Goal: Communication & Community: Answer question/provide support

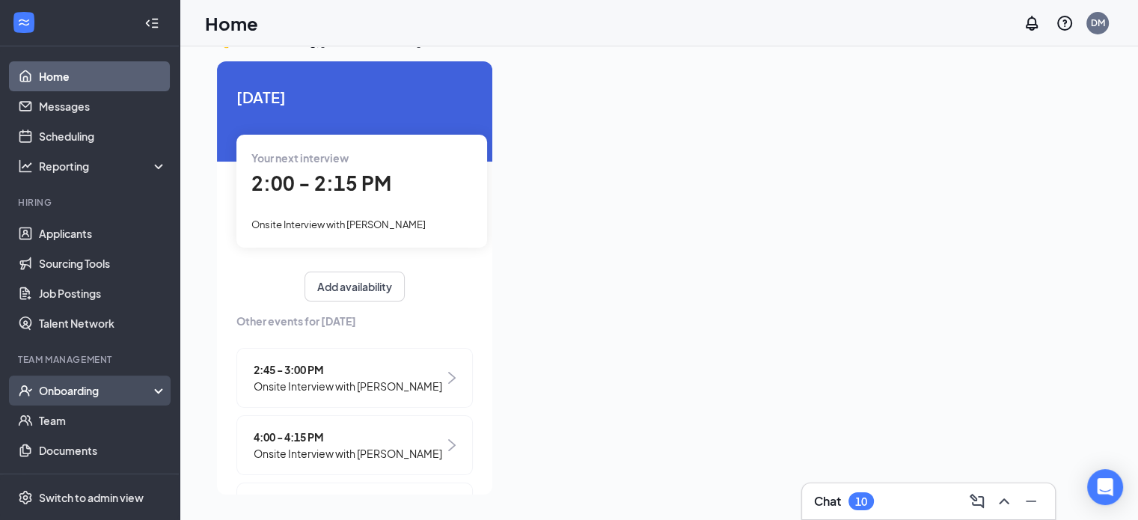
click at [84, 388] on div "Onboarding" at bounding box center [96, 390] width 115 height 15
click at [82, 424] on link "Overview" at bounding box center [103, 421] width 128 height 30
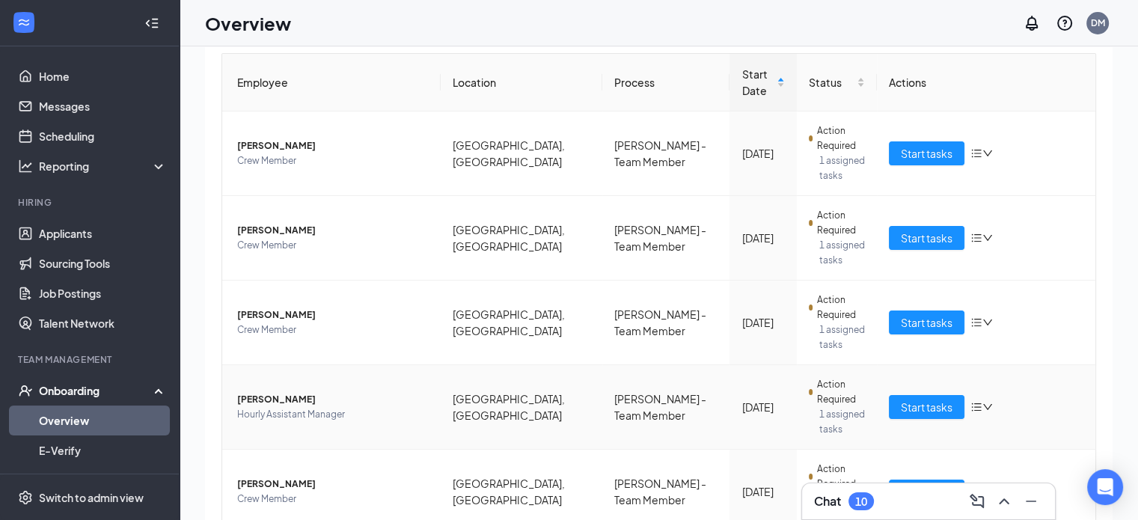
scroll to position [494, 0]
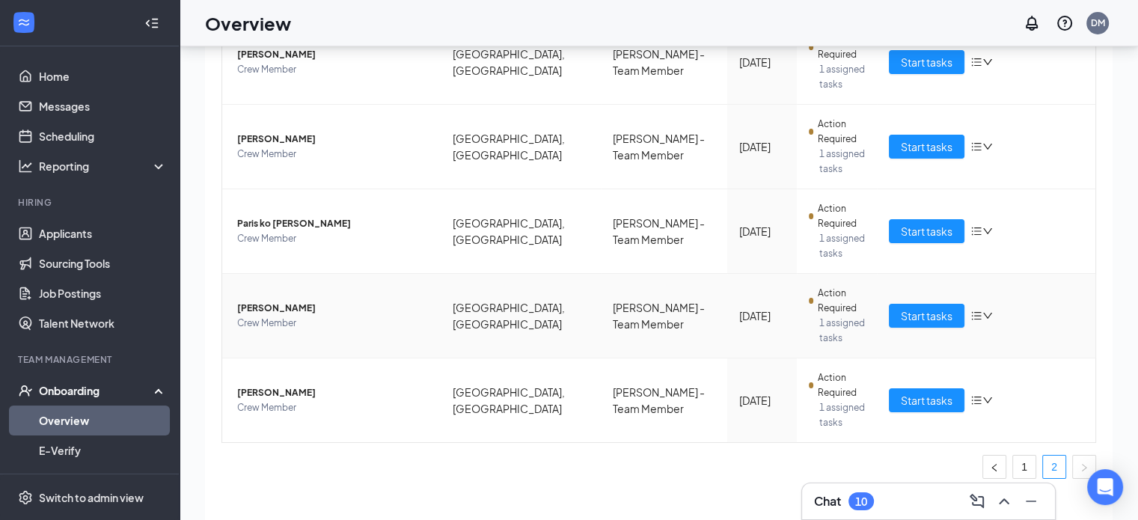
scroll to position [67, 0]
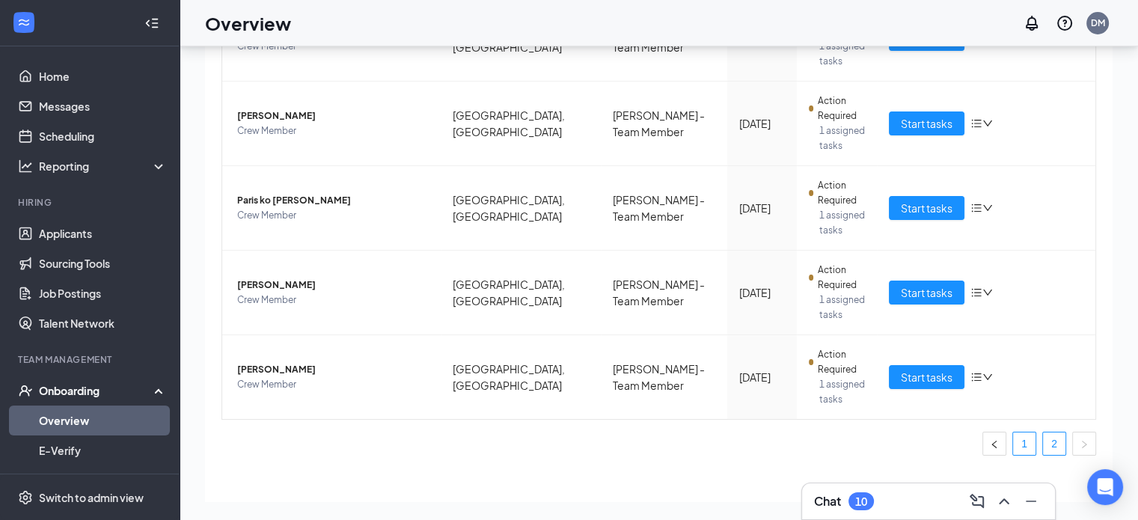
click at [1013, 433] on link "1" at bounding box center [1024, 444] width 22 height 22
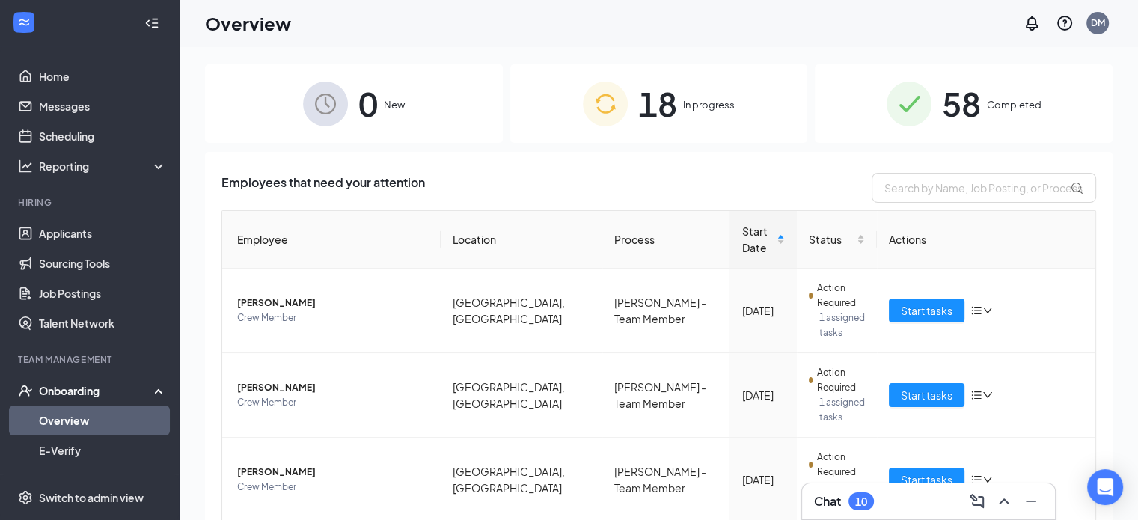
click at [706, 91] on div "18 In progress" at bounding box center [659, 103] width 298 height 79
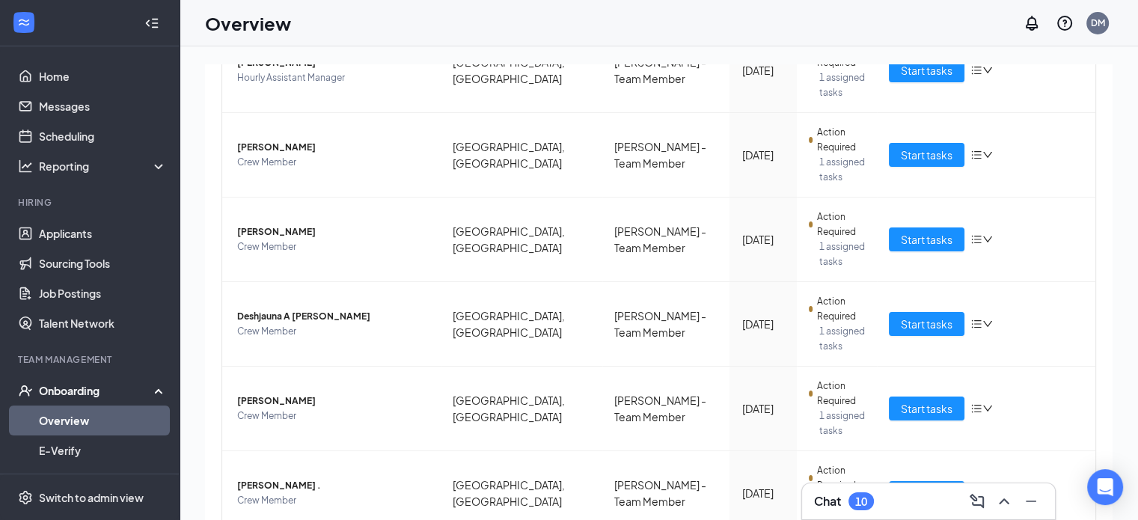
scroll to position [67, 0]
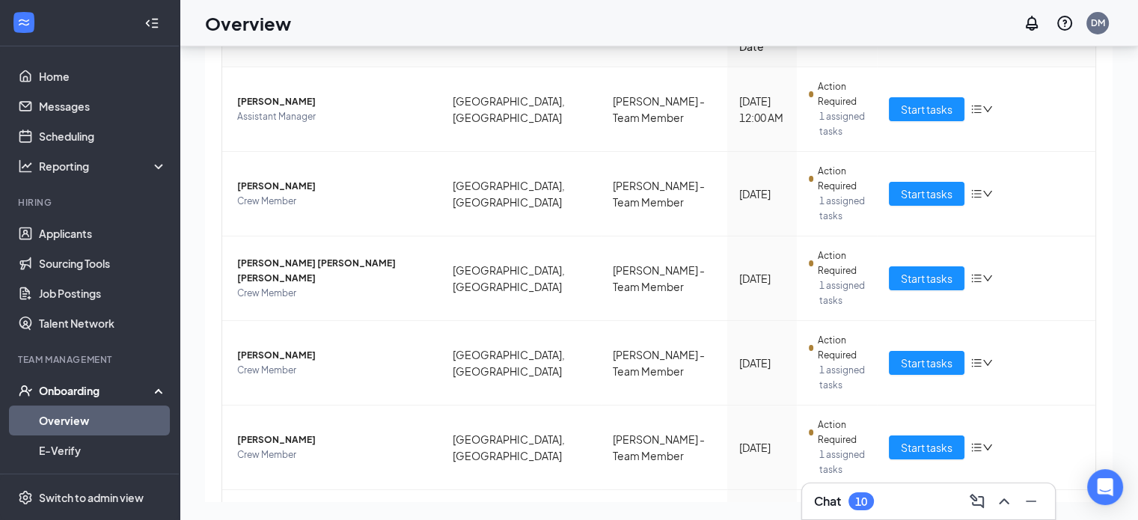
scroll to position [84, 0]
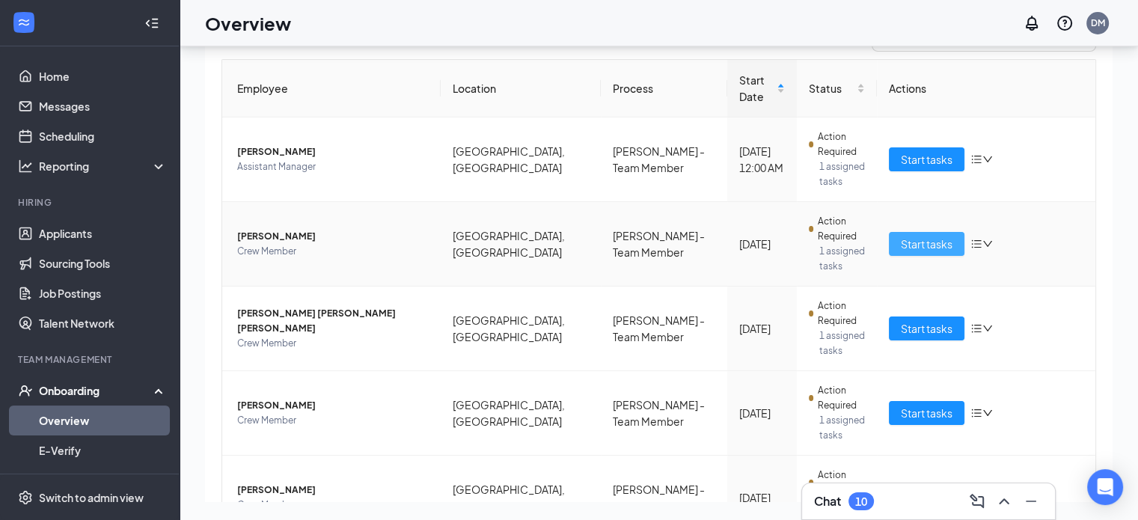
click at [921, 236] on span "Start tasks" at bounding box center [927, 244] width 52 height 16
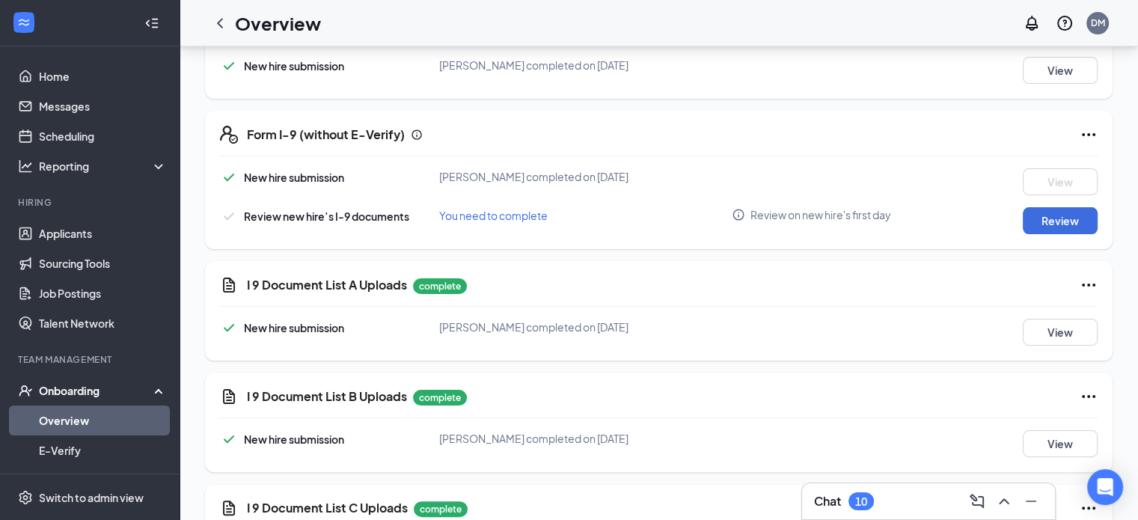
scroll to position [272, 0]
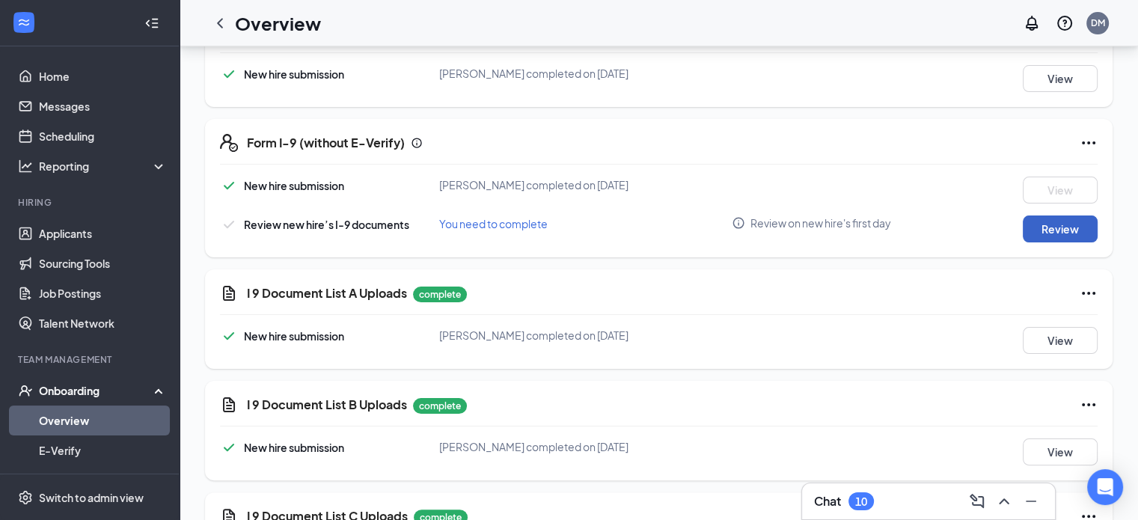
click at [1060, 223] on button "Review" at bounding box center [1060, 229] width 75 height 27
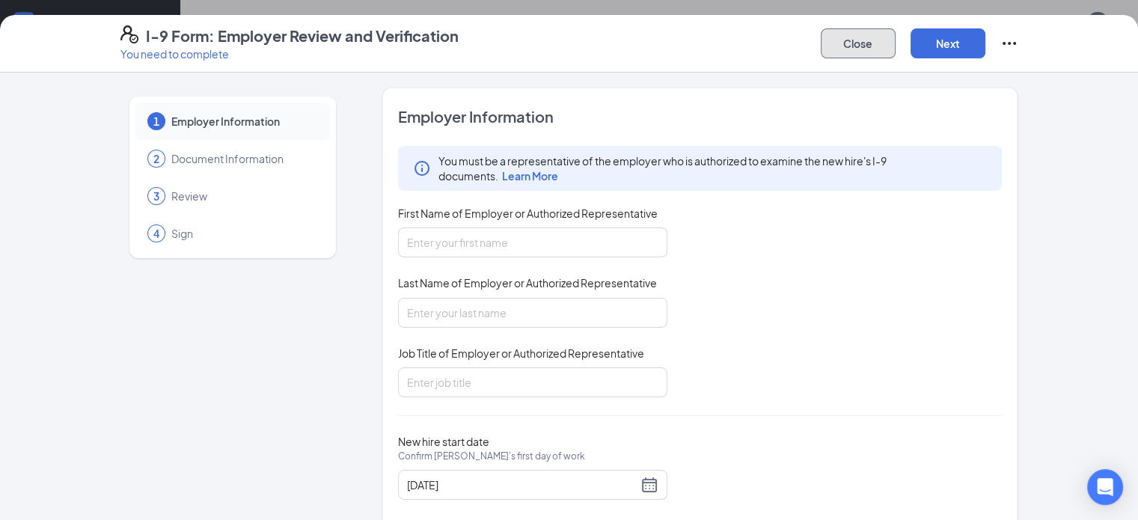
click at [896, 46] on button "Close" at bounding box center [858, 43] width 75 height 30
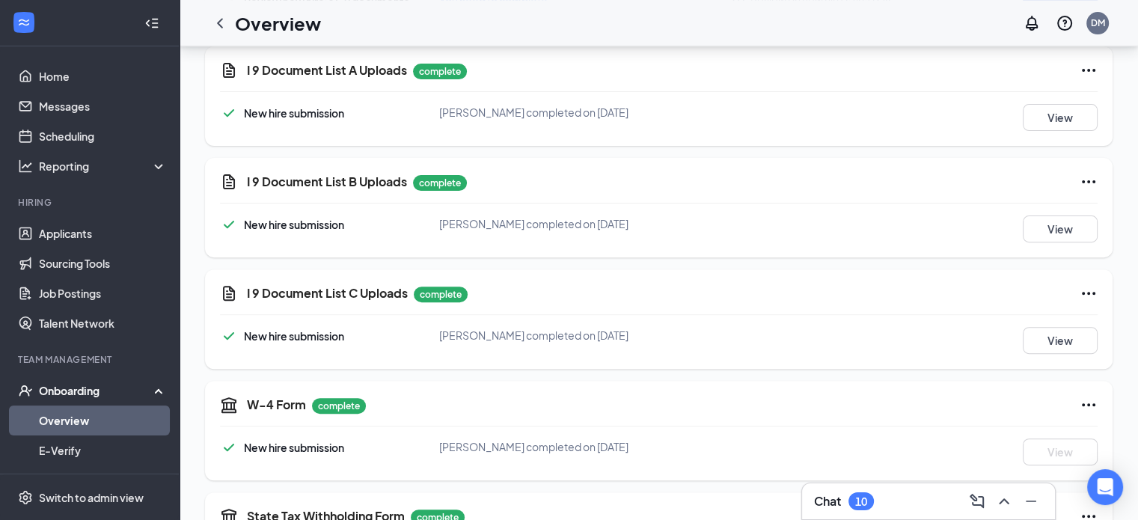
scroll to position [421, 0]
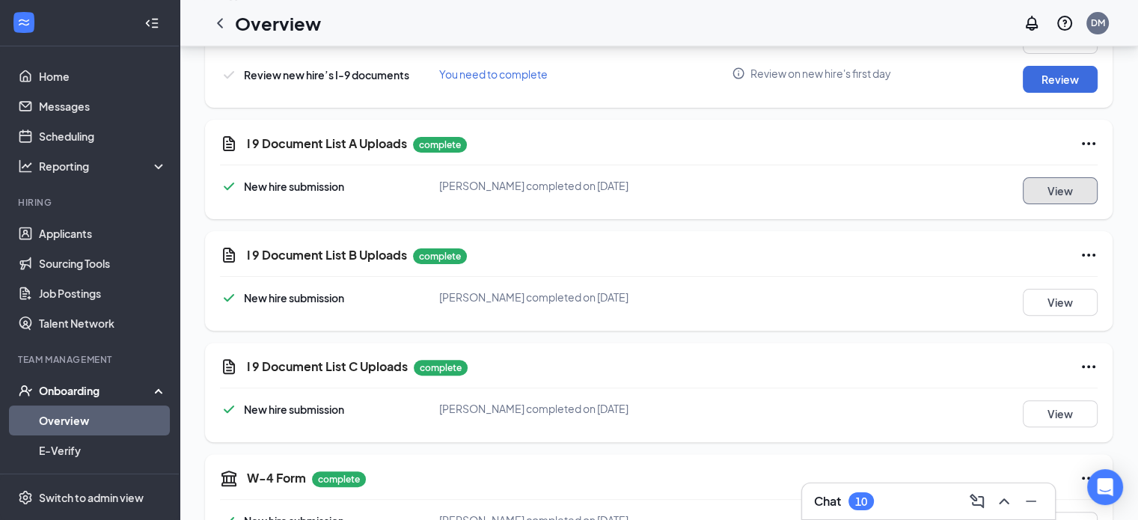
click at [1052, 192] on button "View" at bounding box center [1060, 190] width 75 height 27
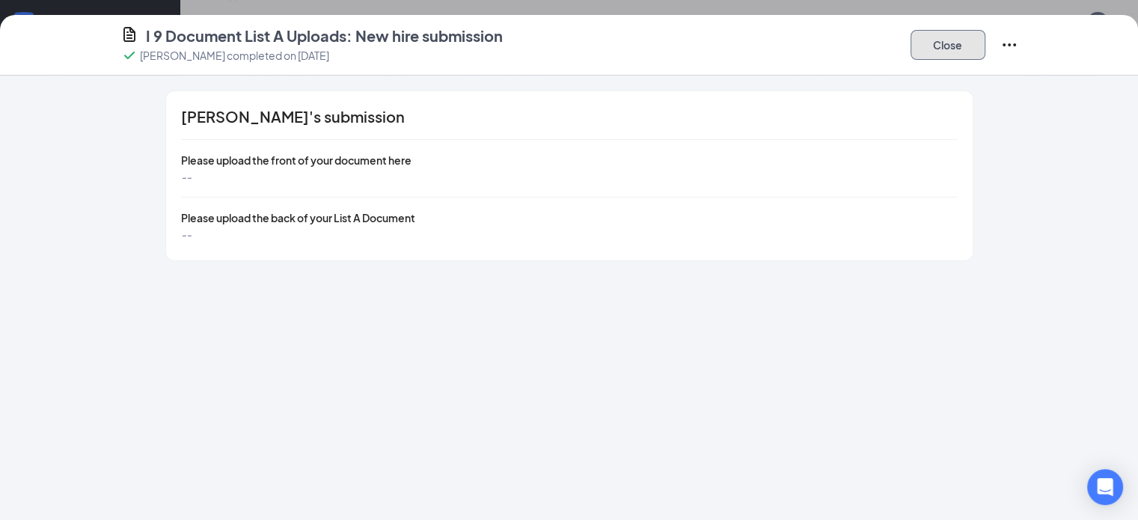
click at [986, 38] on button "Close" at bounding box center [948, 45] width 75 height 30
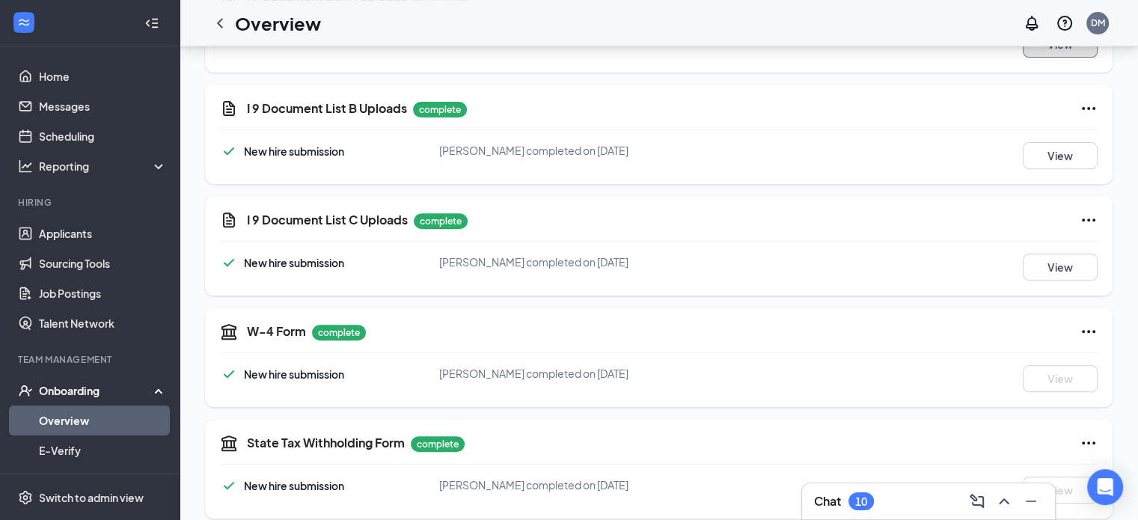
scroll to position [571, 0]
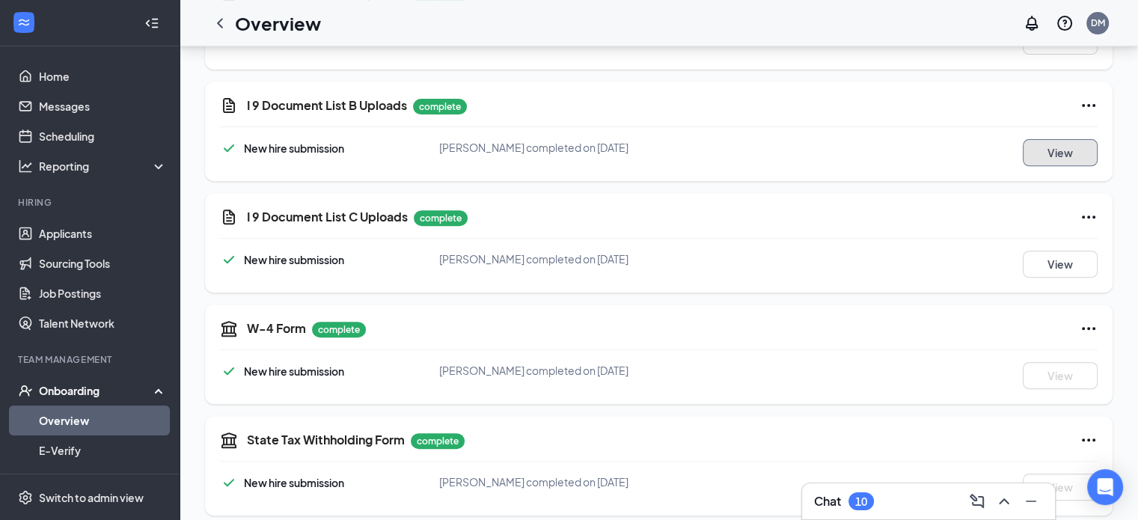
click at [1066, 143] on button "View" at bounding box center [1060, 152] width 75 height 27
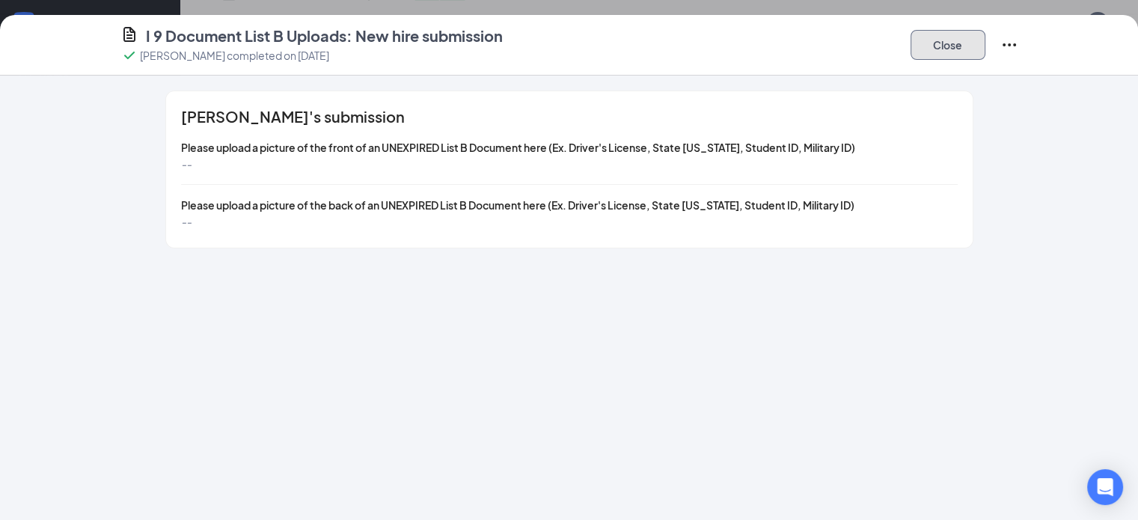
click at [986, 50] on button "Close" at bounding box center [948, 45] width 75 height 30
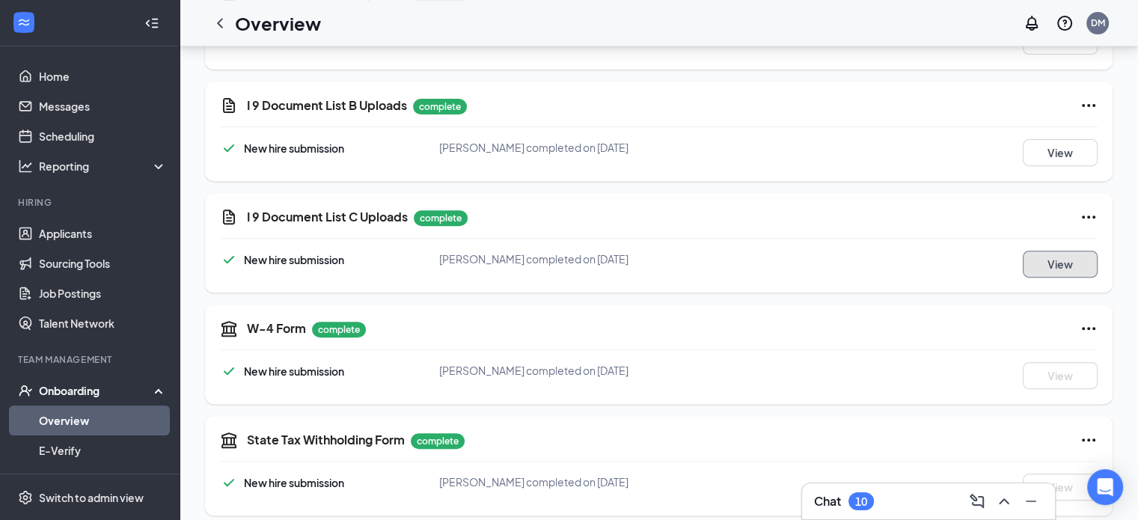
click at [1066, 269] on button "View" at bounding box center [1060, 264] width 75 height 27
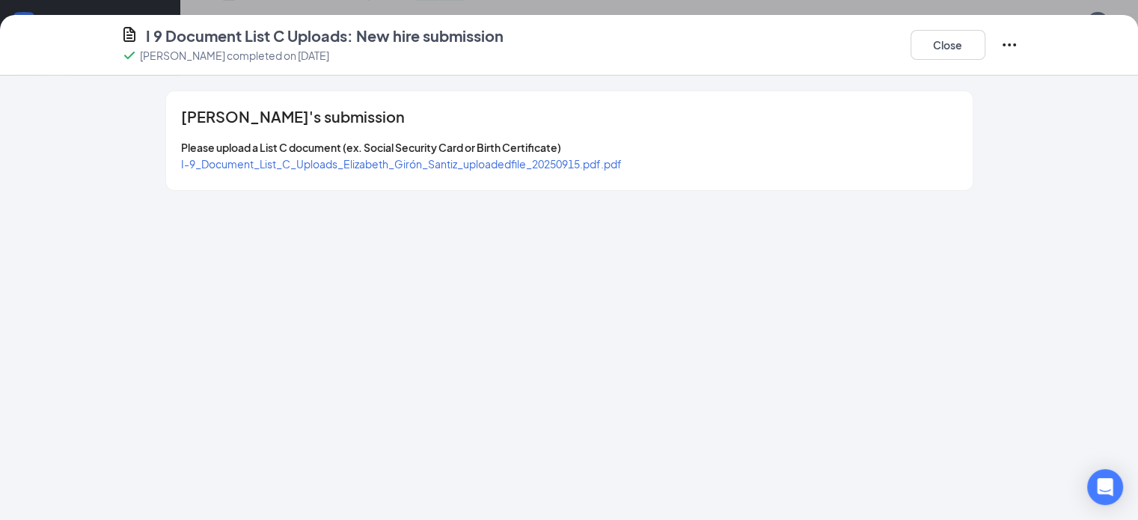
click at [494, 162] on span "I-9_Document_List_C_Uploads_Elizabeth_Girón_Santiz_uploadedfile_20250915.pdf.pdf" at bounding box center [401, 163] width 441 height 13
click at [986, 44] on button "Close" at bounding box center [948, 45] width 75 height 30
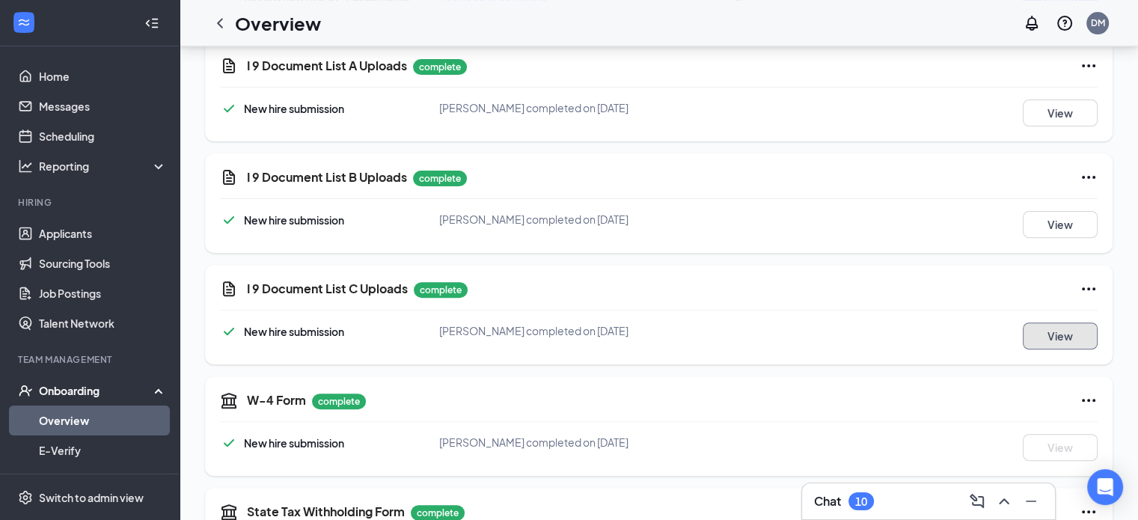
scroll to position [496, 0]
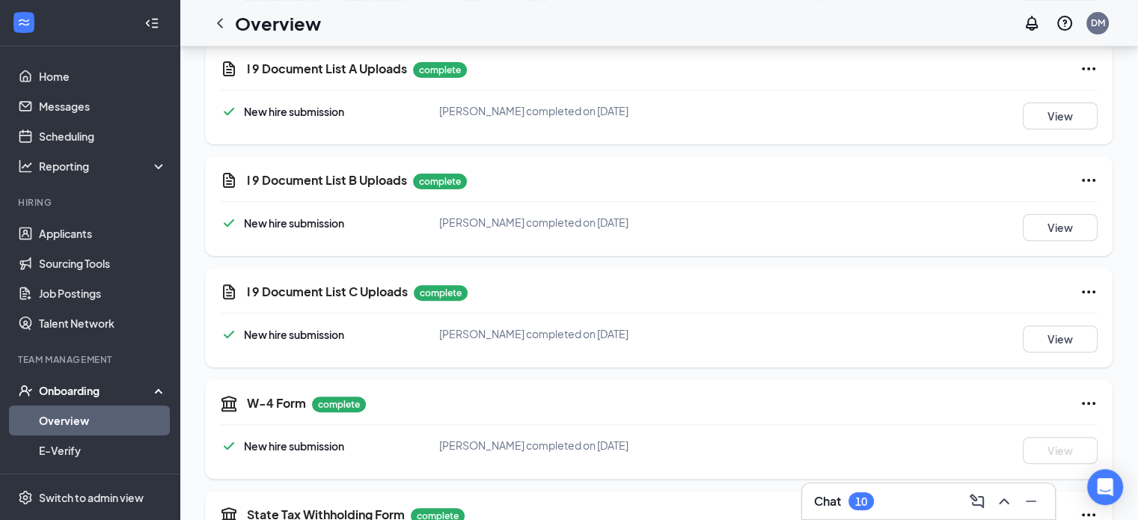
click at [1088, 172] on icon "Ellipses" at bounding box center [1089, 180] width 18 height 18
click at [1061, 207] on span "Restart" at bounding box center [1059, 210] width 36 height 15
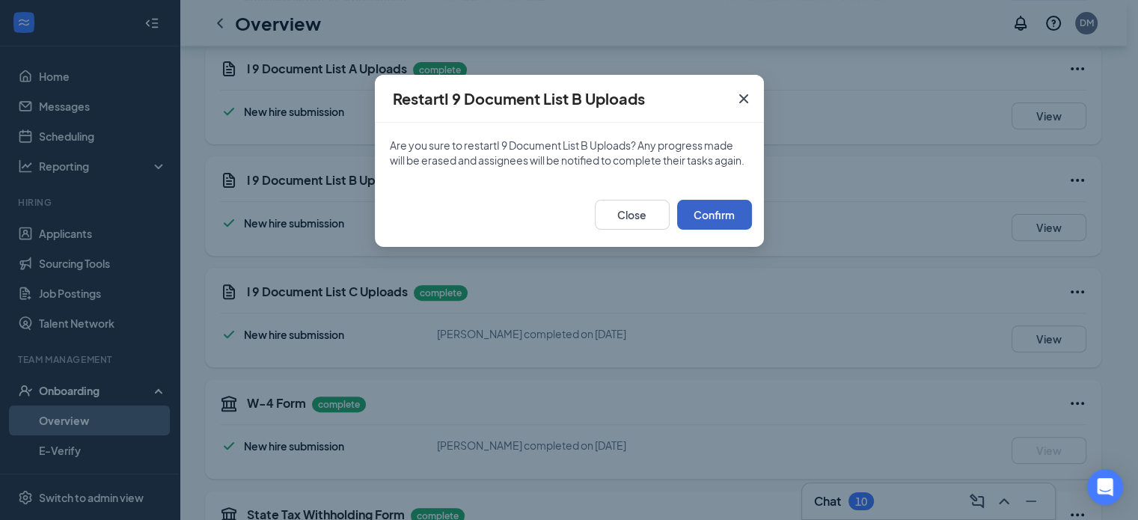
click at [715, 227] on button "Confirm" at bounding box center [714, 215] width 75 height 30
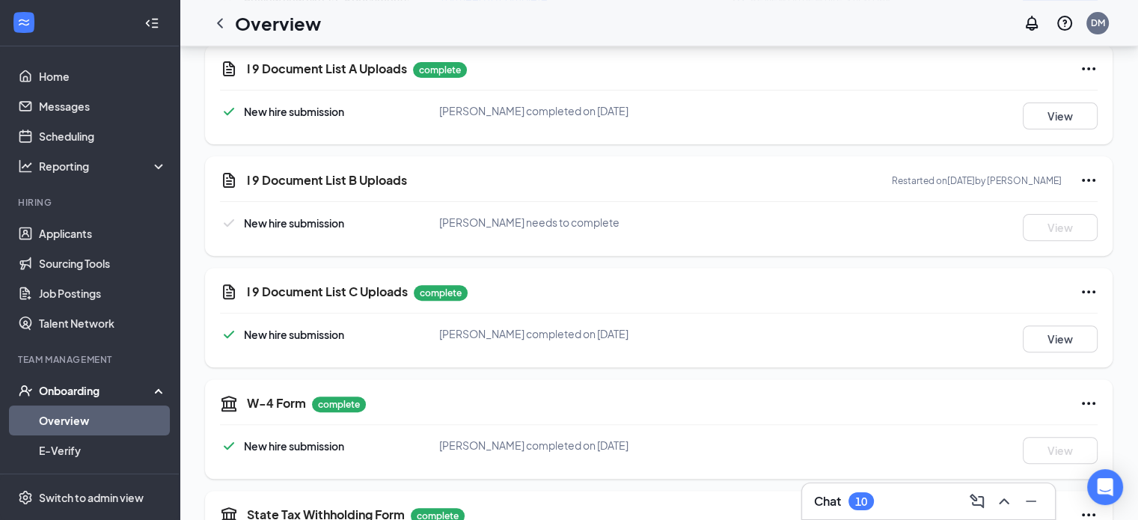
click at [1087, 287] on icon "Ellipses" at bounding box center [1089, 292] width 18 height 18
click at [1047, 324] on span "Restart" at bounding box center [1059, 321] width 36 height 15
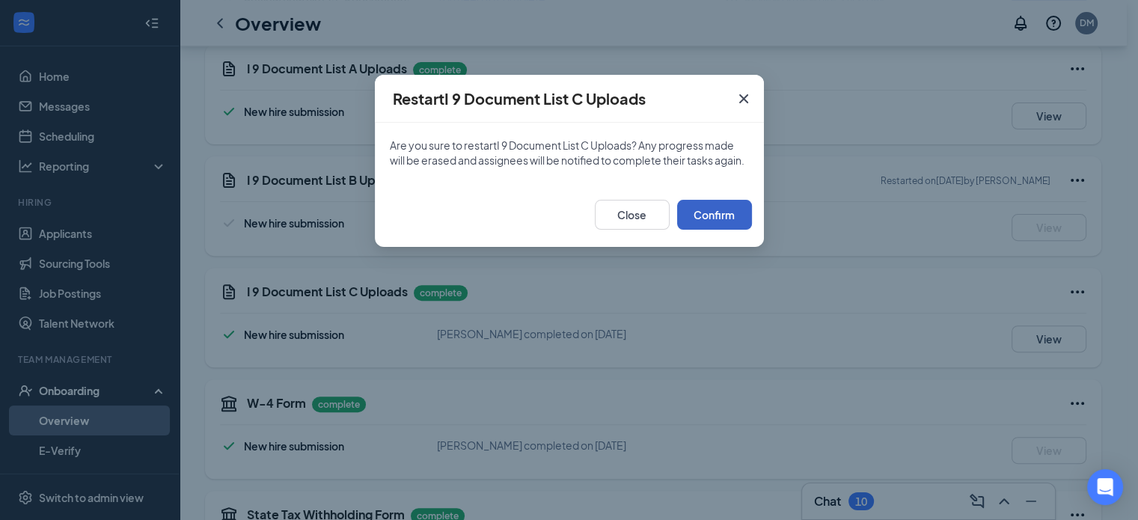
click at [715, 230] on button "Confirm" at bounding box center [714, 215] width 75 height 30
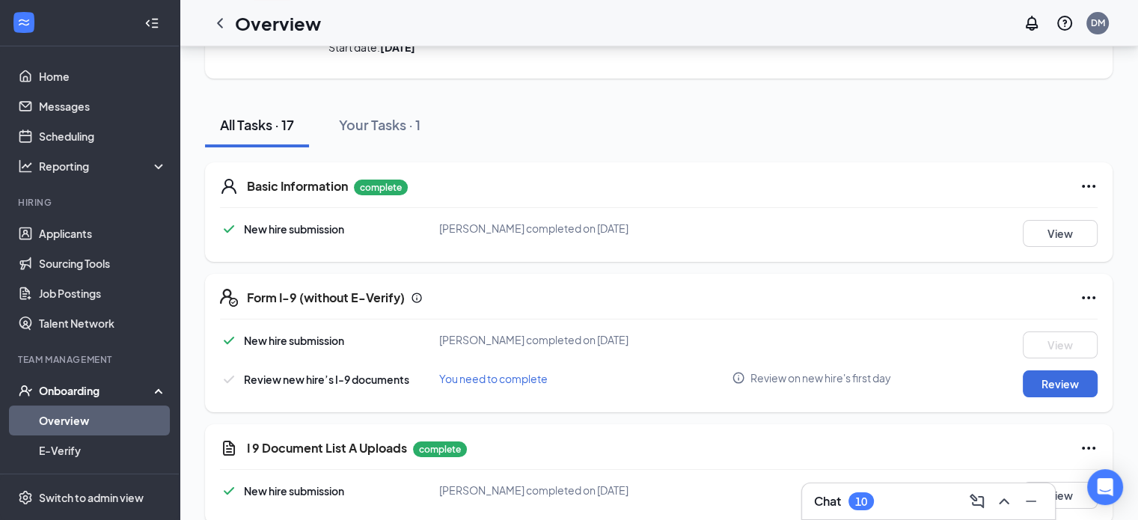
scroll to position [0, 0]
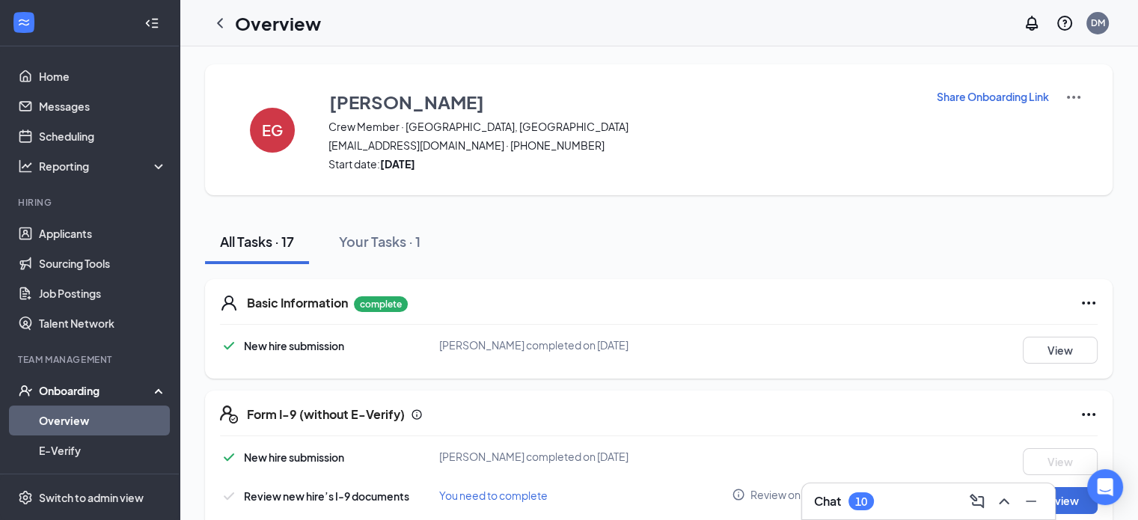
click at [976, 99] on p "Share Onboarding Link" at bounding box center [993, 96] width 112 height 15
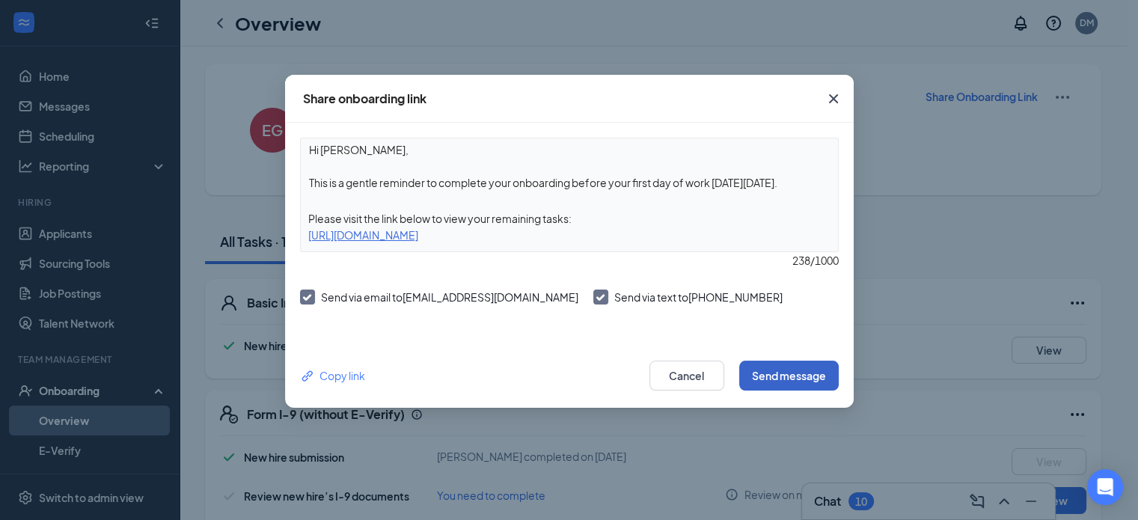
click at [784, 373] on button "Send message" at bounding box center [789, 376] width 100 height 30
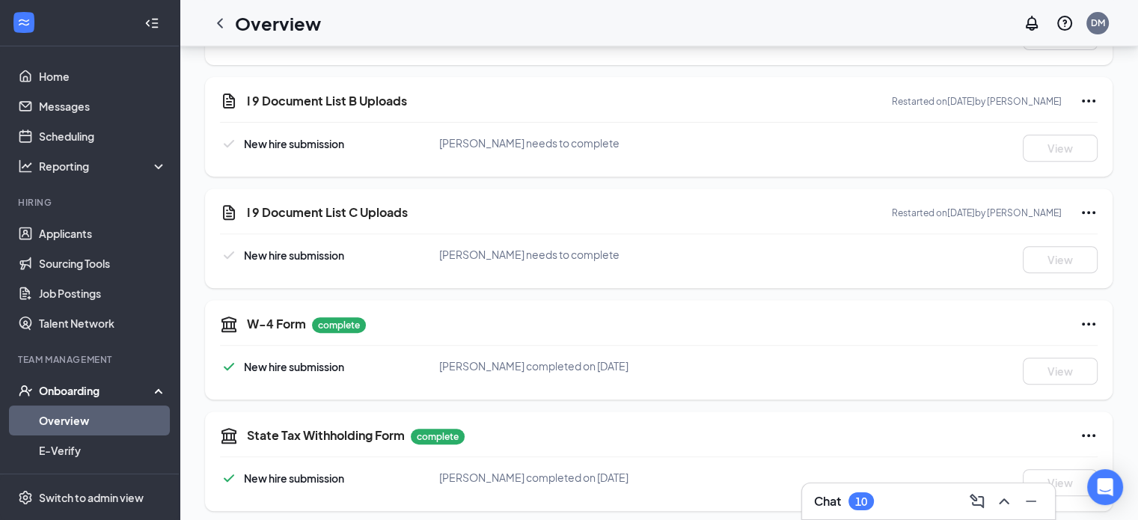
scroll to position [599, 0]
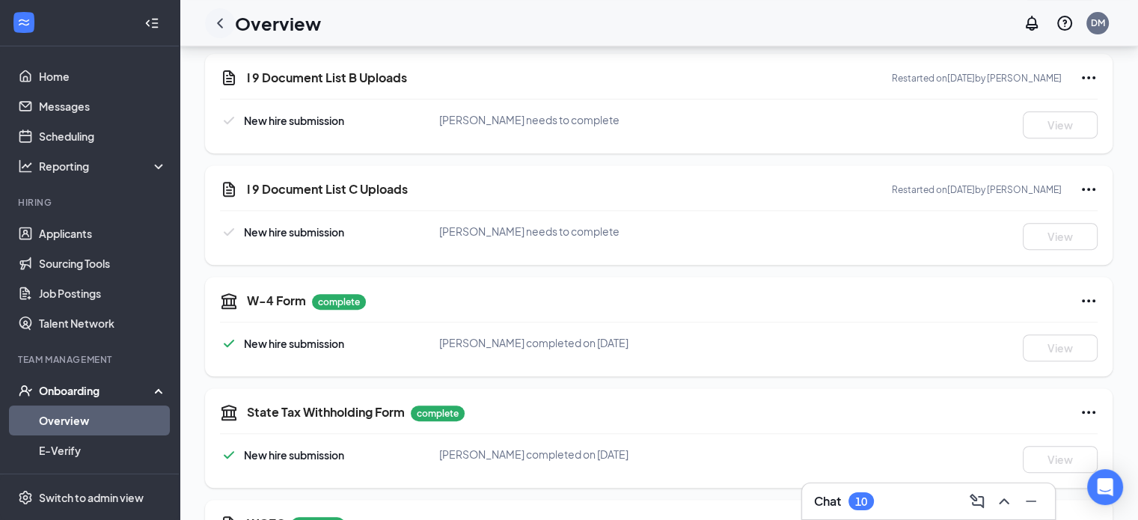
click at [222, 25] on icon "ChevronLeft" at bounding box center [220, 23] width 18 height 18
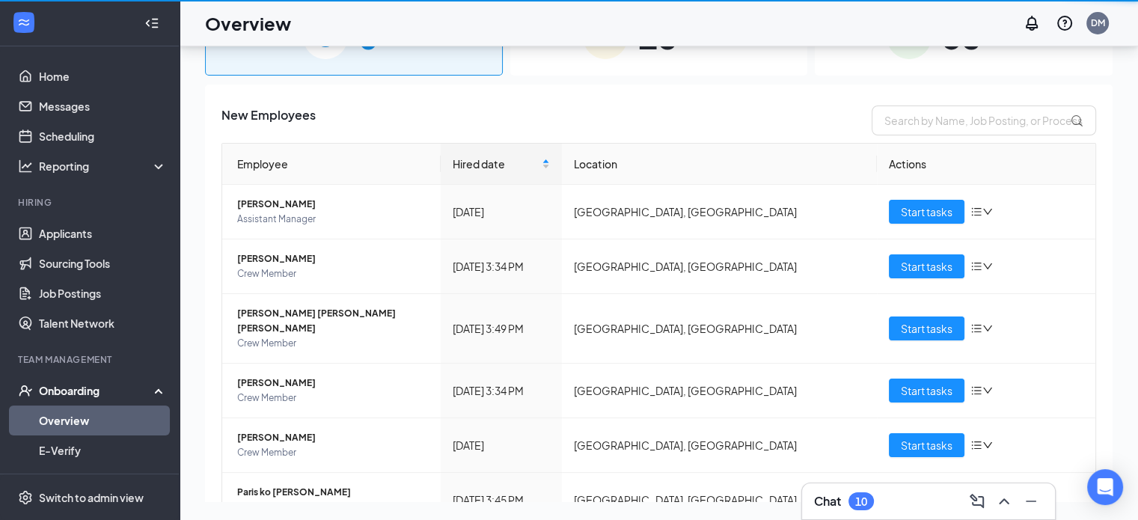
scroll to position [67, 0]
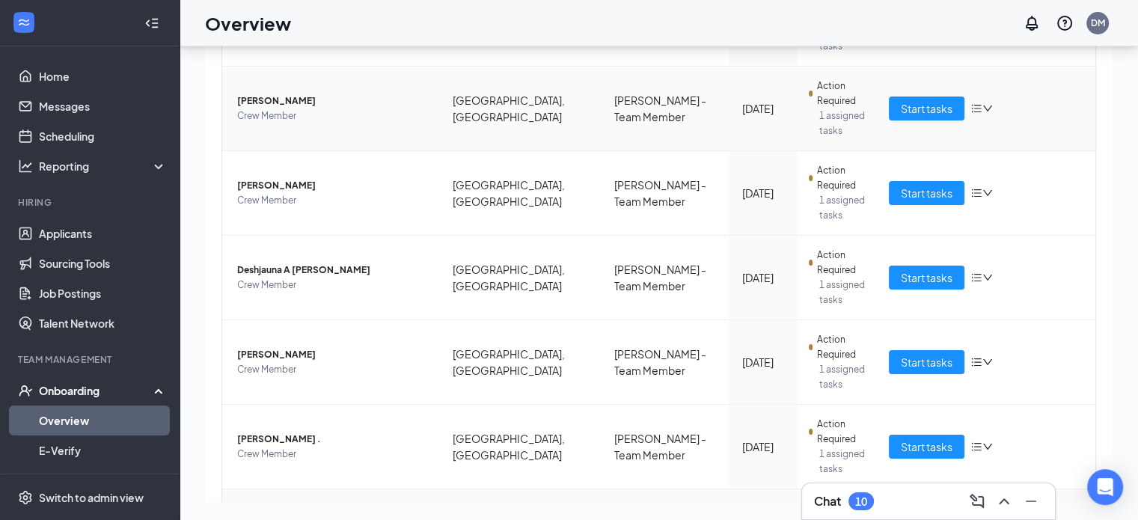
scroll to position [494, 0]
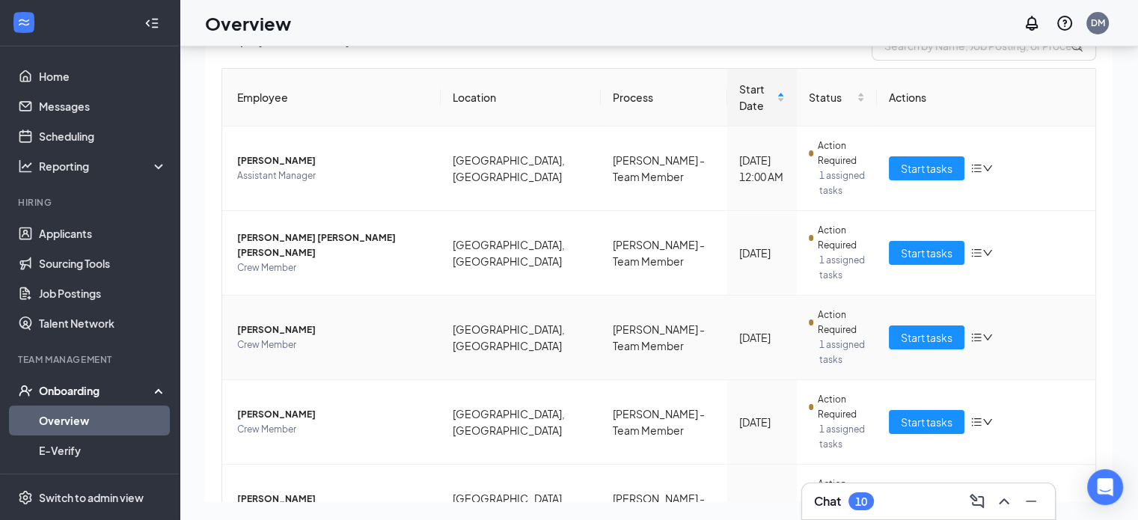
scroll to position [150, 0]
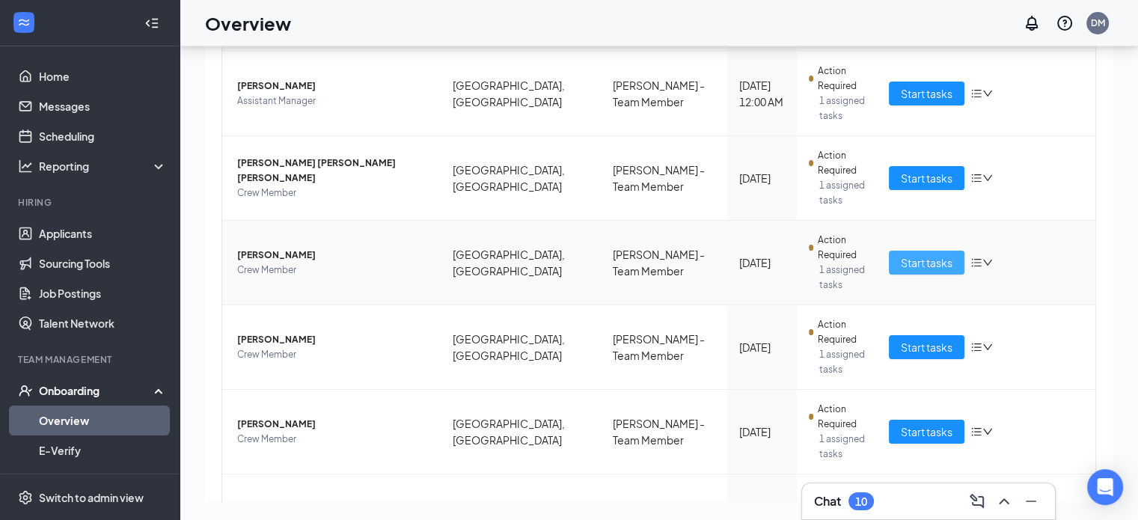
click at [931, 254] on span "Start tasks" at bounding box center [927, 262] width 52 height 16
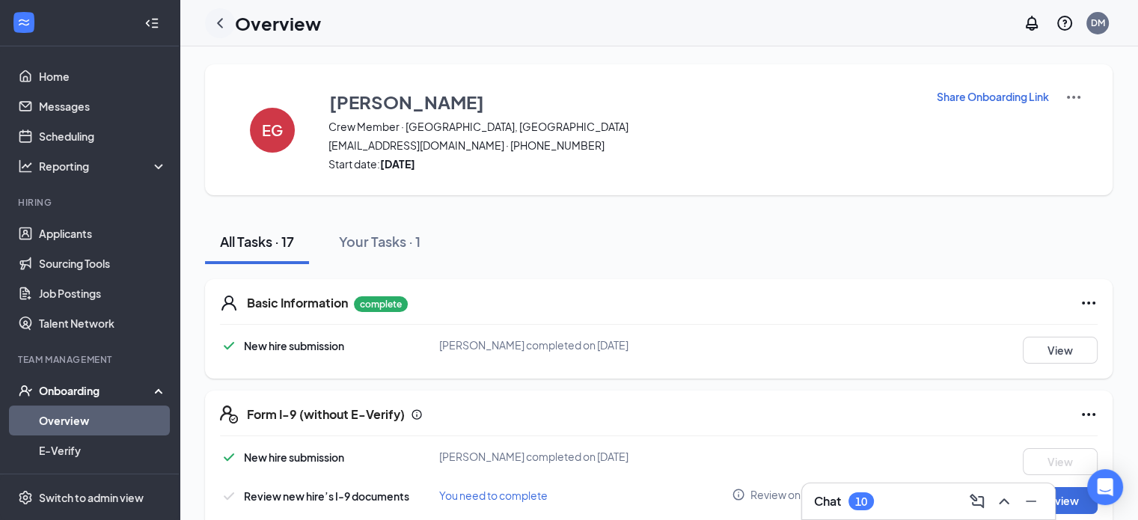
click at [227, 22] on icon "ChevronLeft" at bounding box center [220, 23] width 18 height 18
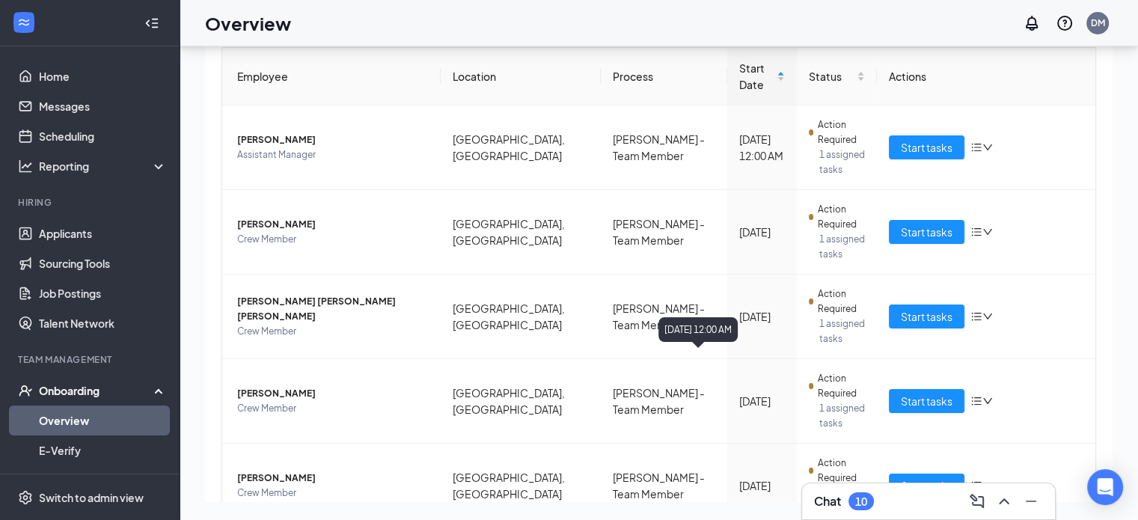
scroll to position [84, 0]
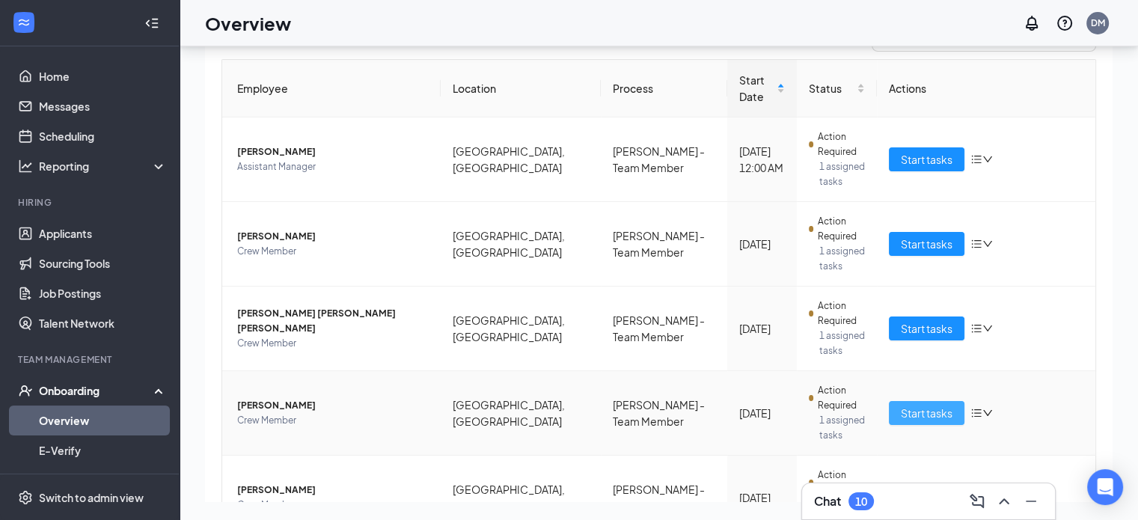
click at [920, 405] on span "Start tasks" at bounding box center [927, 413] width 52 height 16
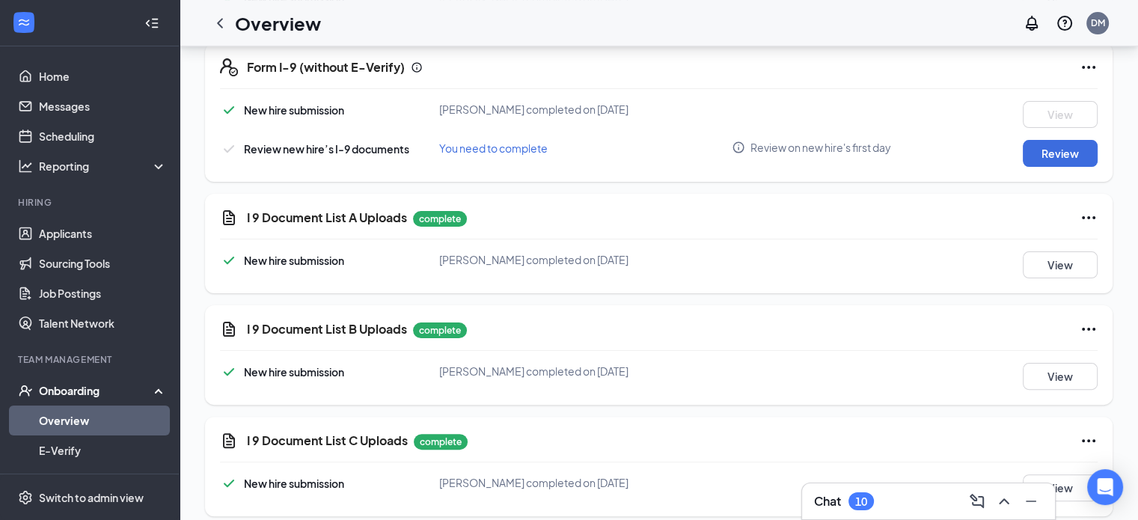
scroll to position [374, 0]
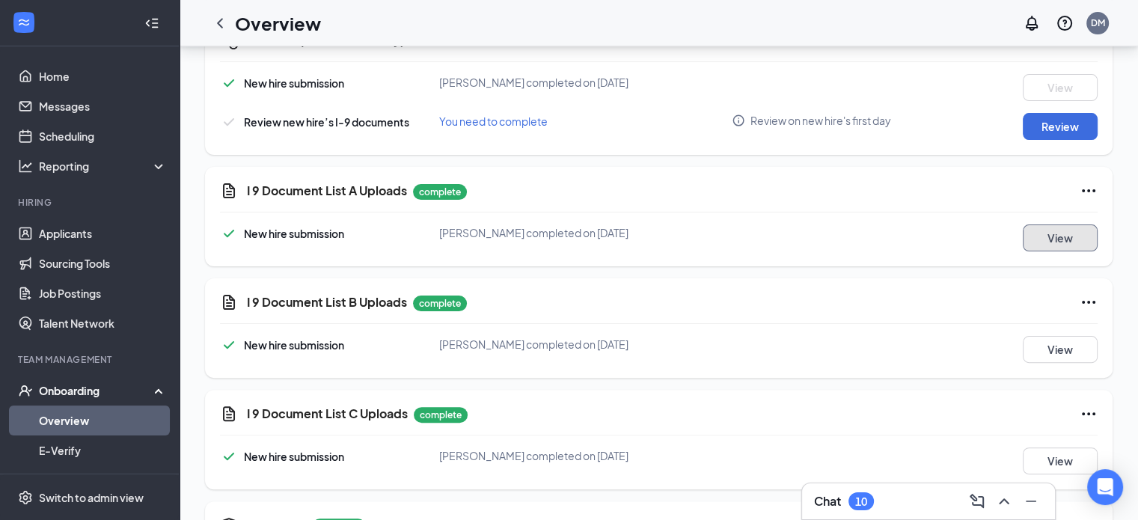
click at [1072, 239] on button "View" at bounding box center [1060, 237] width 75 height 27
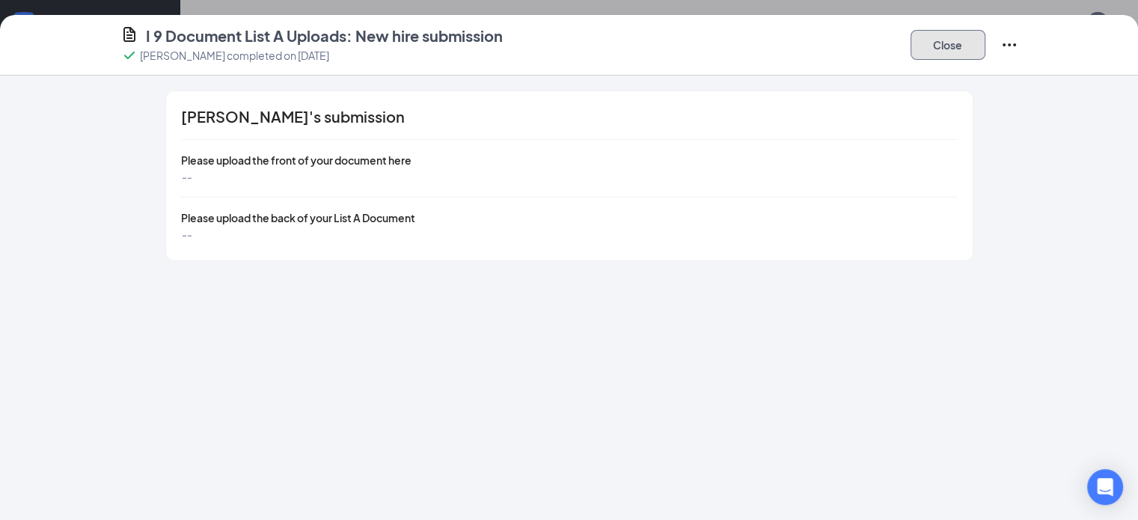
click at [986, 43] on button "Close" at bounding box center [948, 45] width 75 height 30
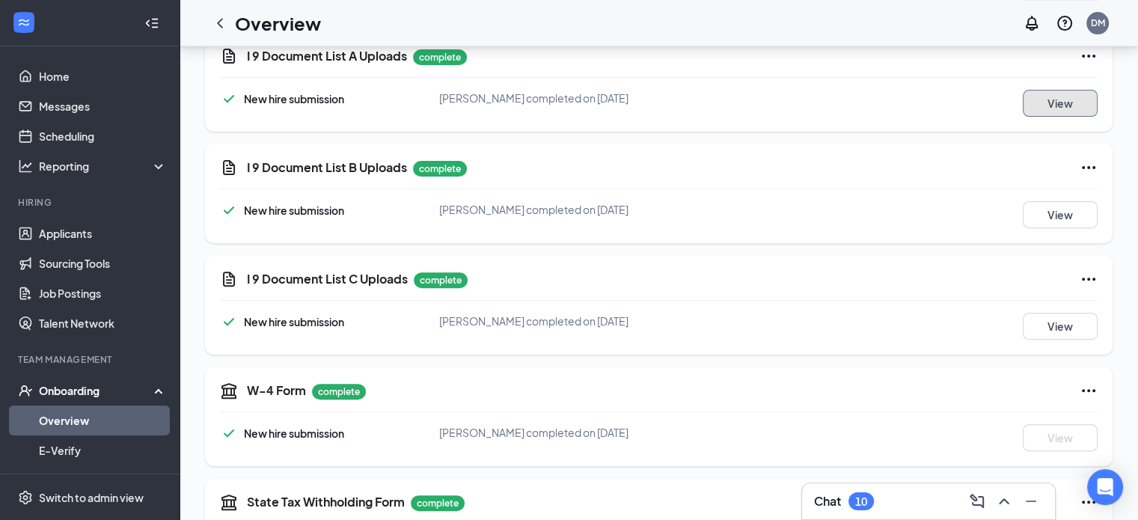
scroll to position [524, 0]
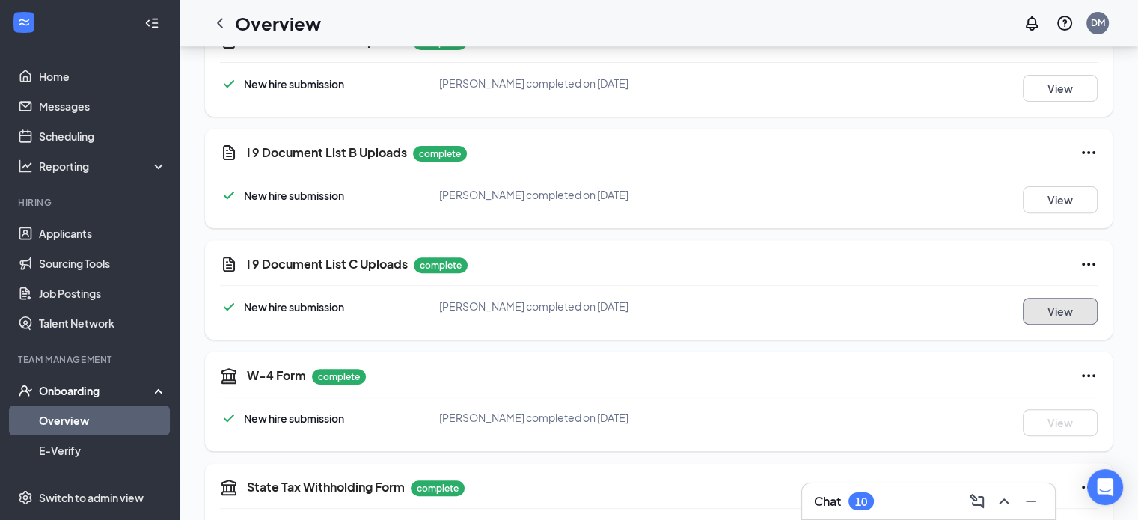
click at [1069, 311] on button "View" at bounding box center [1060, 311] width 75 height 27
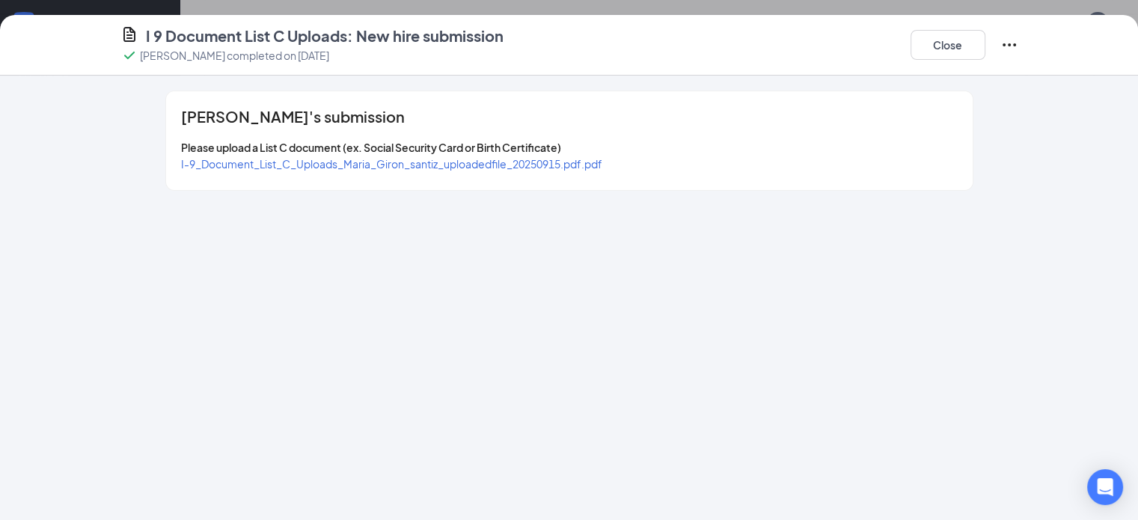
click at [465, 160] on span "I-9_Document_List_C_Uploads_Maria_Giron_santiz_uploadedfile_20250915.pdf.pdf" at bounding box center [391, 163] width 421 height 13
click at [986, 40] on button "Close" at bounding box center [948, 45] width 75 height 30
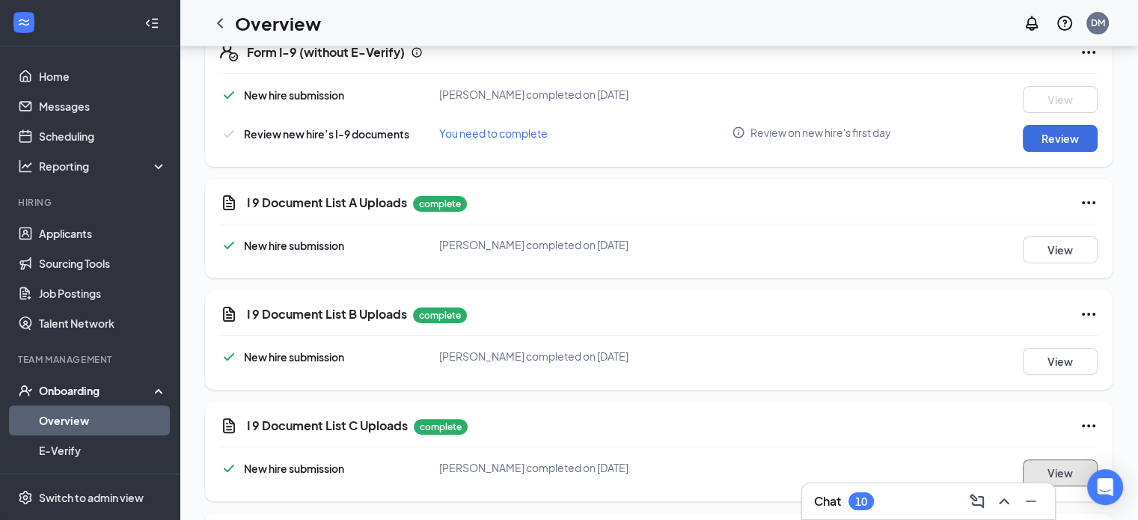
scroll to position [374, 0]
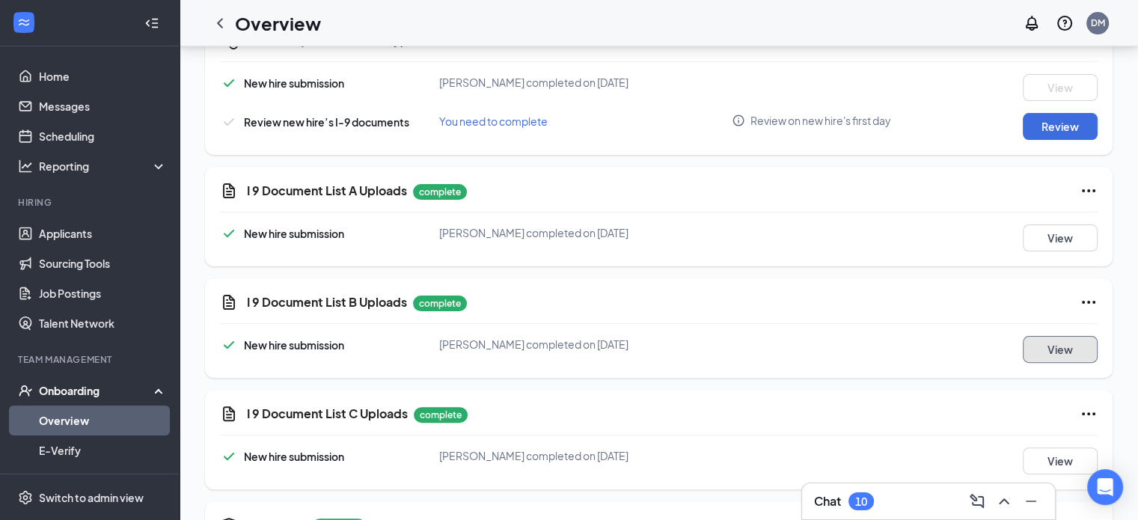
click at [1048, 349] on button "View" at bounding box center [1060, 349] width 75 height 27
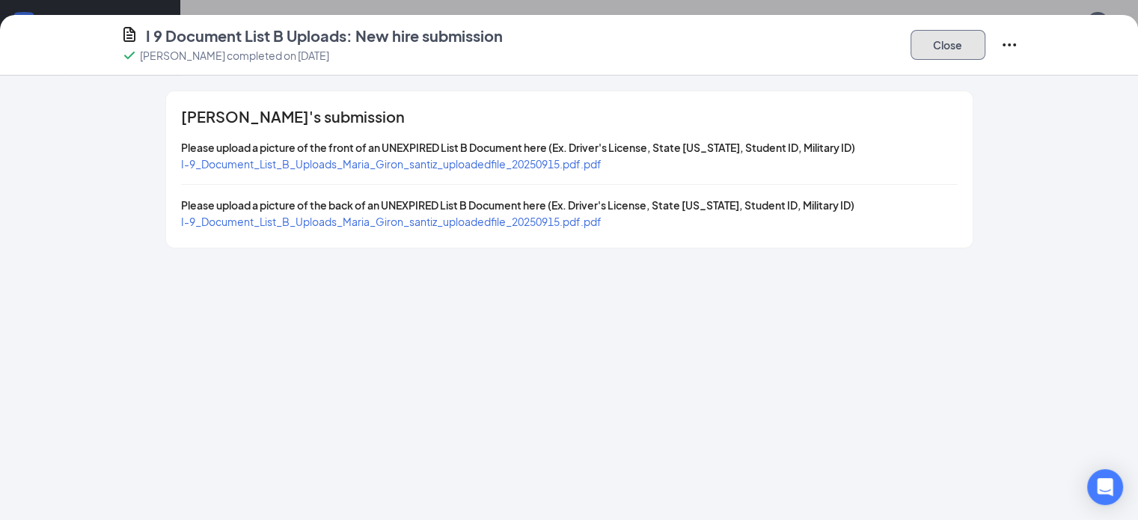
click at [986, 47] on button "Close" at bounding box center [948, 45] width 75 height 30
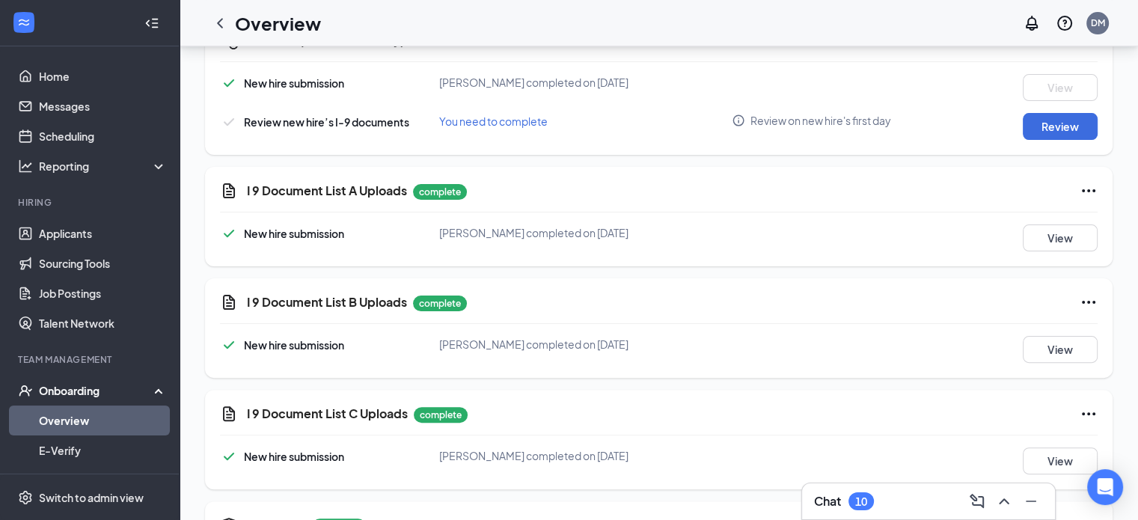
click at [1093, 299] on icon "Ellipses" at bounding box center [1089, 302] width 18 height 18
click at [1055, 331] on span "Restart" at bounding box center [1059, 332] width 36 height 15
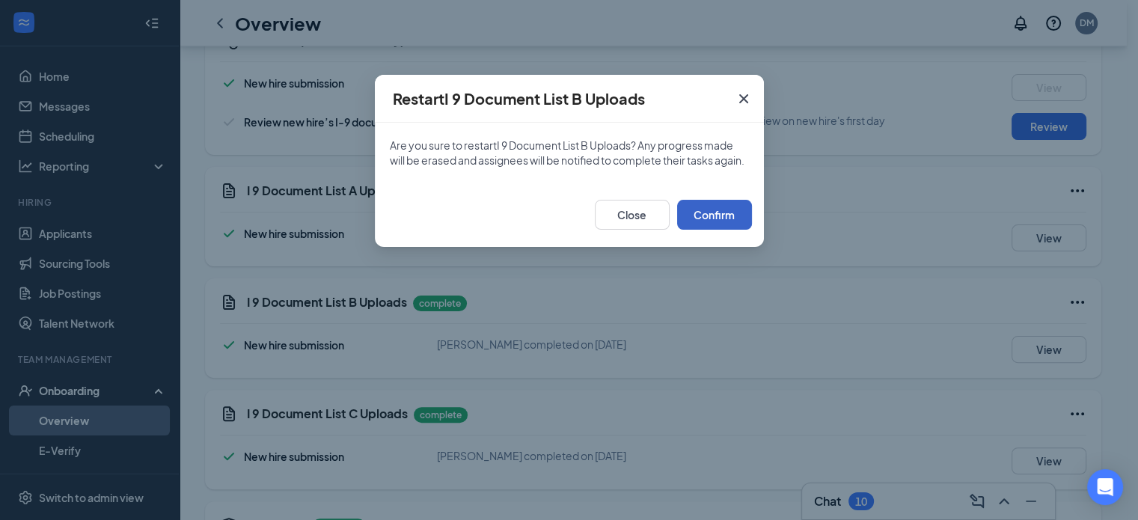
click at [714, 230] on button "Confirm" at bounding box center [714, 215] width 75 height 30
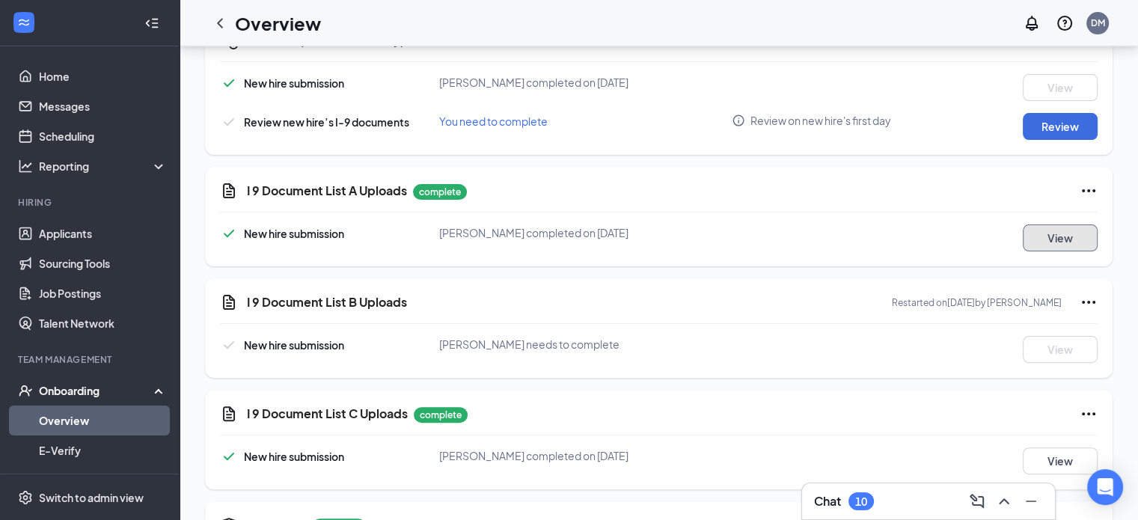
click at [1069, 234] on button "View" at bounding box center [1060, 237] width 75 height 27
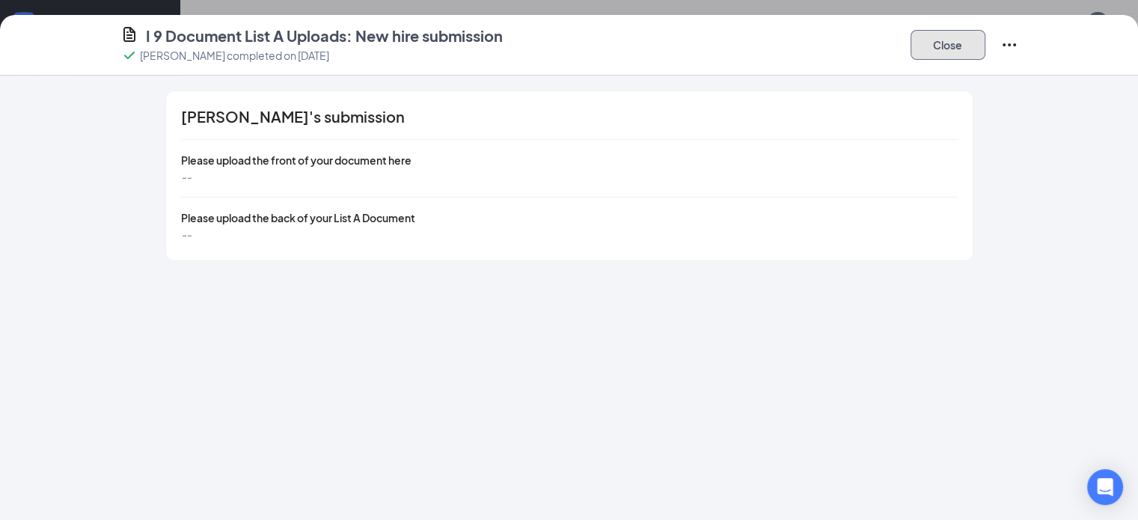
click at [986, 40] on button "Close" at bounding box center [948, 45] width 75 height 30
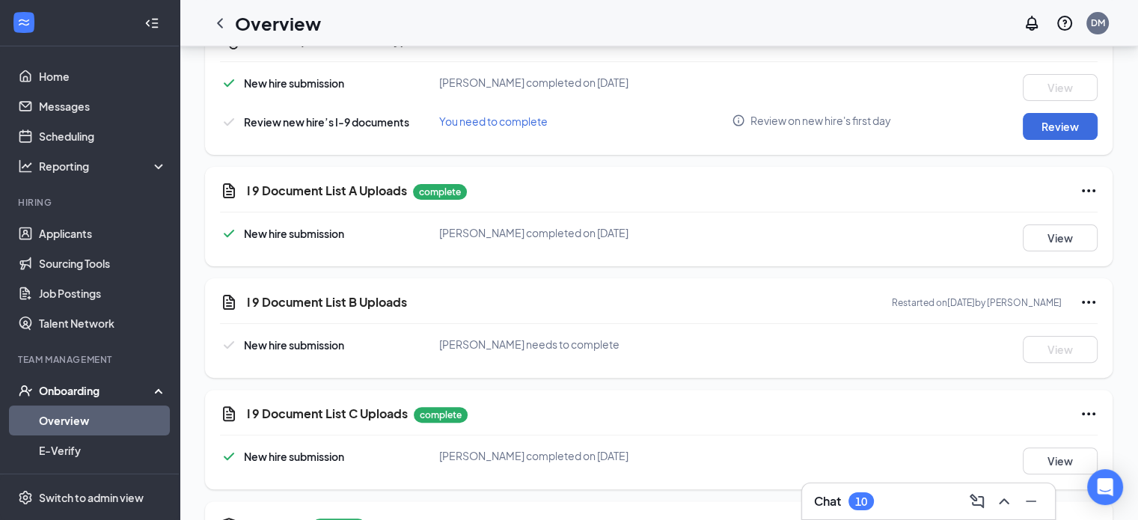
click at [1088, 188] on icon "Ellipses" at bounding box center [1089, 191] width 18 height 18
click at [1051, 220] on span "Restart" at bounding box center [1059, 220] width 36 height 15
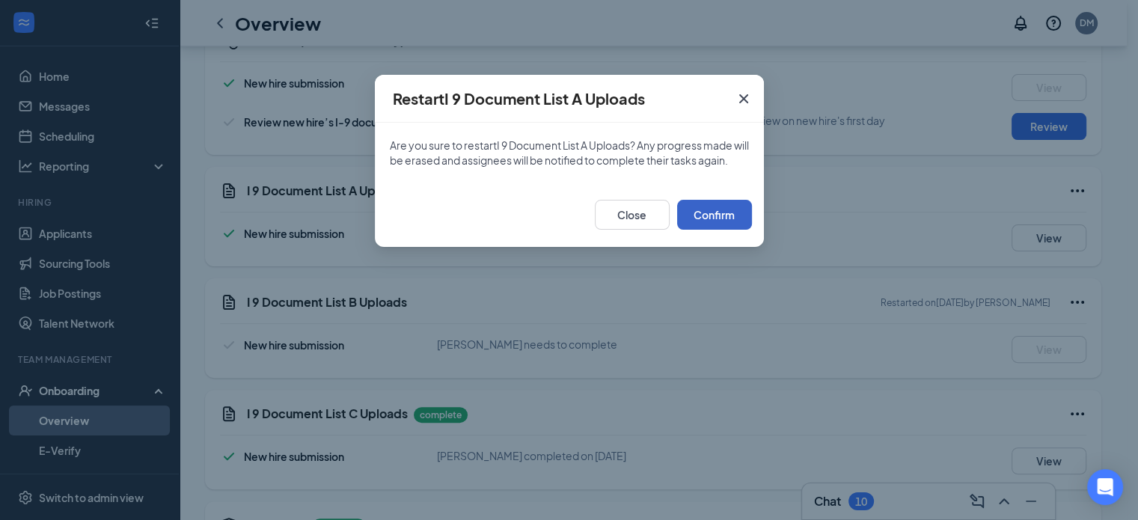
click at [709, 230] on button "Confirm" at bounding box center [714, 215] width 75 height 30
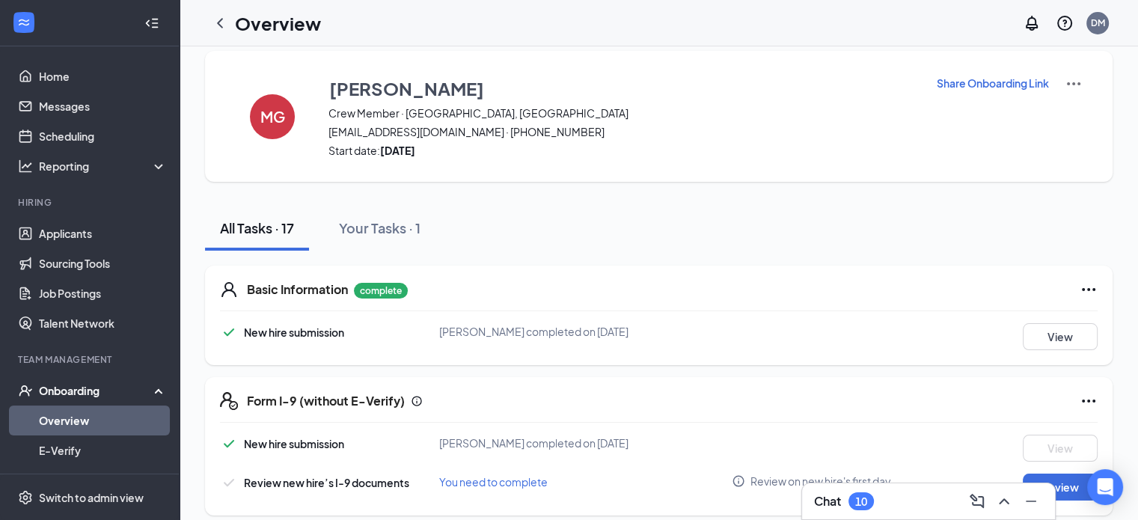
scroll to position [0, 0]
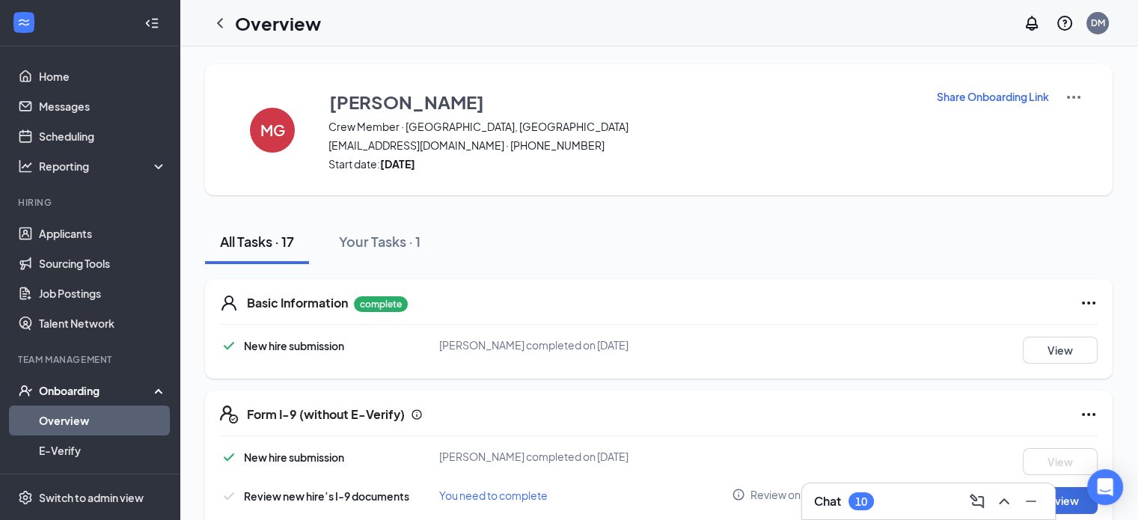
click at [979, 96] on p "Share Onboarding Link" at bounding box center [993, 96] width 112 height 15
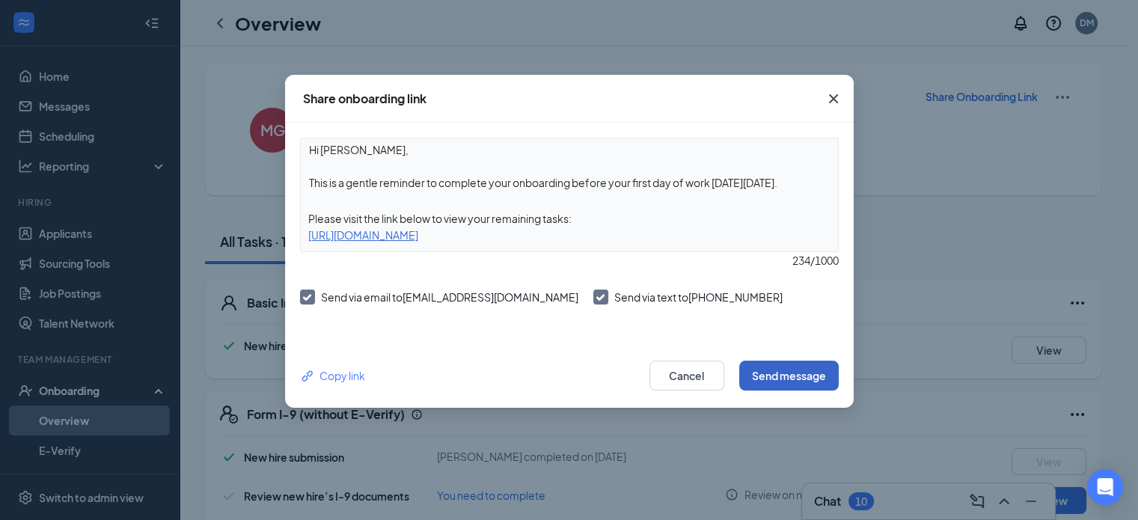
click at [766, 367] on button "Send message" at bounding box center [789, 376] width 100 height 30
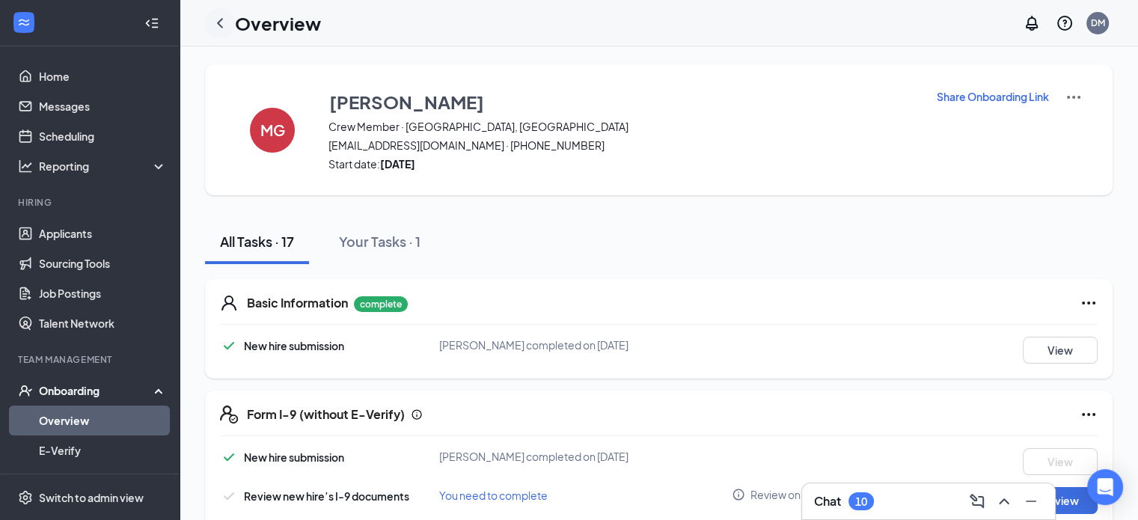
click at [222, 17] on icon "ChevronLeft" at bounding box center [220, 23] width 18 height 18
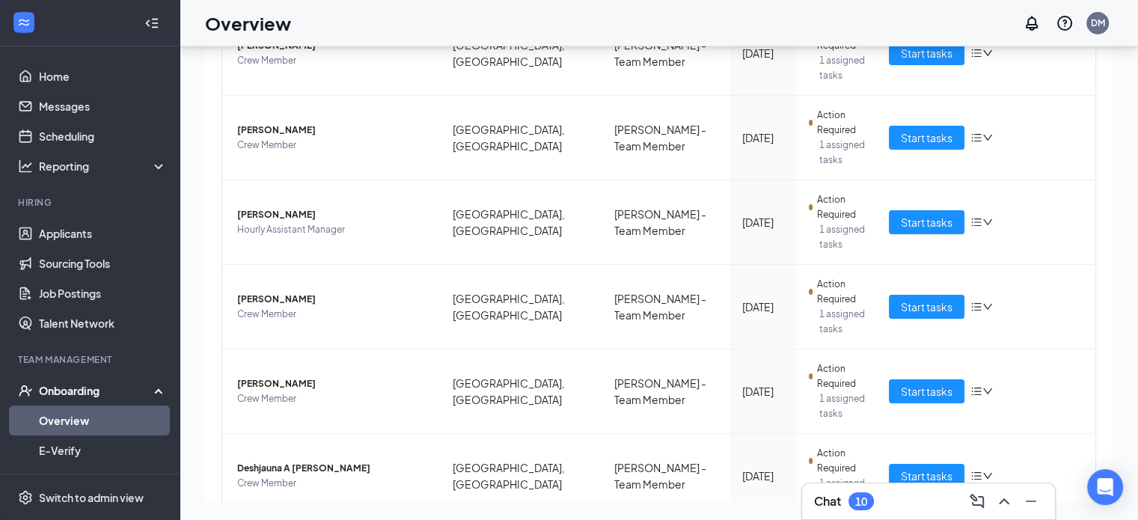
scroll to position [494, 0]
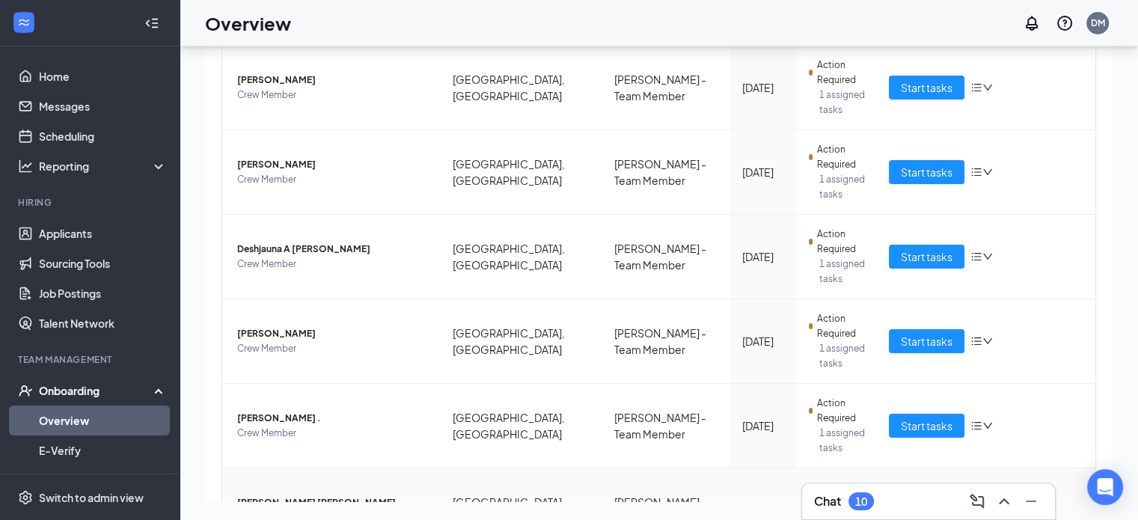
click at [922, 502] on span "Start tasks" at bounding box center [927, 510] width 52 height 16
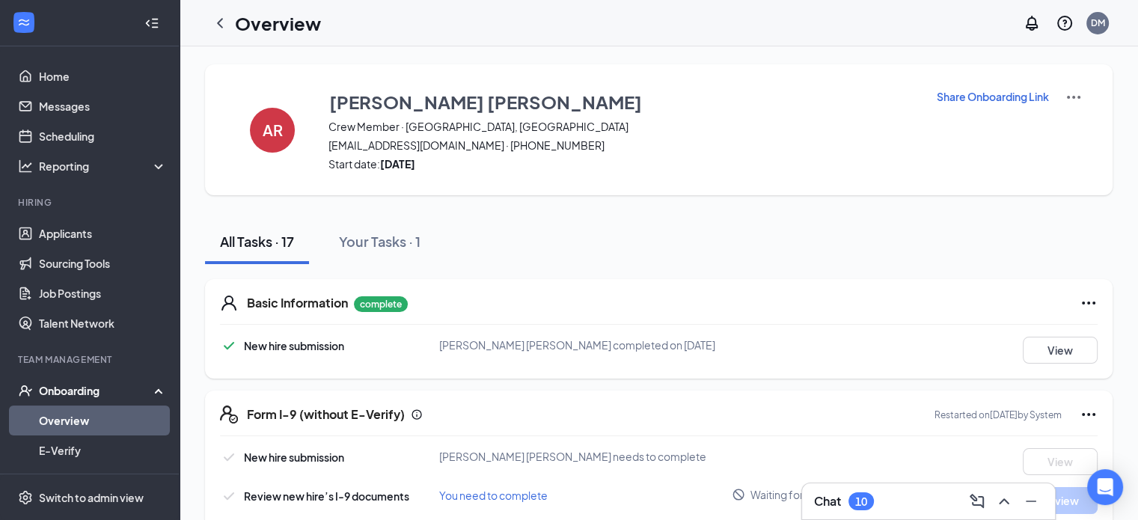
click at [1006, 96] on p "Share Onboarding Link" at bounding box center [993, 96] width 112 height 15
type textarea "Hi [PERSON_NAME], This is a gentle reminder to complete your onboarding before …"
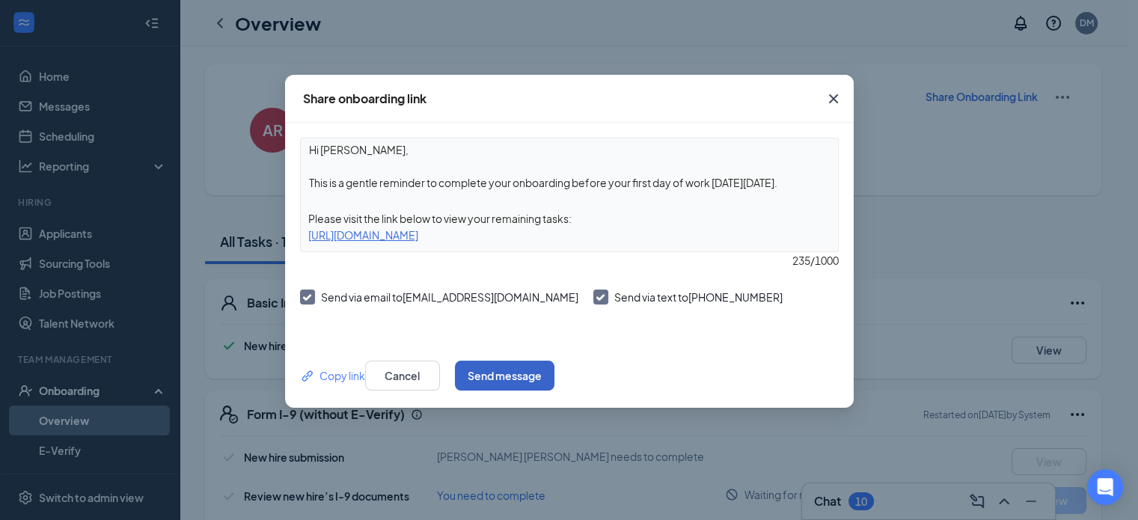
click at [555, 376] on button "Send message" at bounding box center [505, 376] width 100 height 30
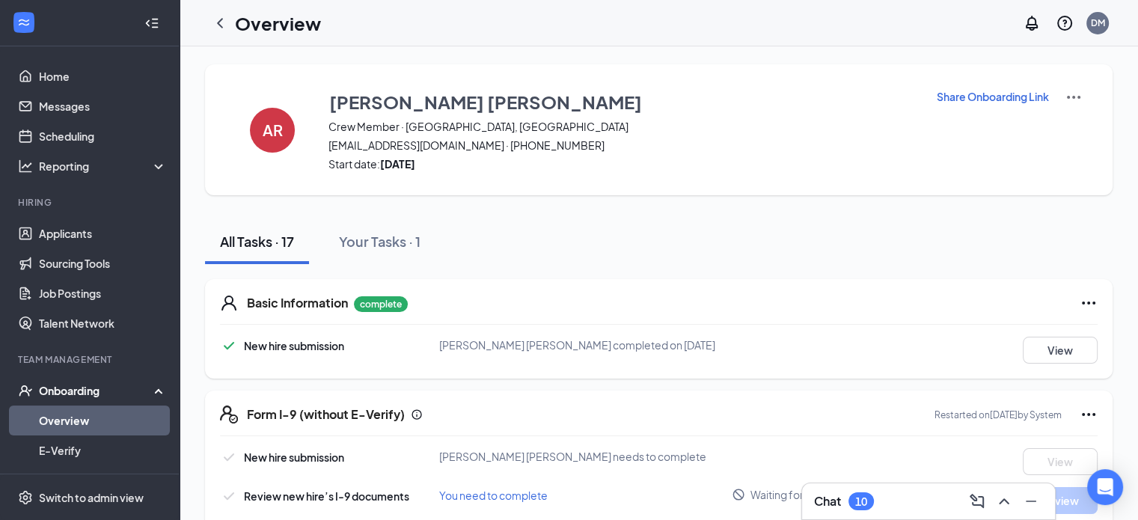
click at [892, 504] on div "Chat 10" at bounding box center [928, 501] width 229 height 24
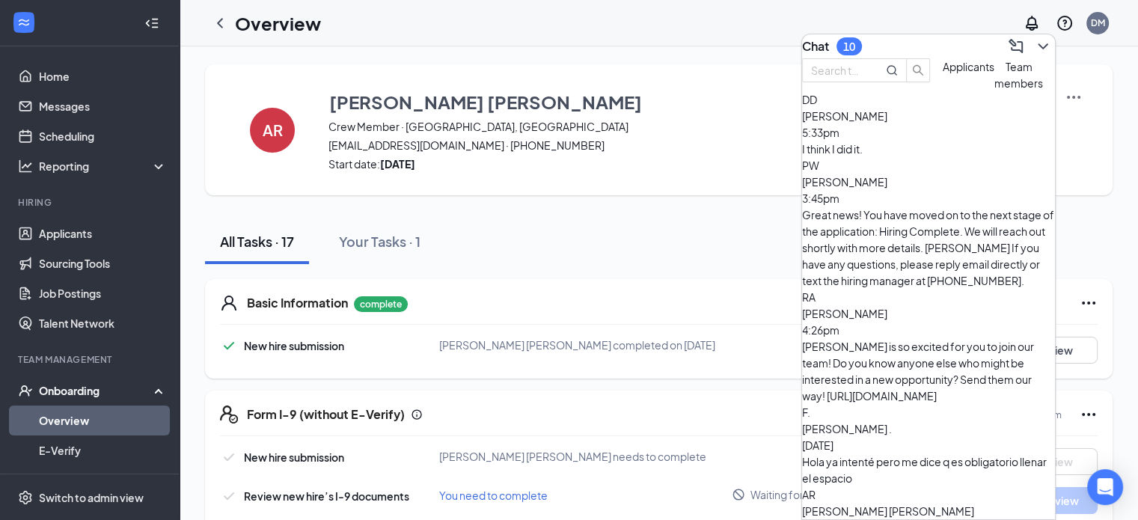
click at [950, 486] on div "AR [PERSON_NAME] [PERSON_NAME] [DATE] Crees que puedas venir hoy para hacerlo o…" at bounding box center [928, 527] width 253 height 82
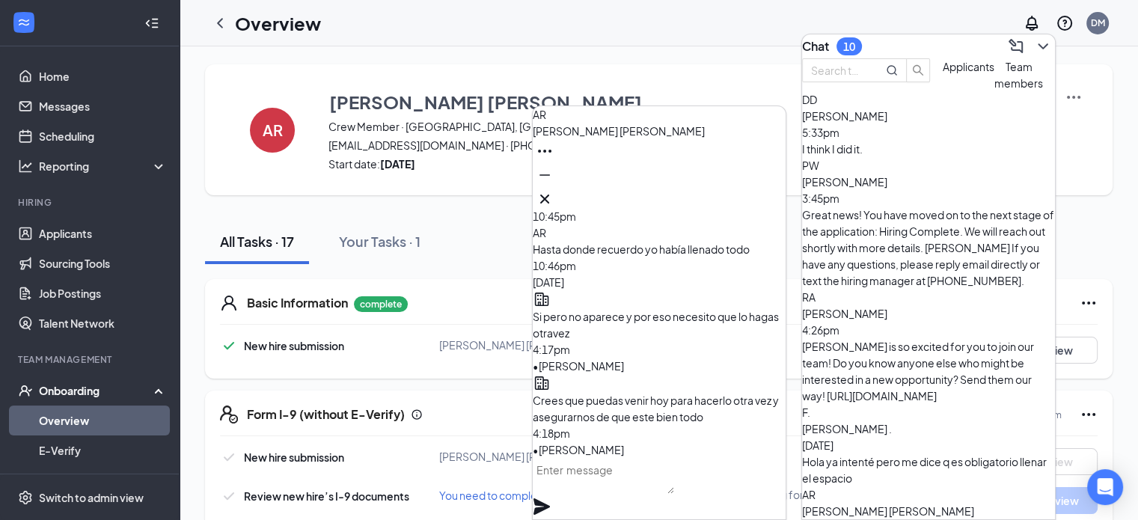
click at [554, 192] on icon "Cross" at bounding box center [545, 199] width 18 height 18
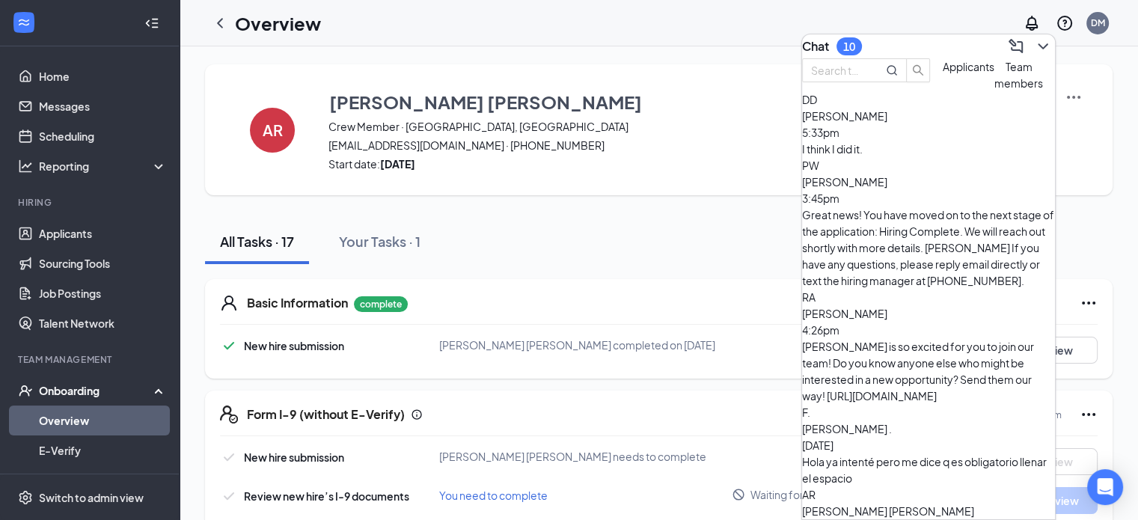
click at [917, 43] on div "Chat 10" at bounding box center [928, 46] width 253 height 24
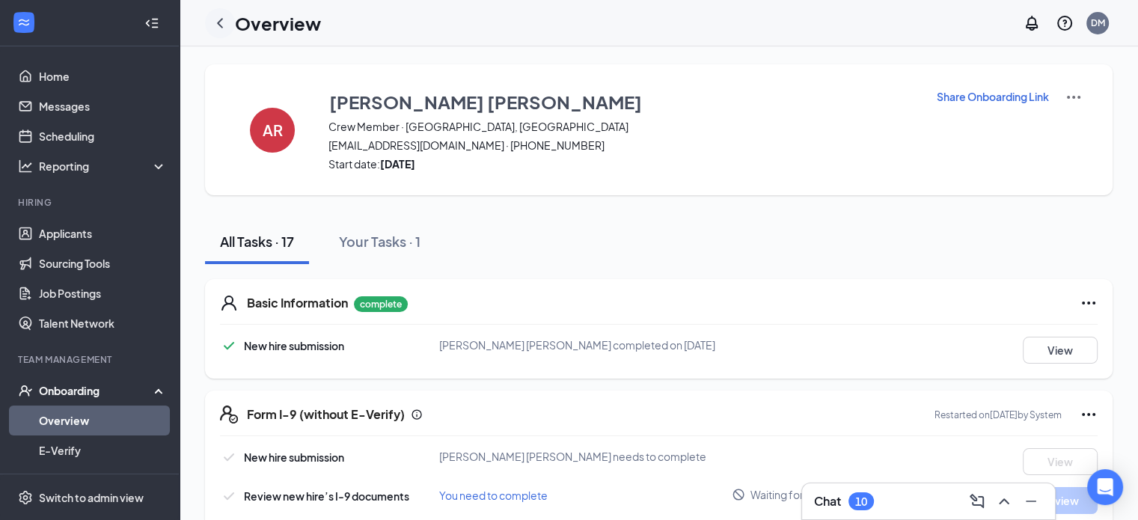
click at [222, 20] on icon "ChevronLeft" at bounding box center [220, 23] width 18 height 18
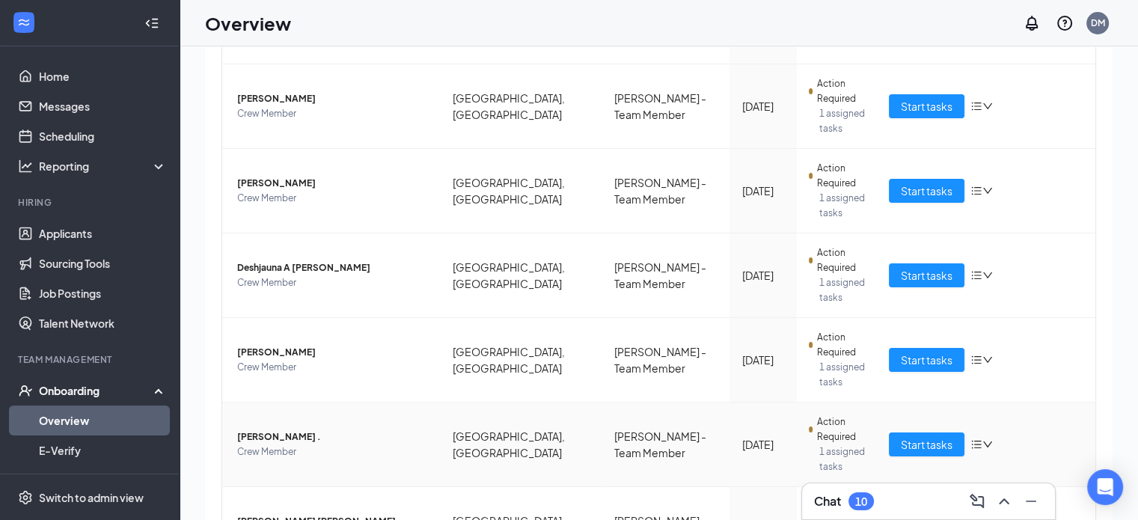
scroll to position [67, 0]
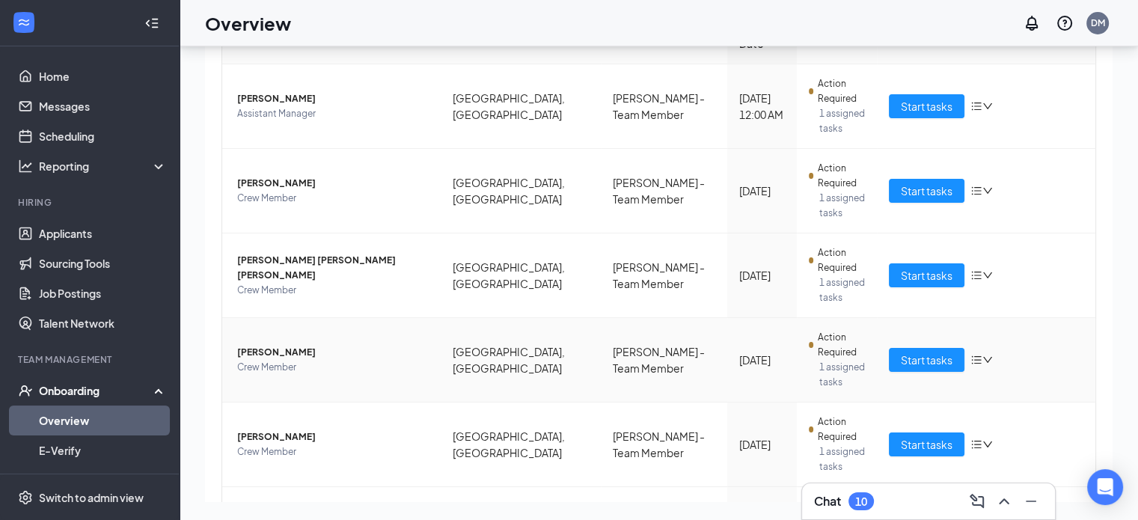
scroll to position [159, 0]
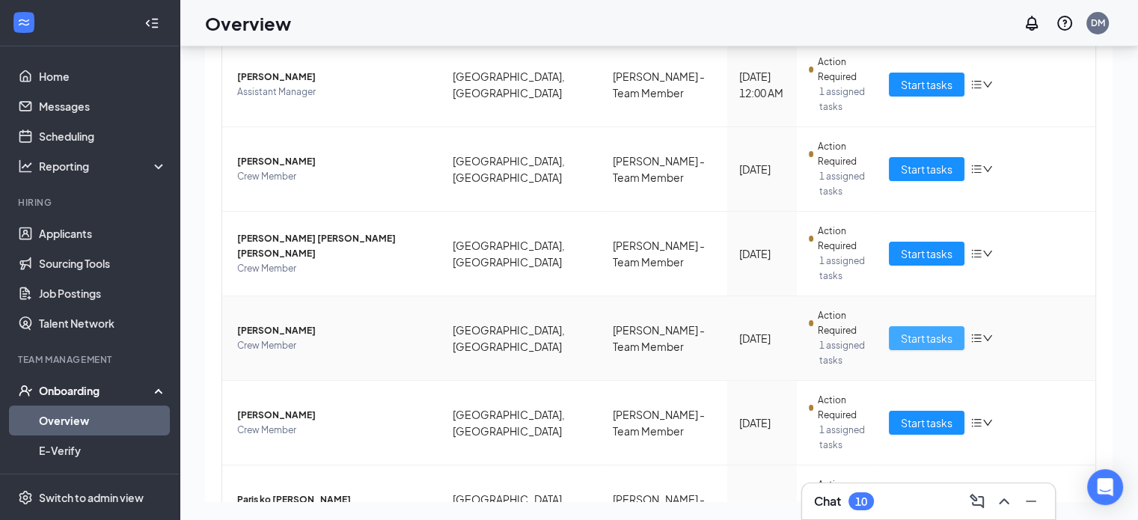
click at [920, 330] on span "Start tasks" at bounding box center [927, 338] width 52 height 16
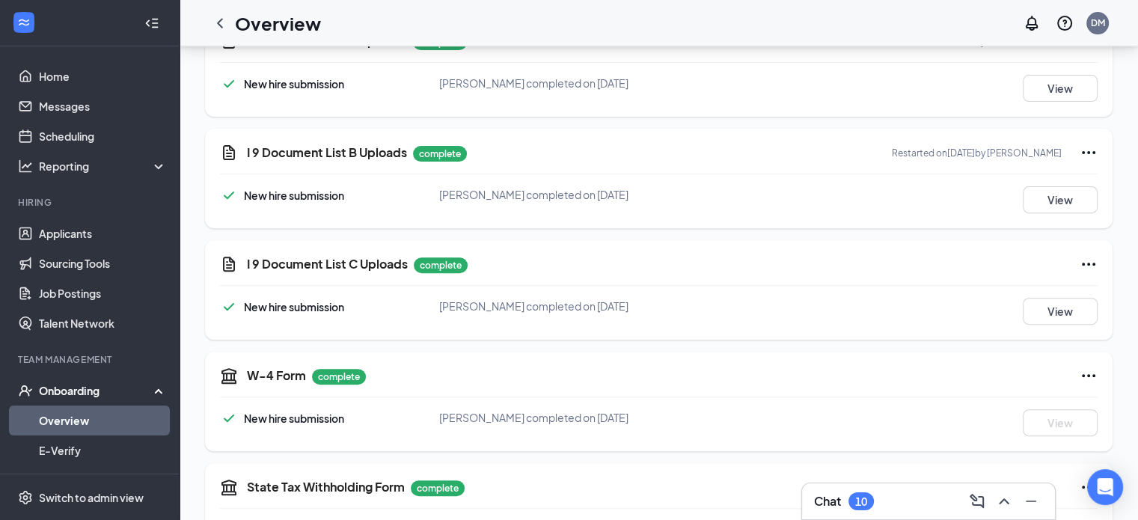
scroll to position [374, 0]
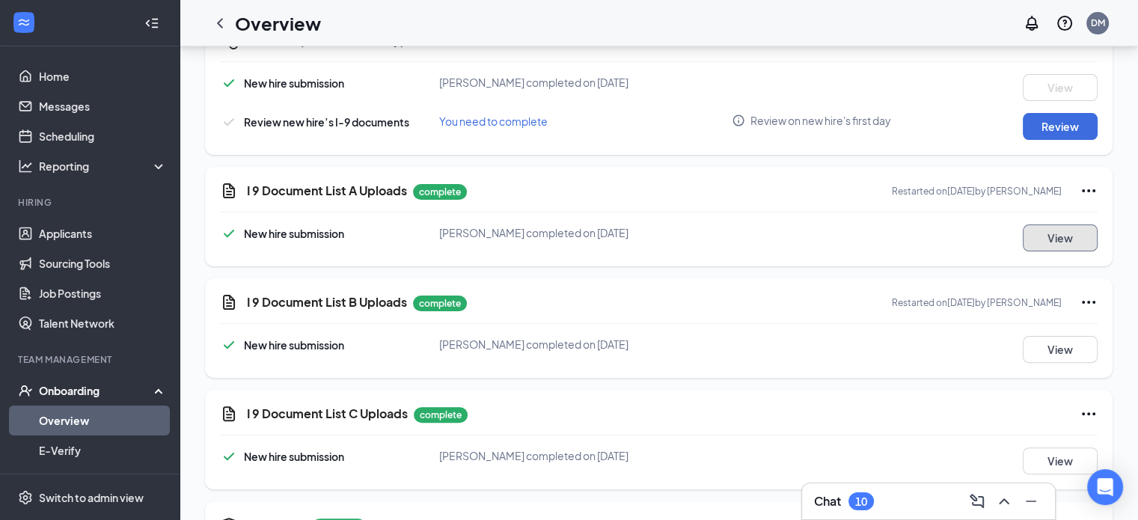
click at [1075, 237] on button "View" at bounding box center [1060, 237] width 75 height 27
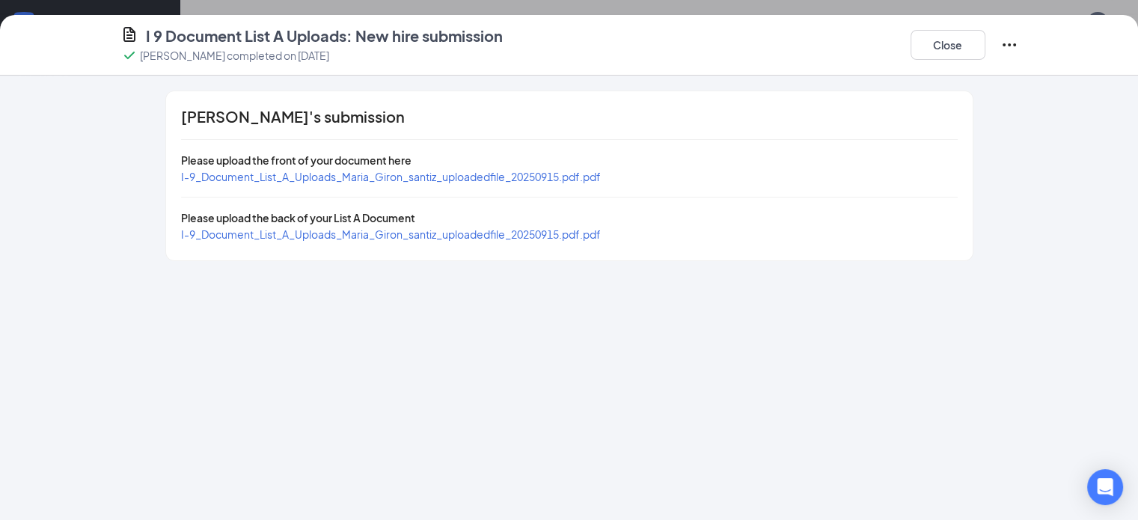
click at [487, 177] on span "I-9_Document_List_A_Uploads_Maria_Giron_santiz_uploadedfile_20250915.pdf.pdf" at bounding box center [391, 176] width 420 height 13
click at [483, 233] on span "I-9_Document_List_A_Uploads_Maria_Giron_santiz_uploadedfile_20250915.pdf.pdf" at bounding box center [391, 233] width 420 height 13
click at [986, 47] on button "Close" at bounding box center [948, 45] width 75 height 30
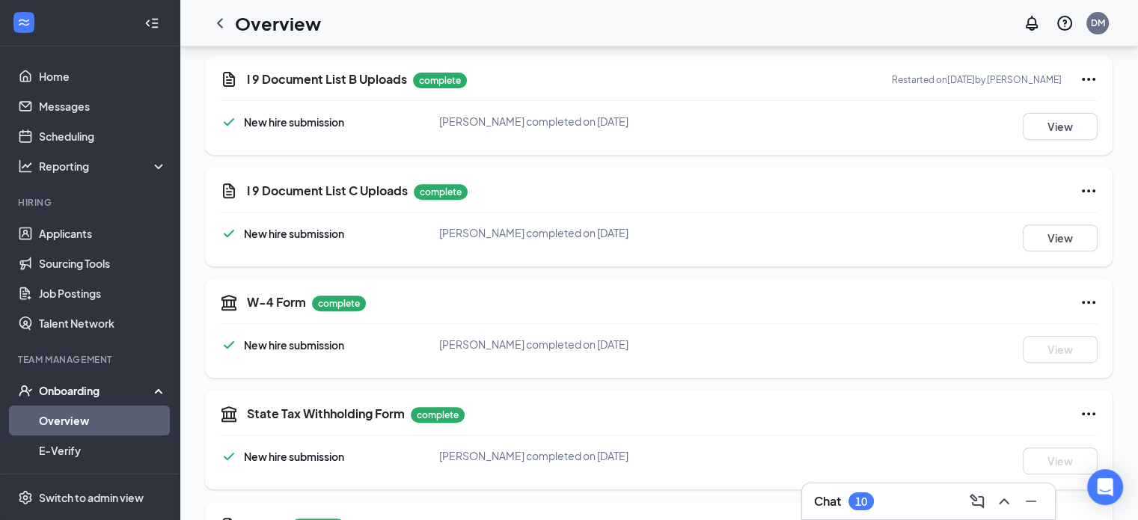
scroll to position [599, 0]
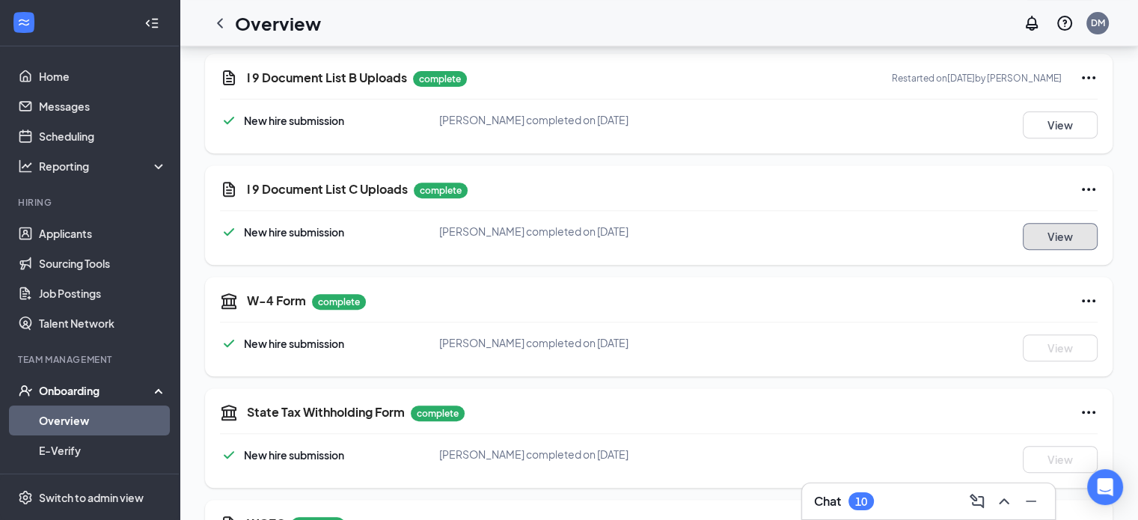
click at [1074, 239] on button "View" at bounding box center [1060, 236] width 75 height 27
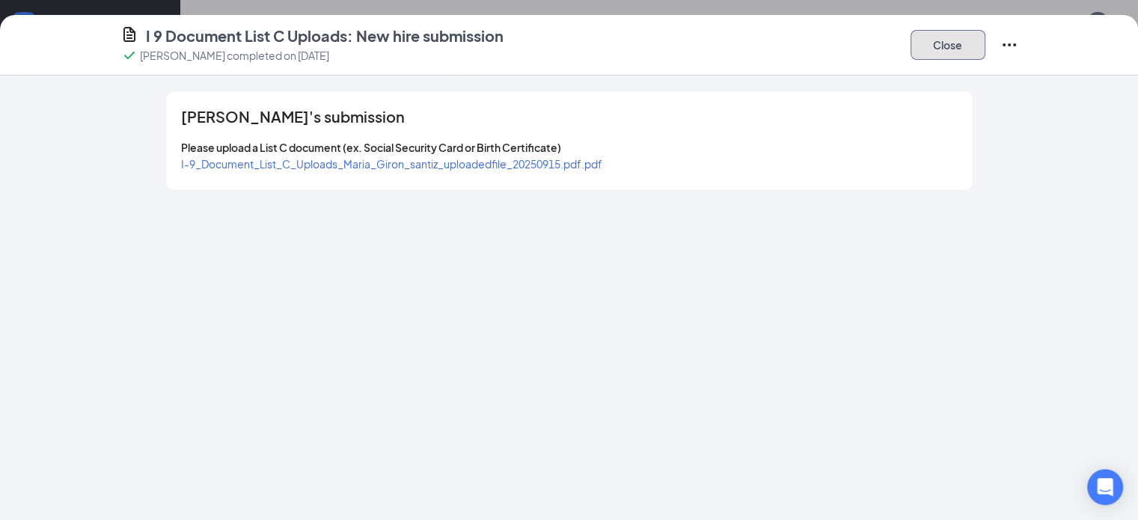
click at [986, 44] on button "Close" at bounding box center [948, 45] width 75 height 30
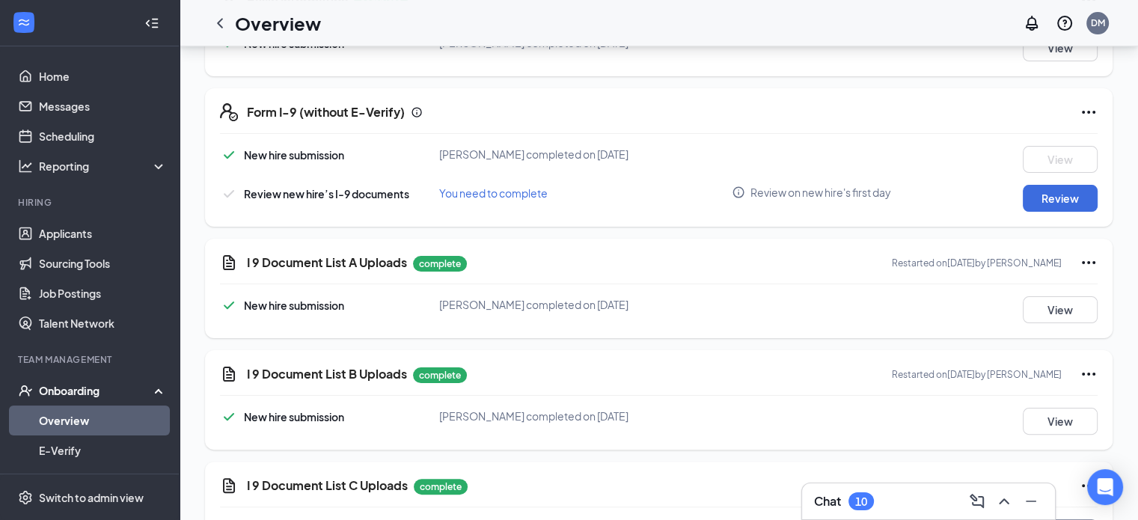
scroll to position [299, 0]
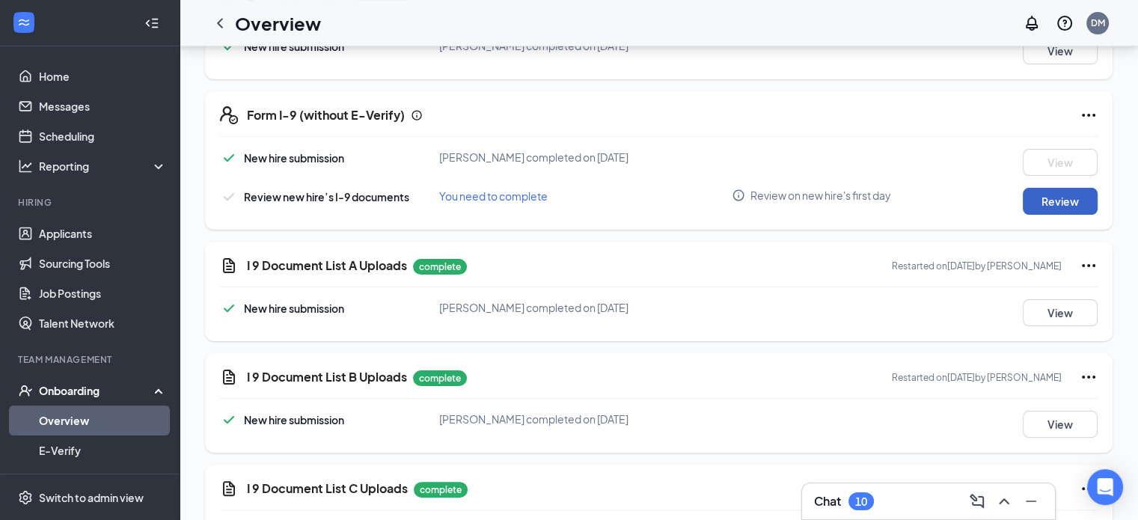
click at [1084, 201] on button "Review" at bounding box center [1060, 201] width 75 height 27
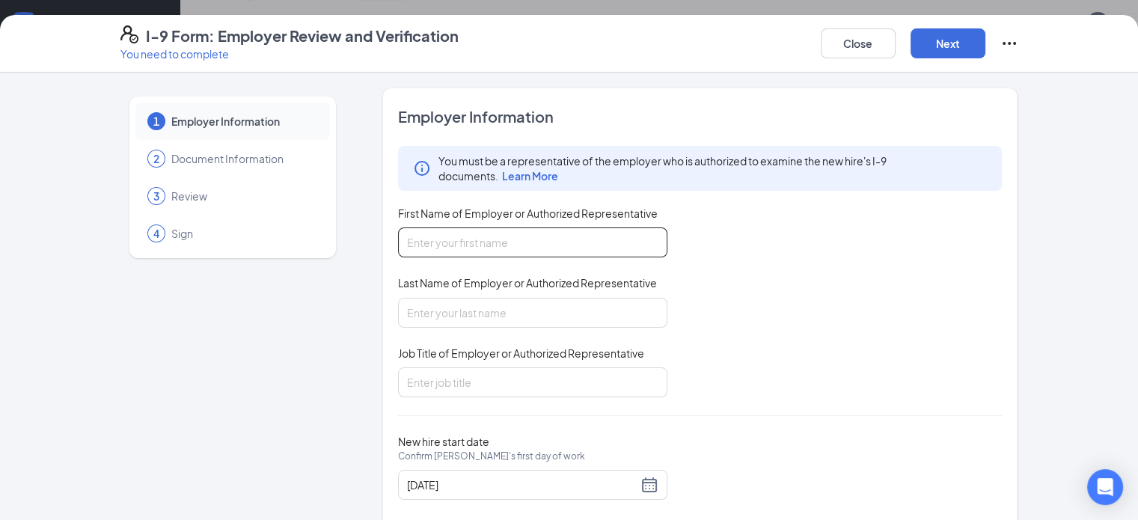
click at [543, 245] on input "First Name of Employer or Authorized Representative" at bounding box center [532, 242] width 269 height 30
type input "Abril"
click at [489, 305] on input "Last Name of Employer or Authorized Representative" at bounding box center [532, 313] width 269 height 30
type input "[PERSON_NAME]"
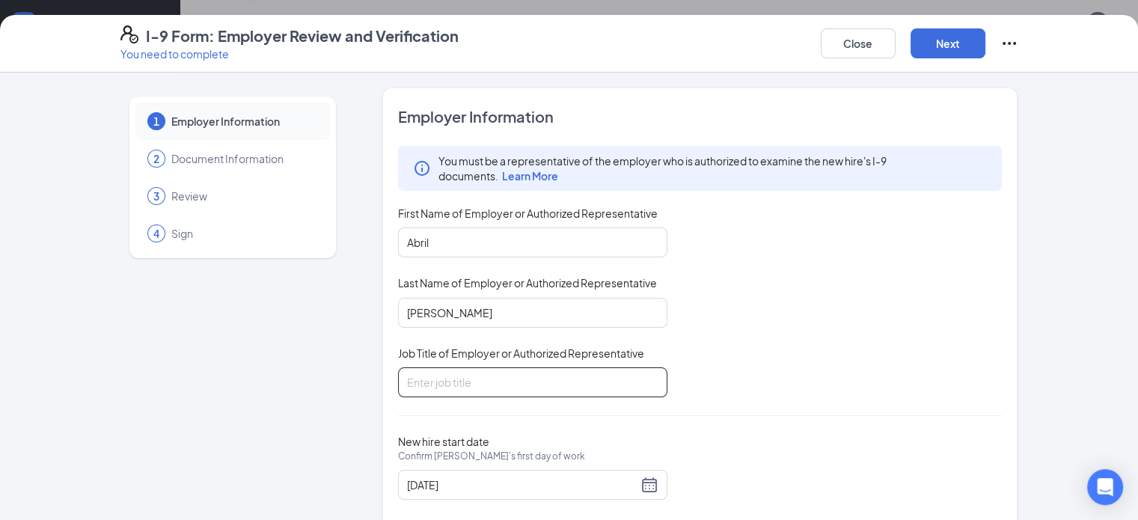
click at [495, 382] on input "Job Title of Employer or Authorized Representative" at bounding box center [532, 382] width 269 height 30
type input "Assistant Manager"
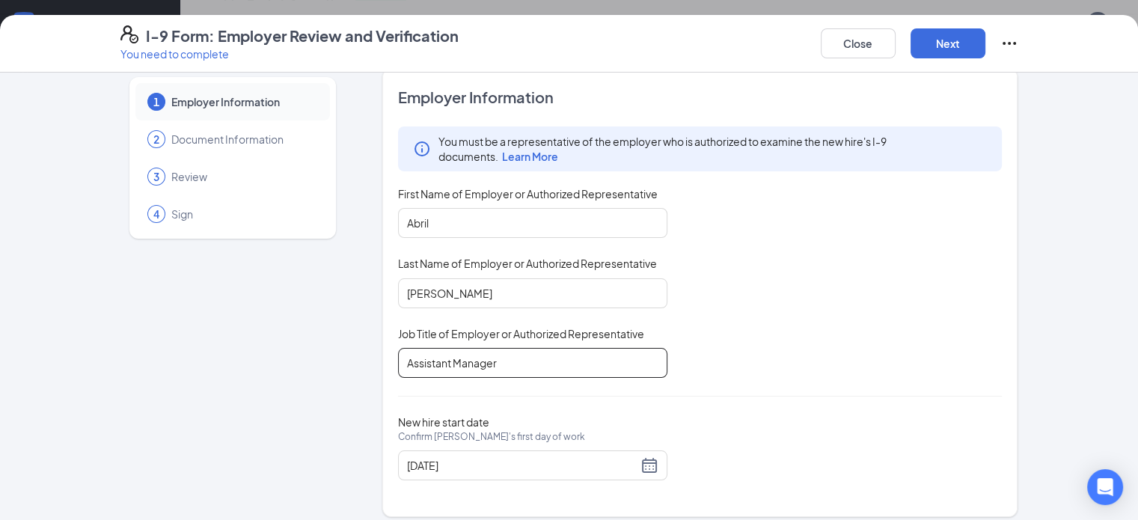
scroll to position [29, 0]
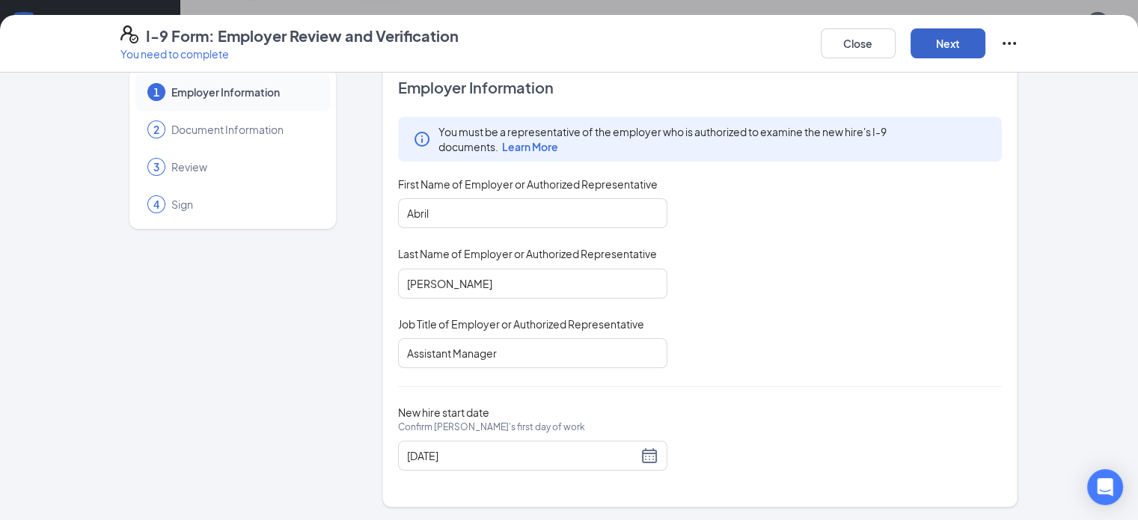
click at [986, 39] on button "Next" at bounding box center [948, 43] width 75 height 30
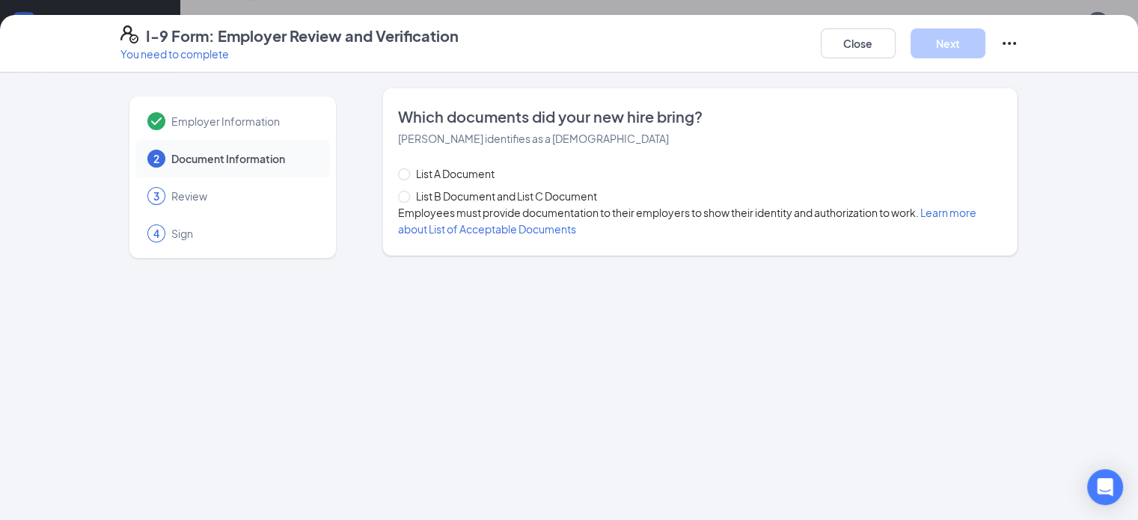
scroll to position [0, 0]
click at [398, 168] on input "List A Document" at bounding box center [403, 173] width 10 height 10
radio input "true"
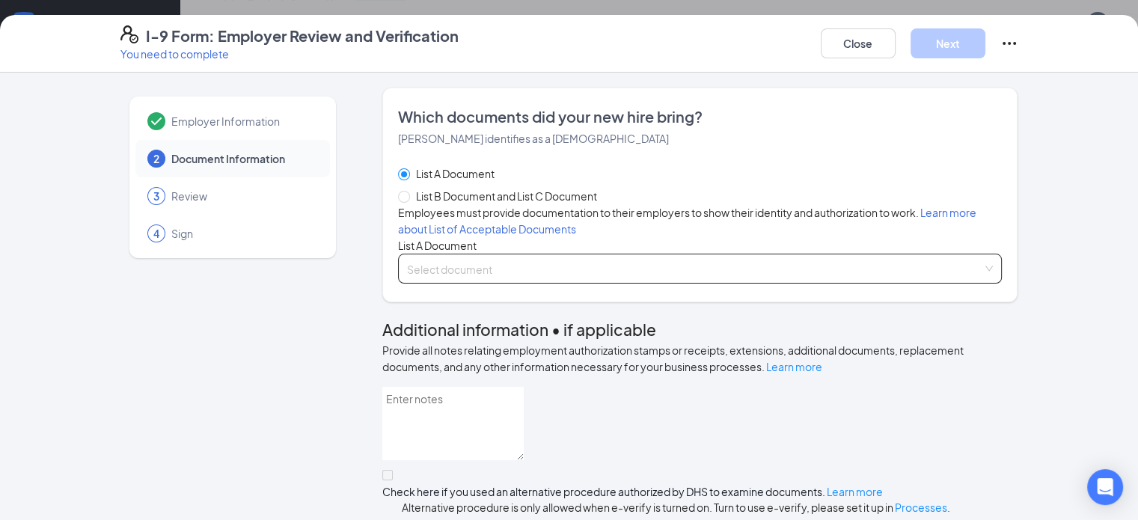
click at [430, 277] on input "search" at bounding box center [695, 265] width 576 height 22
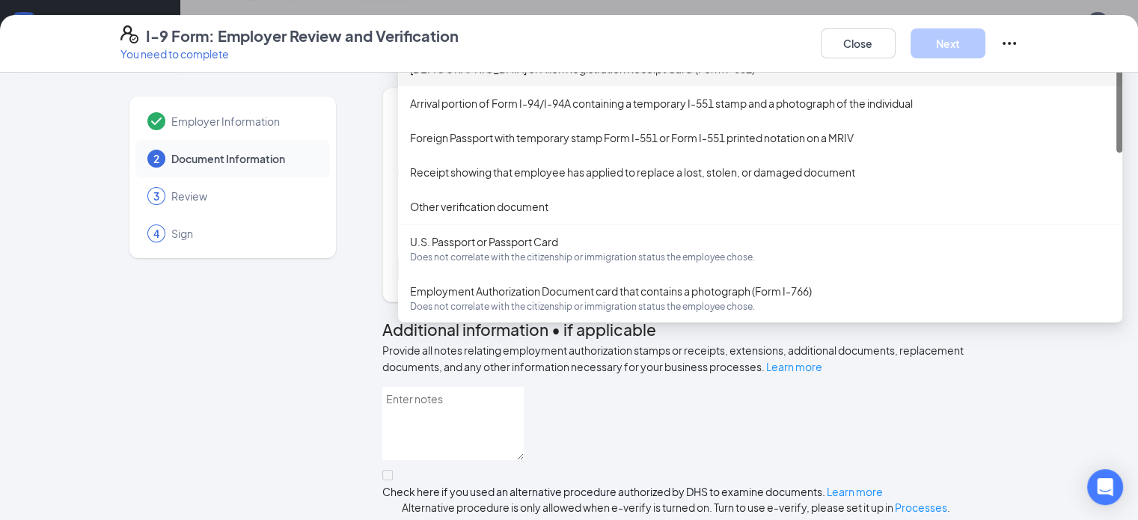
click at [506, 77] on div "[DEMOGRAPHIC_DATA] or Alien Registration Receipt Card (Form I-551)" at bounding box center [760, 69] width 700 height 16
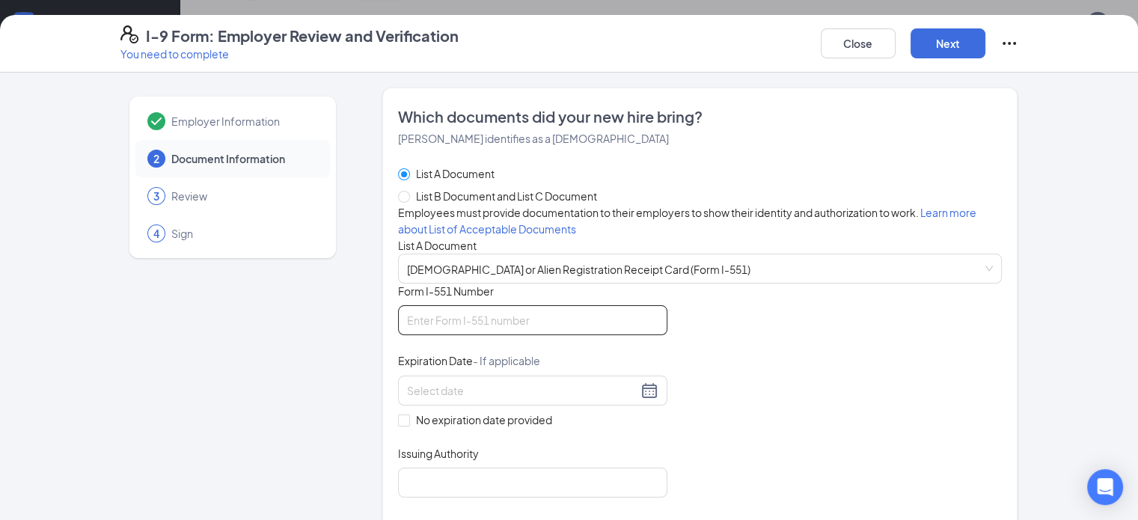
click at [467, 335] on input "Form I-551 Number" at bounding box center [532, 320] width 269 height 30
type input "LIN3065980250"
click at [759, 452] on div "Document Title [DEMOGRAPHIC_DATA] or Alien Registration Receipt Card (Form I-55…" at bounding box center [700, 391] width 605 height 214
click at [542, 399] on input at bounding box center [522, 390] width 230 height 16
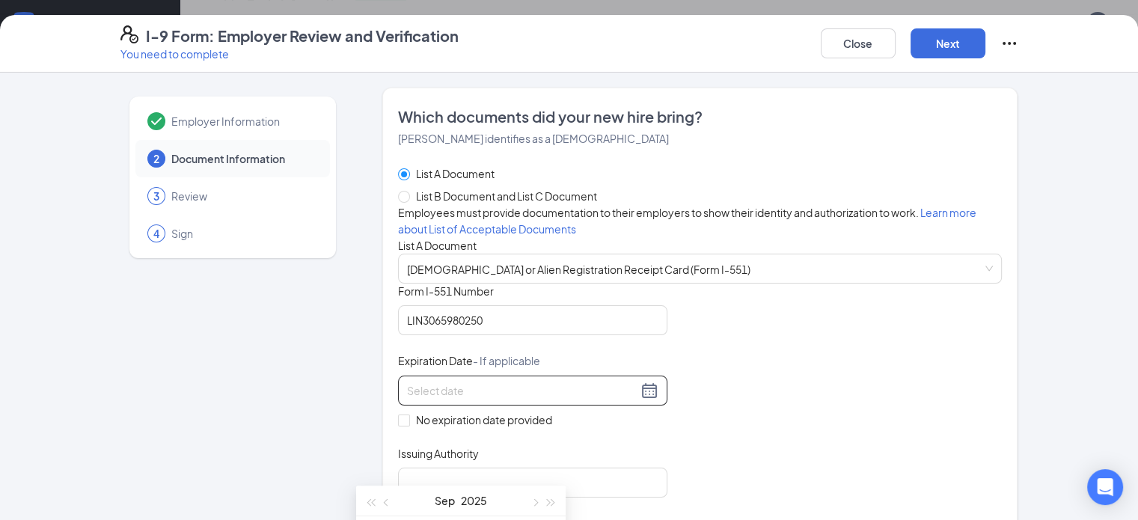
click at [609, 400] on div at bounding box center [532, 391] width 251 height 18
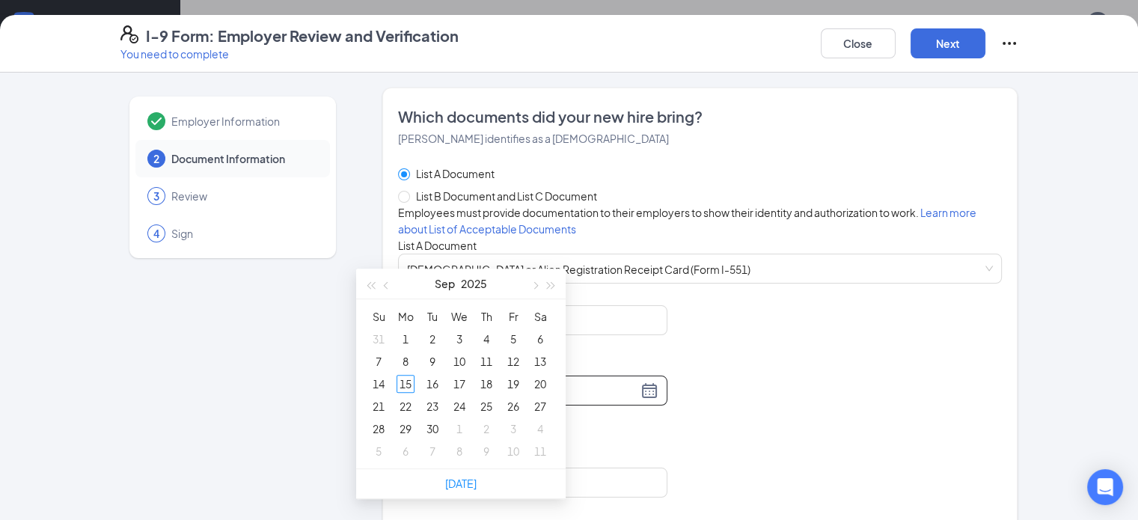
scroll to position [599, 0]
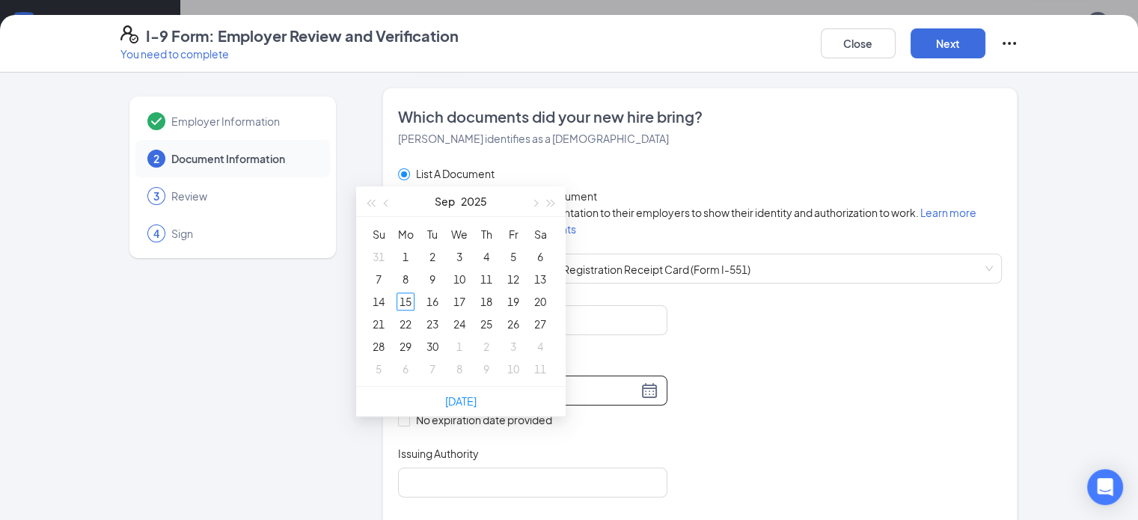
type input "[DATE]"
click at [552, 201] on span "button" at bounding box center [551, 203] width 7 height 7
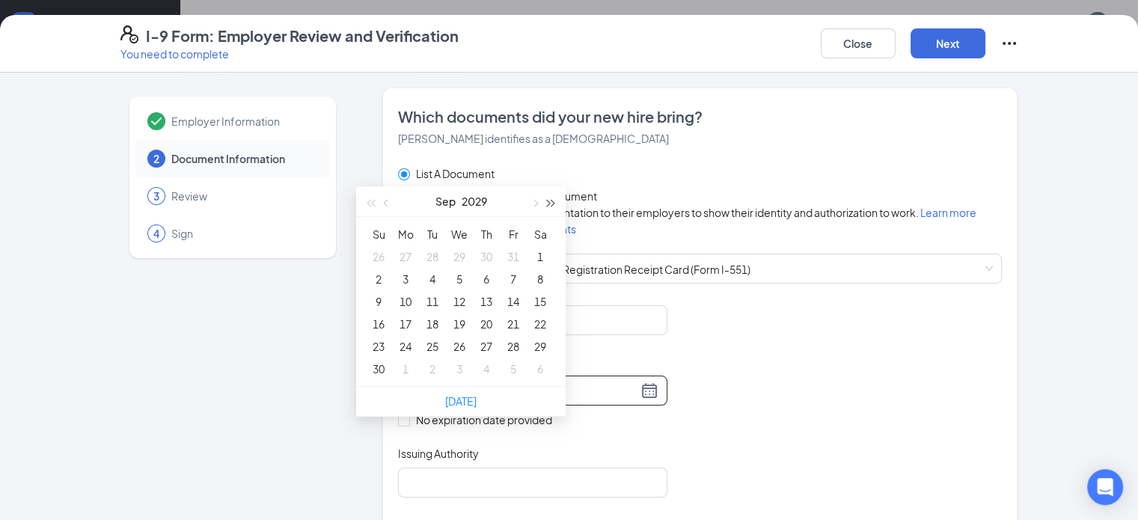
click at [552, 201] on span "button" at bounding box center [551, 203] width 7 height 7
click at [534, 203] on span "button" at bounding box center [534, 203] width 7 height 7
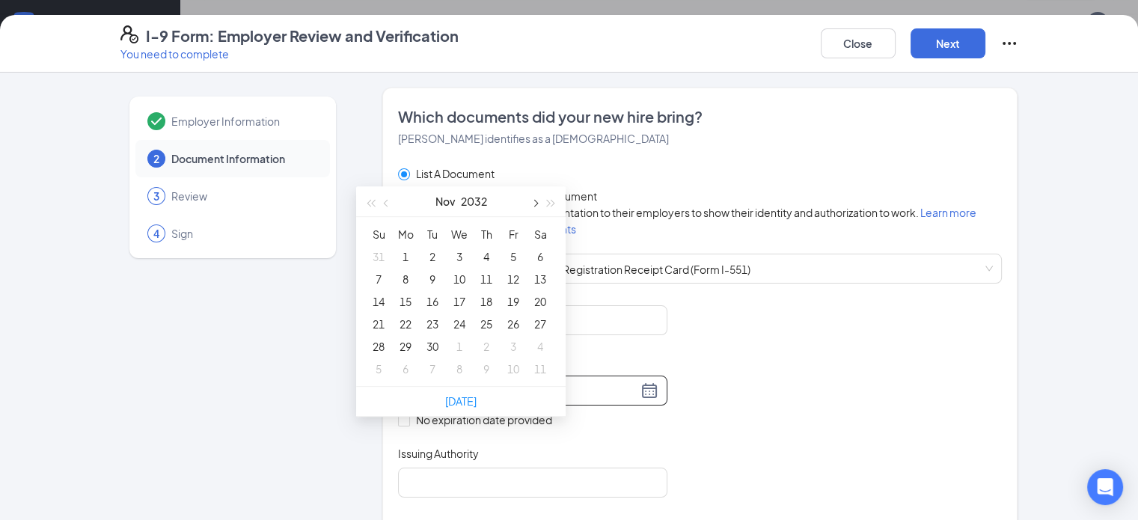
click at [534, 203] on span "button" at bounding box center [534, 203] width 7 height 7
click at [382, 203] on button "button" at bounding box center [387, 201] width 16 height 30
click at [371, 205] on span "button" at bounding box center [370, 203] width 7 height 7
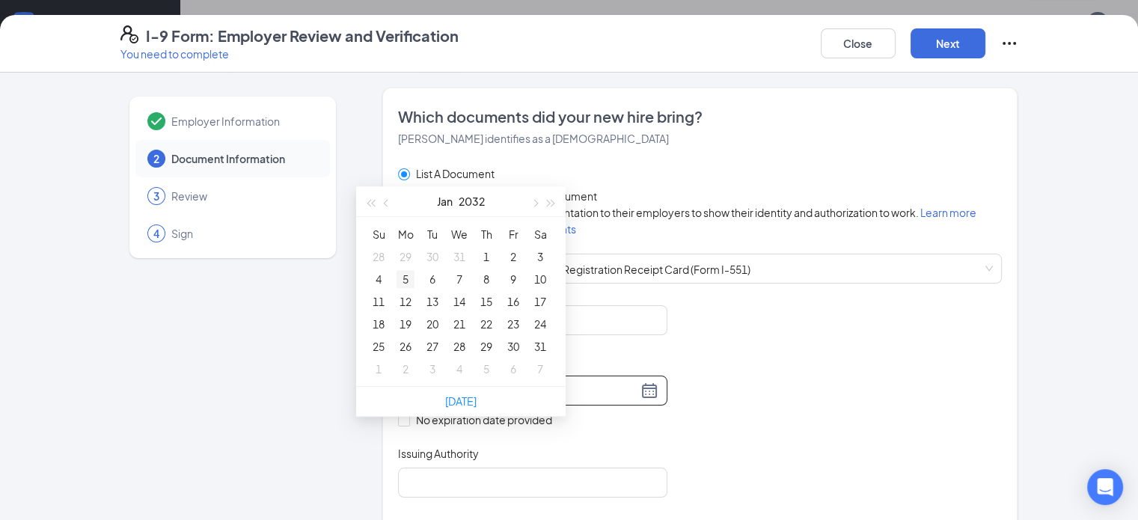
type input "[DATE]"
click at [404, 279] on div "5" at bounding box center [406, 279] width 18 height 18
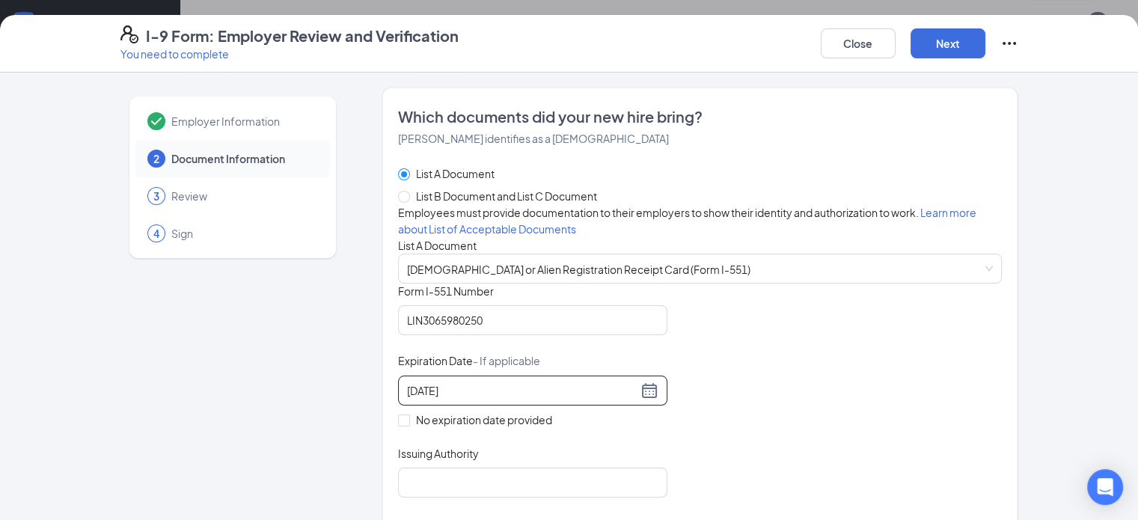
click at [757, 465] on div "Document Title [DEMOGRAPHIC_DATA] or Alien Registration Receipt Card (Form I-55…" at bounding box center [700, 391] width 605 height 214
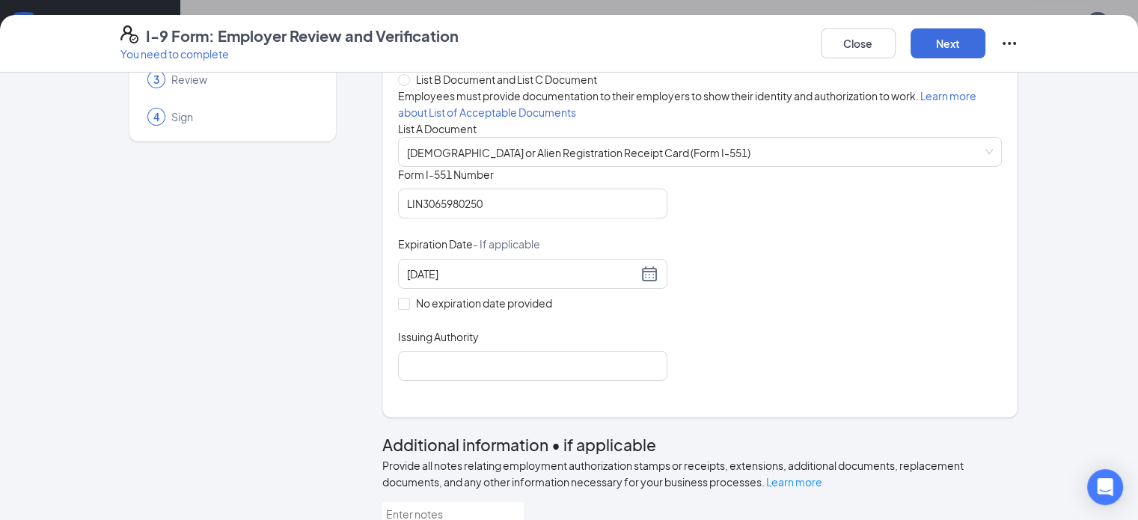
scroll to position [224, 0]
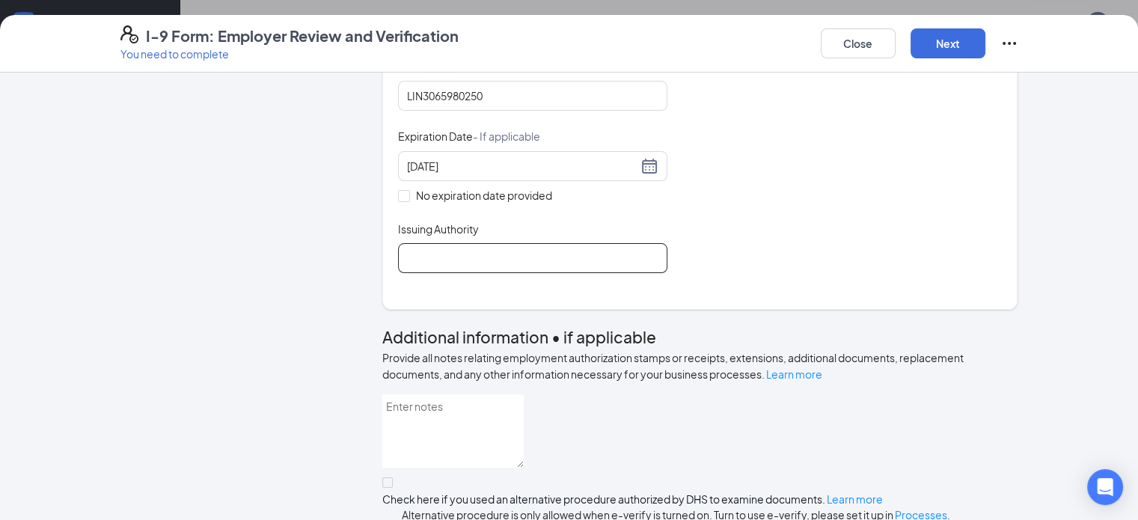
click at [401, 273] on input "Issuing Authority" at bounding box center [532, 258] width 269 height 30
type input "USCIS"
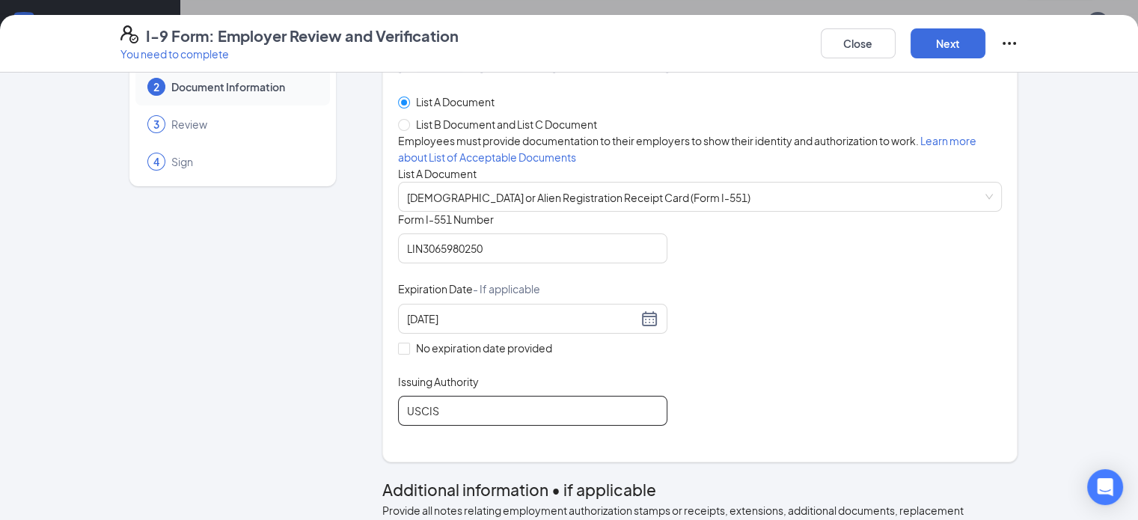
scroll to position [0, 0]
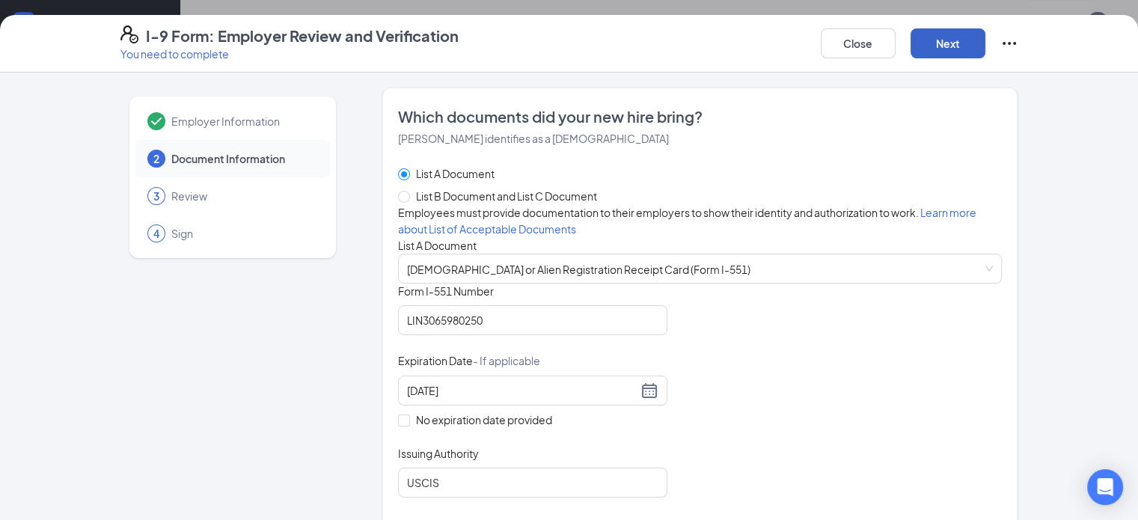
click at [986, 34] on button "Next" at bounding box center [948, 43] width 75 height 30
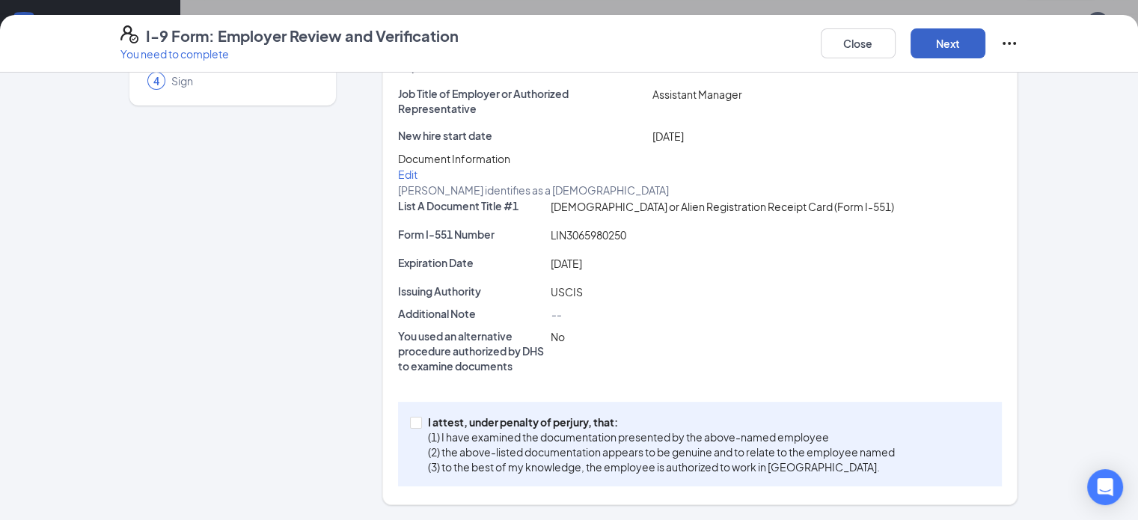
scroll to position [224, 0]
click at [410, 427] on input "I attest, under penalty of [PERSON_NAME], that: (1) I have examined the documen…" at bounding box center [415, 422] width 10 height 10
checkbox input "true"
click at [986, 38] on button "Next" at bounding box center [948, 43] width 75 height 30
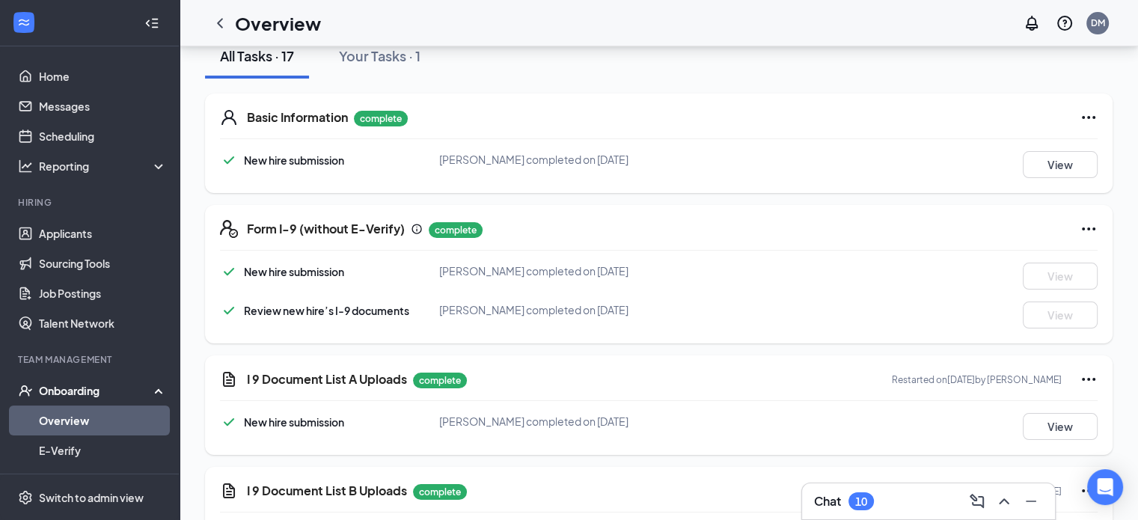
scroll to position [0, 0]
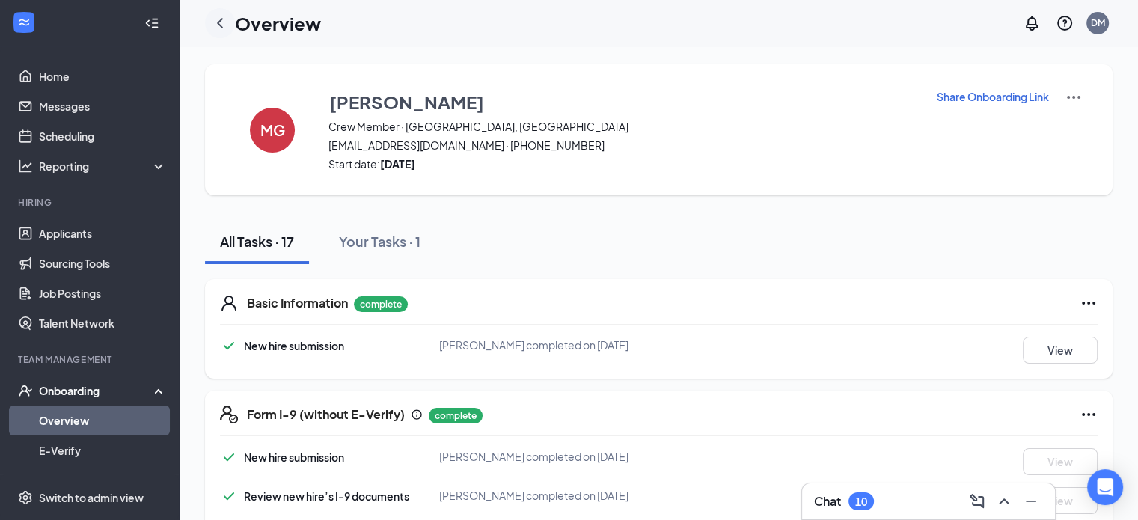
click at [219, 23] on icon "ChevronLeft" at bounding box center [220, 23] width 6 height 10
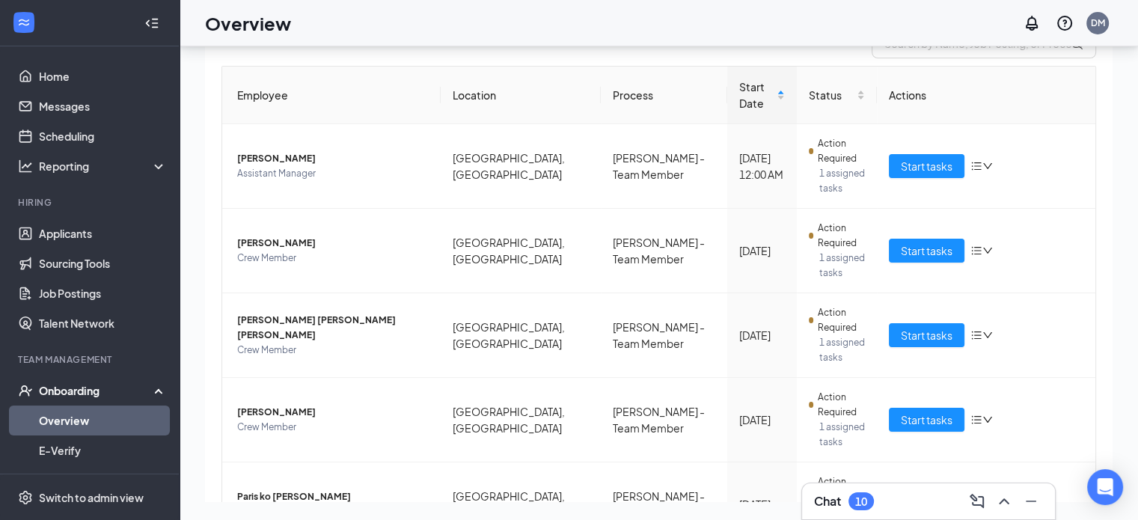
scroll to position [75, 0]
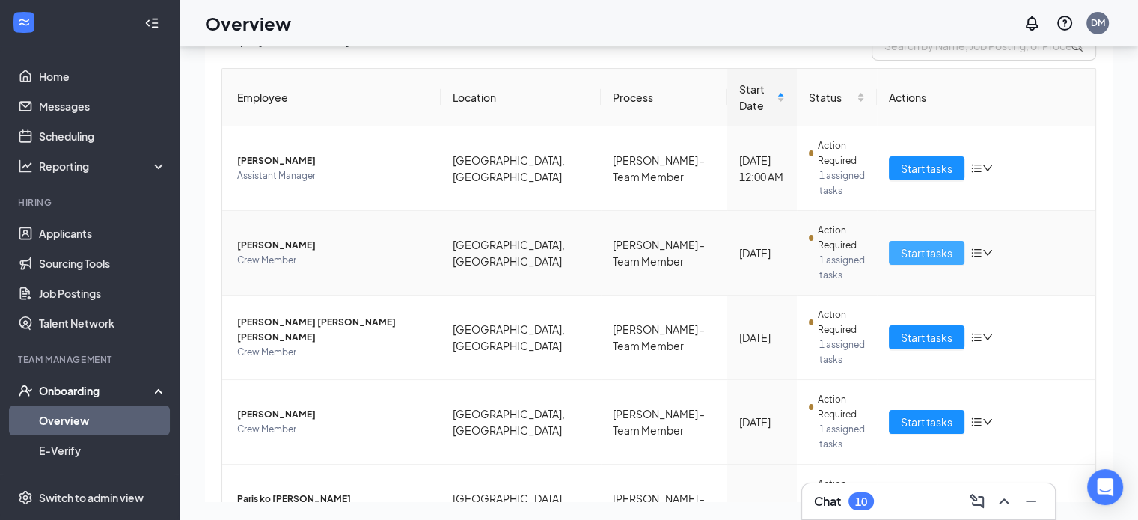
click at [926, 245] on span "Start tasks" at bounding box center [927, 253] width 52 height 16
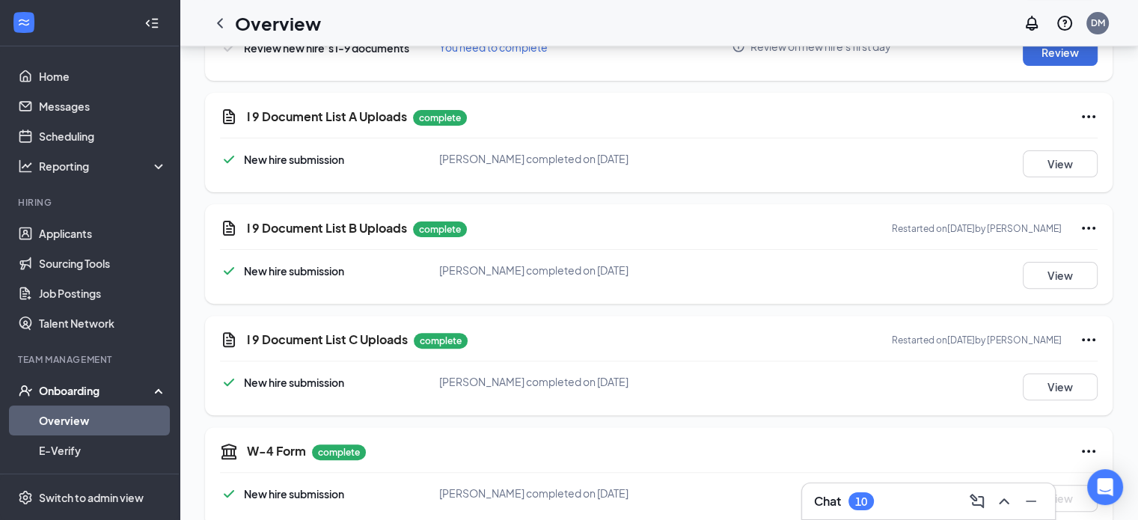
scroll to position [449, 0]
click at [1072, 271] on button "View" at bounding box center [1060, 274] width 75 height 27
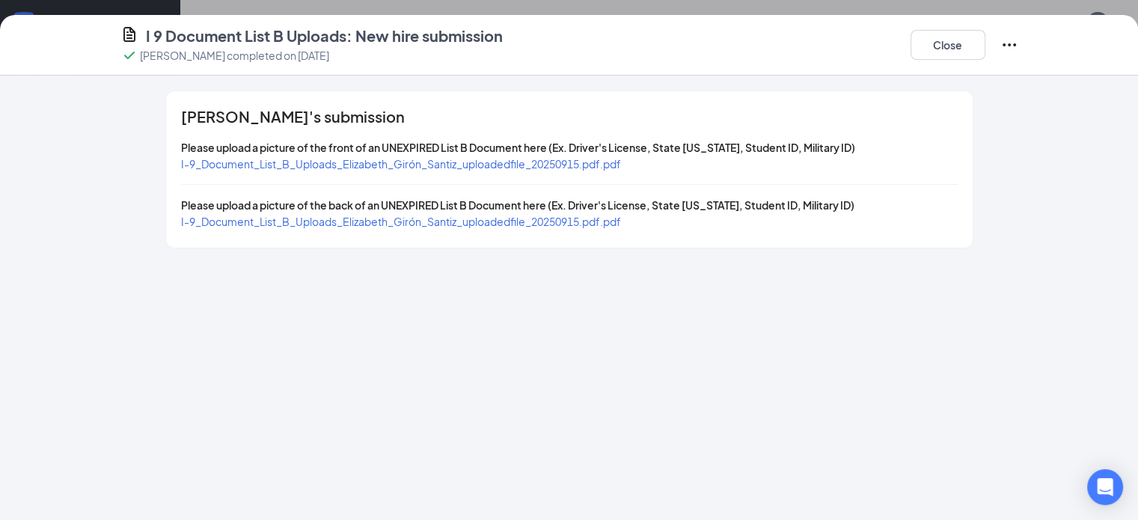
click at [402, 159] on span "I-9_Document_List_B_Uploads_Elizabeth_Girón_Santiz_uploadedfile_20250915.pdf.pdf" at bounding box center [401, 163] width 440 height 13
click at [475, 219] on span "I-9_Document_List_B_Uploads_Elizabeth_Girón_Santiz_uploadedfile_20250915.pdf.pdf" at bounding box center [401, 221] width 440 height 13
click at [986, 40] on button "Close" at bounding box center [948, 45] width 75 height 30
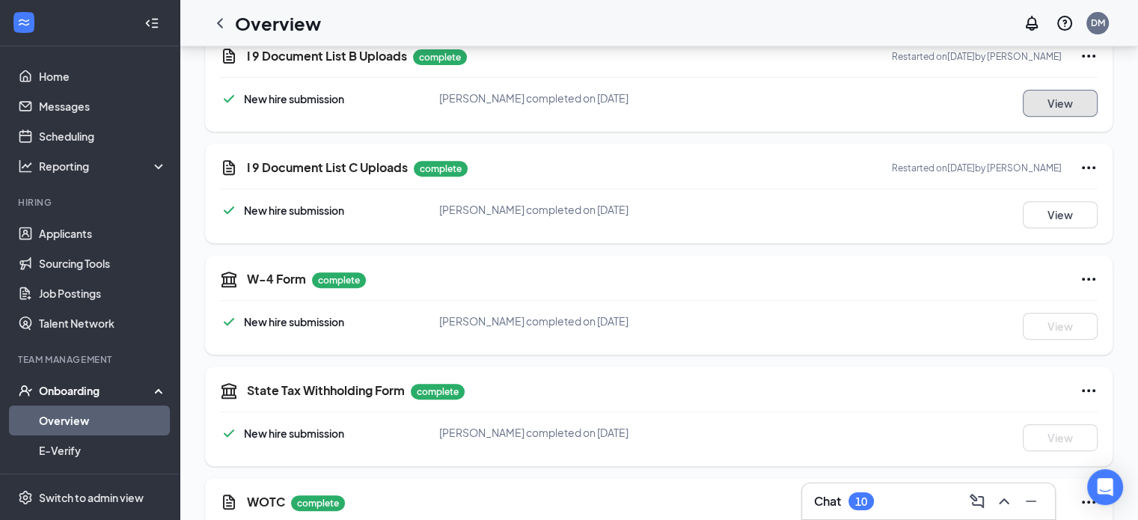
scroll to position [599, 0]
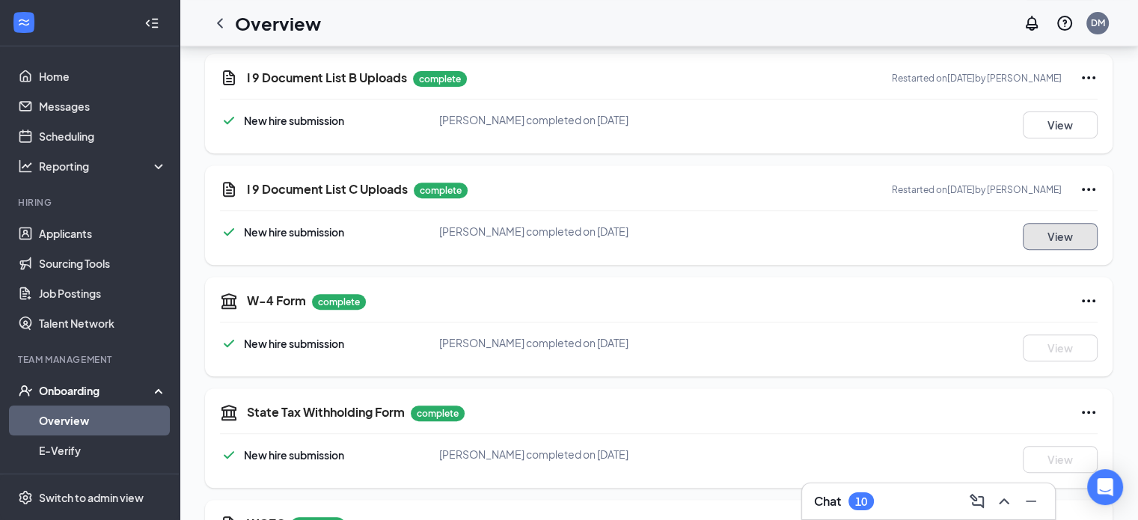
click at [1048, 233] on button "View" at bounding box center [1060, 236] width 75 height 27
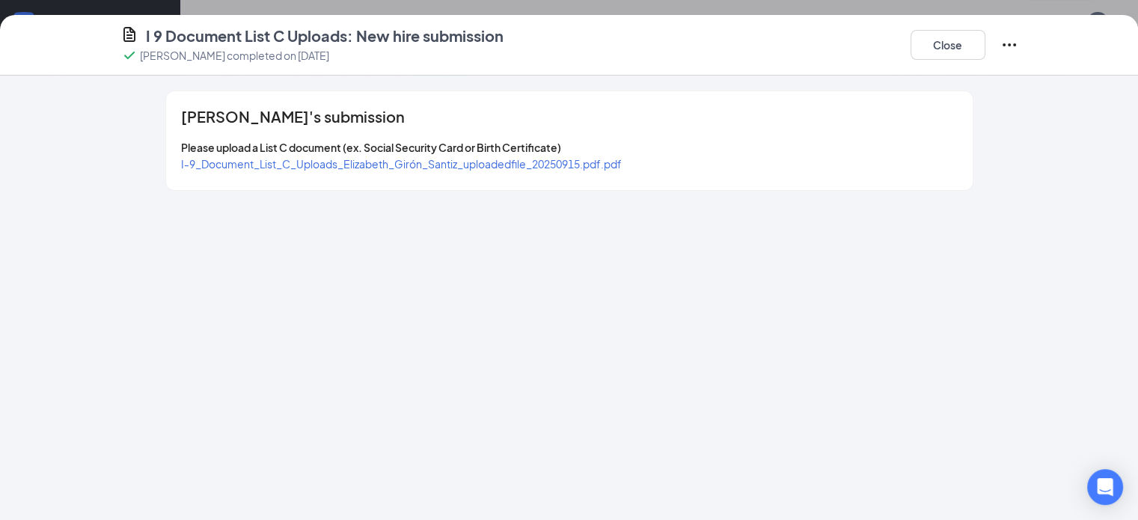
click at [495, 162] on span "I-9_Document_List_C_Uploads_Elizabeth_Girón_Santiz_uploadedfile_20250915.pdf.pdf" at bounding box center [401, 163] width 441 height 13
click at [986, 46] on button "Close" at bounding box center [948, 45] width 75 height 30
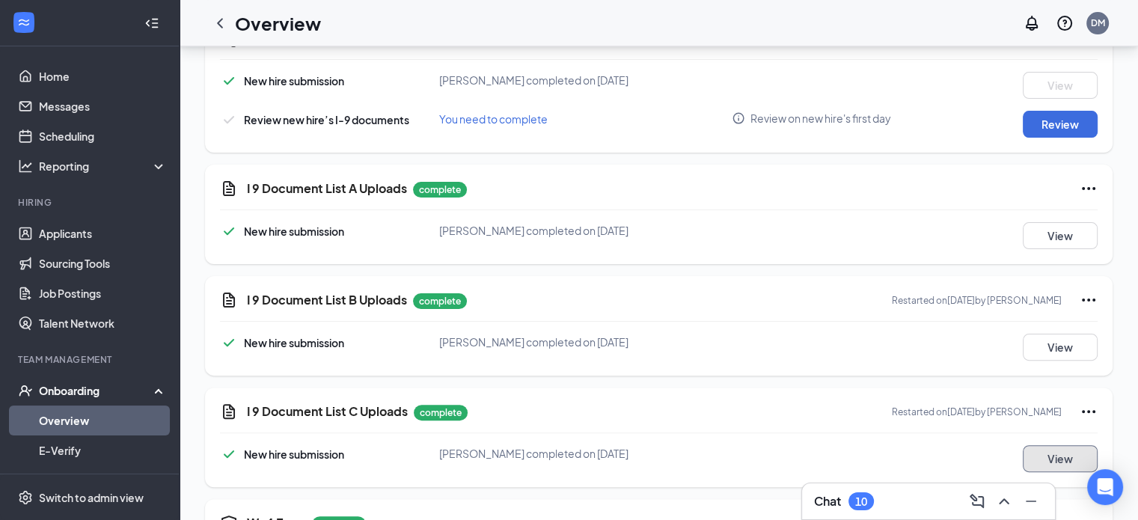
scroll to position [299, 0]
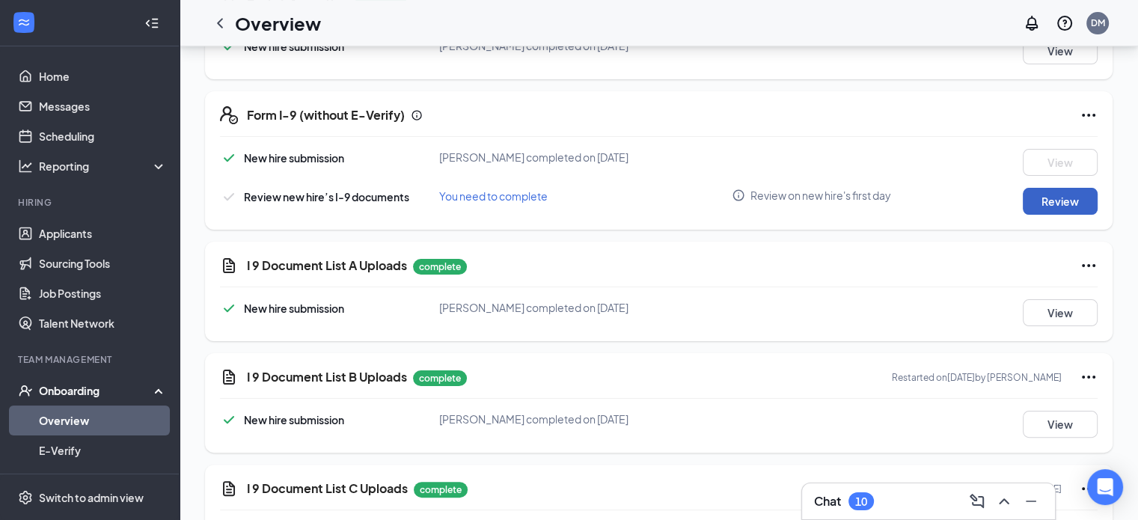
click at [1055, 199] on button "Review" at bounding box center [1060, 201] width 75 height 27
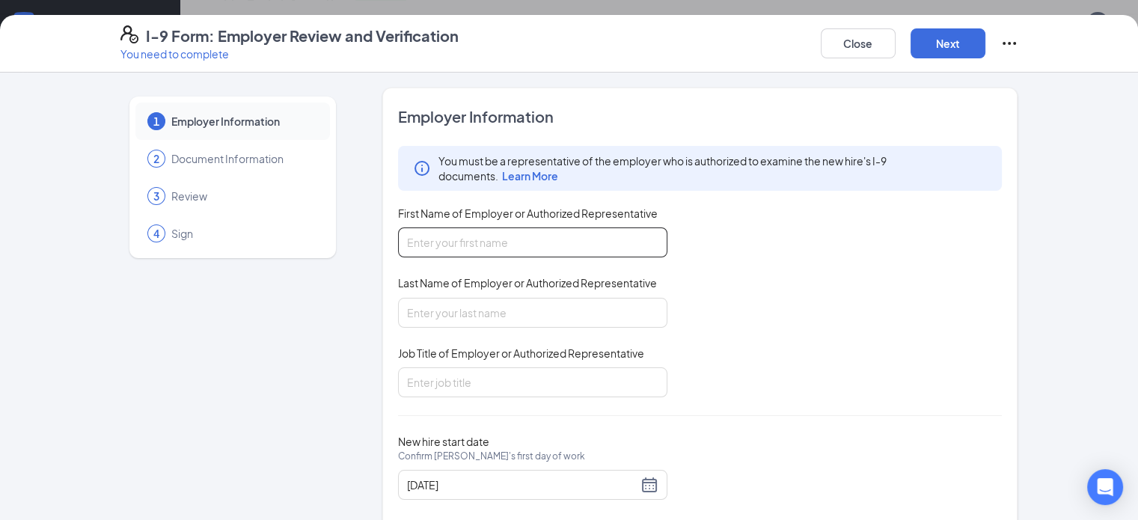
click at [486, 242] on input "First Name of Employer or Authorized Representative" at bounding box center [532, 242] width 269 height 30
type input "Abril"
click at [465, 305] on input "Last Name of Employer or Authorized Representative" at bounding box center [532, 313] width 269 height 30
type input "[PERSON_NAME]"
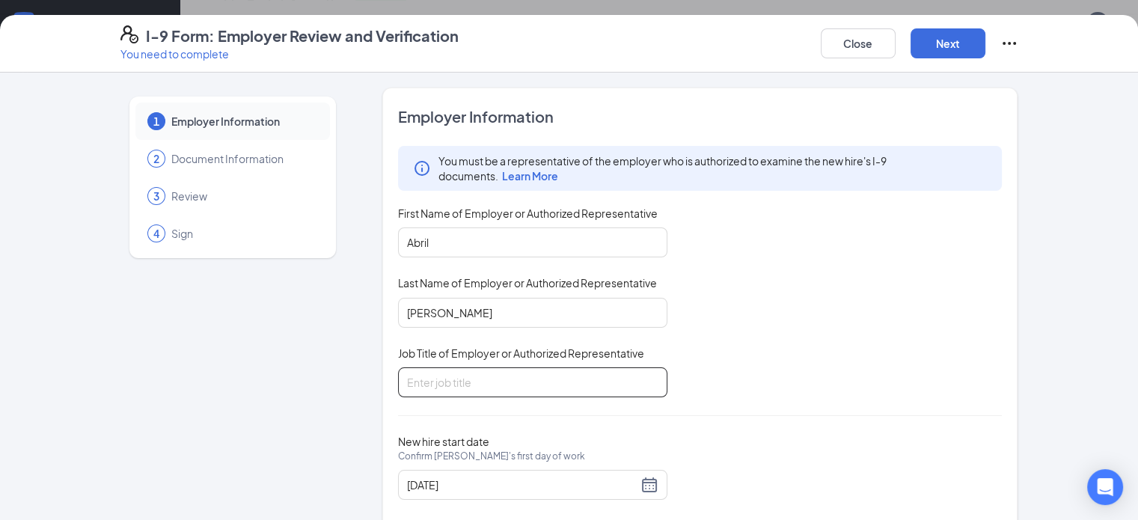
click at [473, 379] on input "Job Title of Employer or Authorized Representative" at bounding box center [532, 382] width 269 height 30
type input "Assistant Manager"
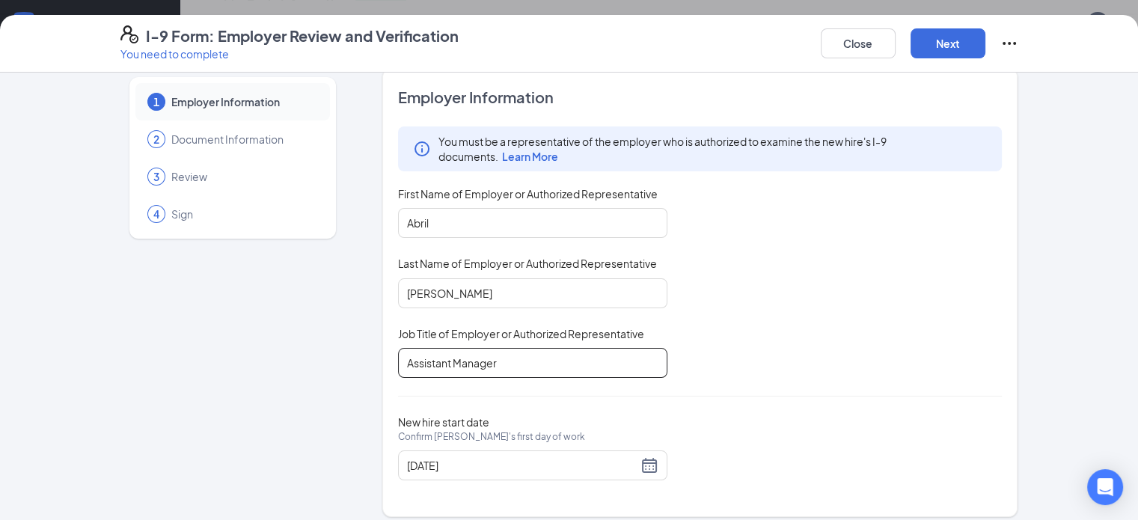
scroll to position [29, 0]
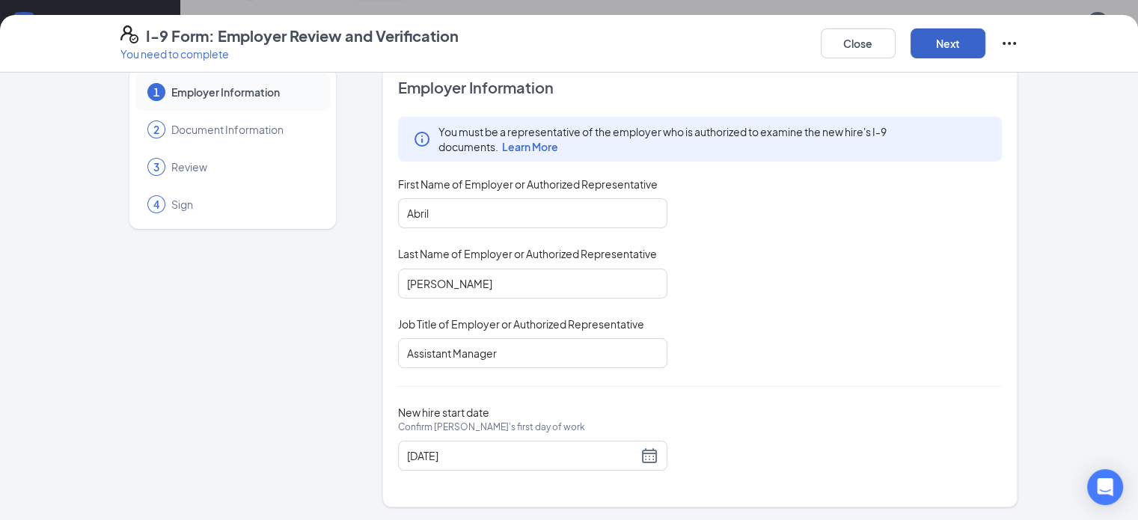
click at [986, 40] on button "Next" at bounding box center [948, 43] width 75 height 30
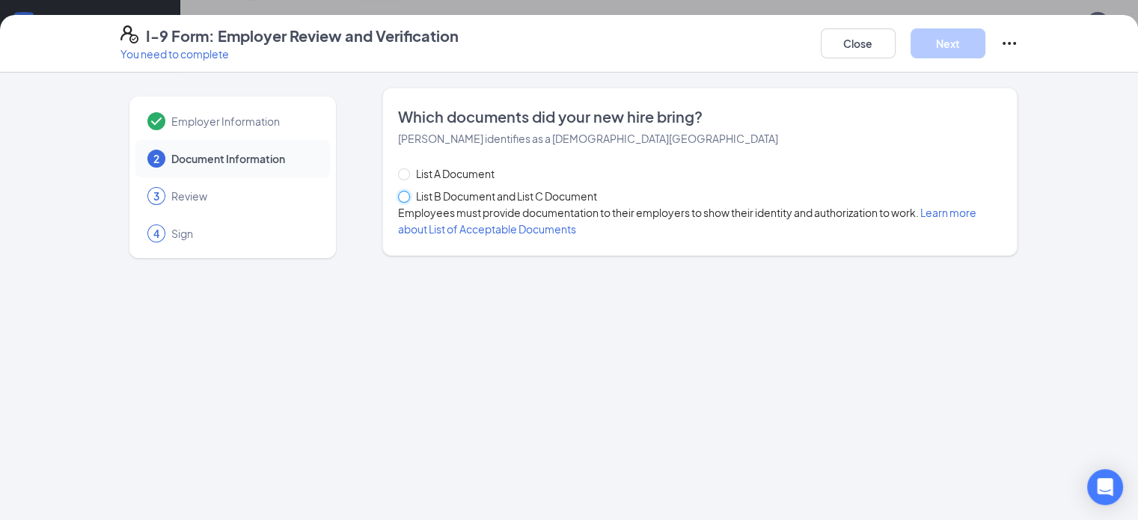
click at [398, 196] on input "List B Document and List C Document" at bounding box center [403, 196] width 10 height 10
radio input "true"
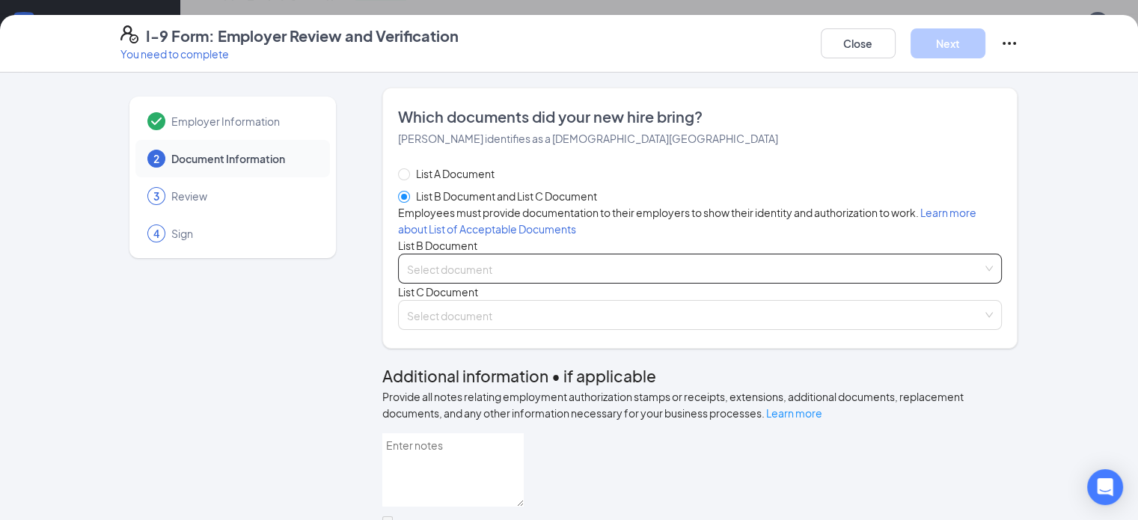
click at [416, 277] on input "search" at bounding box center [695, 265] width 576 height 22
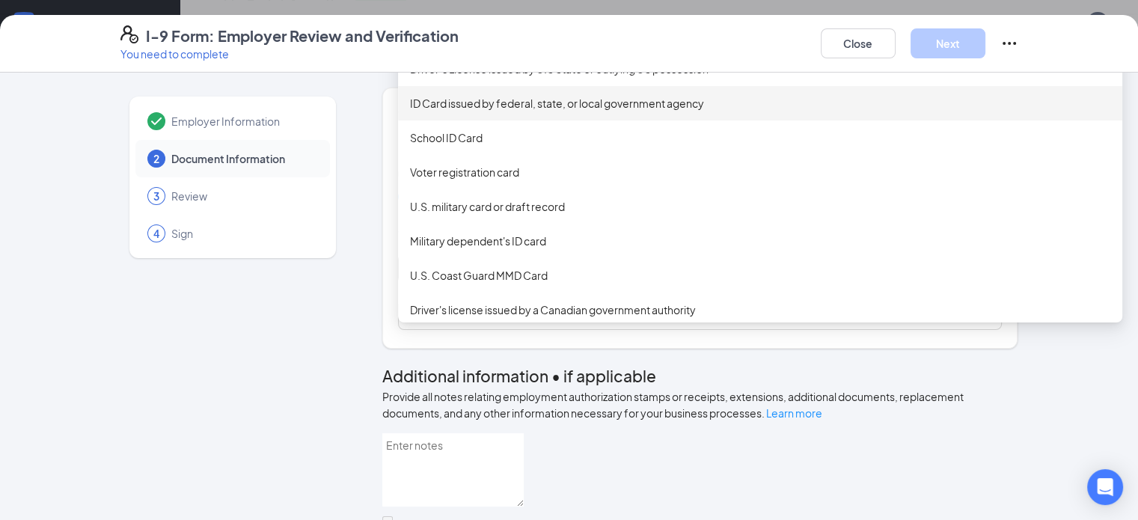
click at [507, 112] on div "ID Card issued by federal, state, or local government agency" at bounding box center [760, 103] width 700 height 16
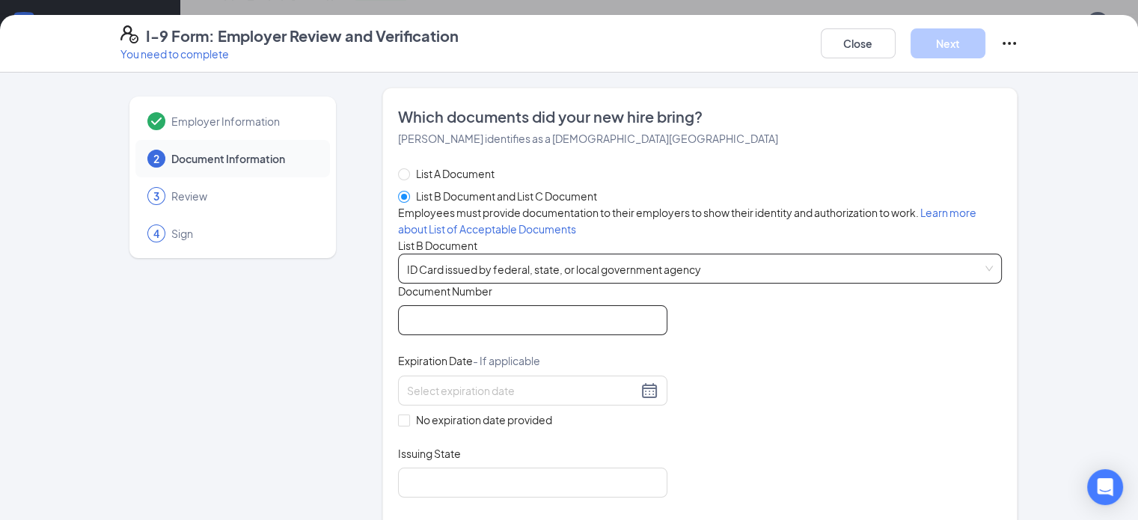
click at [406, 335] on input "Document Number" at bounding box center [532, 320] width 269 height 30
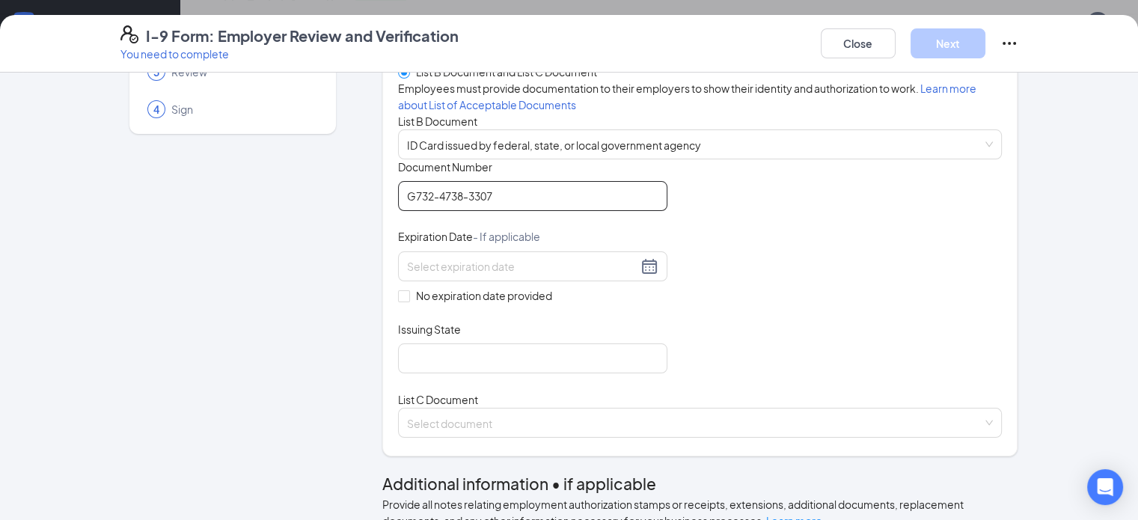
scroll to position [150, 0]
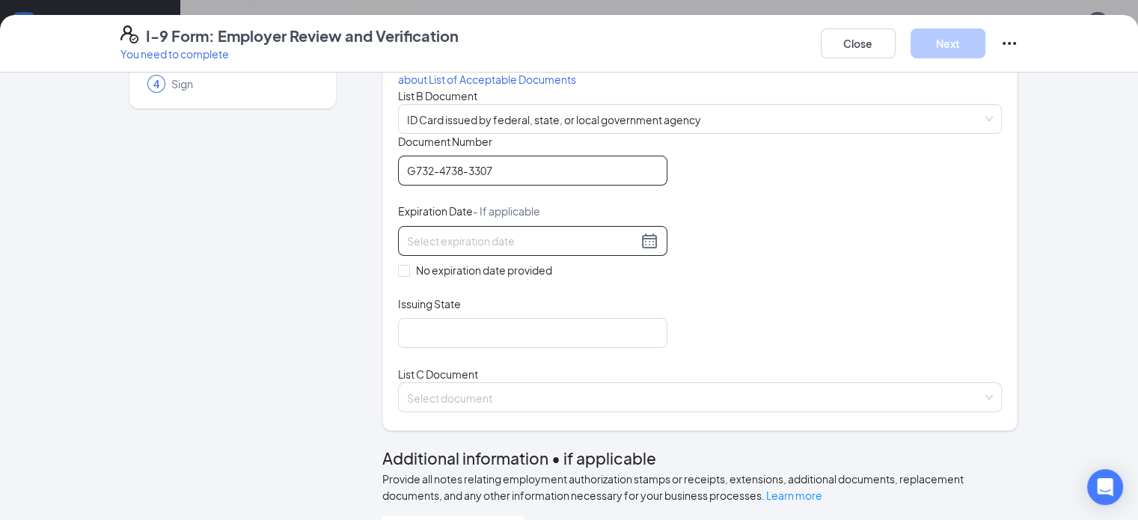
type input "G732-4738-3307"
click at [457, 249] on input at bounding box center [522, 241] width 230 height 16
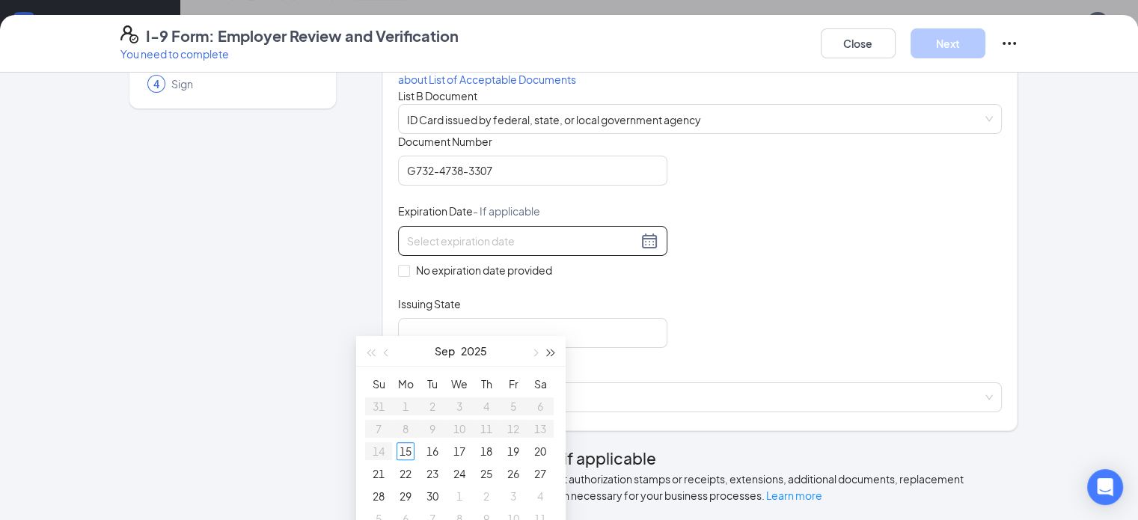
click at [550, 349] on span "button" at bounding box center [551, 352] width 7 height 7
type input "[DATE]"
click at [485, 407] on div "3" at bounding box center [486, 406] width 18 height 18
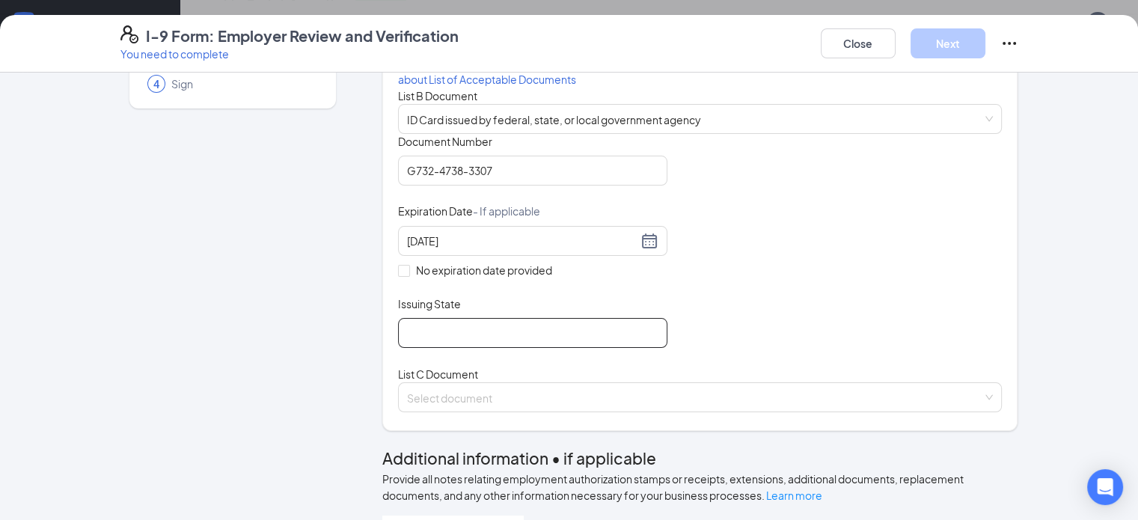
click at [442, 348] on input "Issuing State" at bounding box center [532, 333] width 269 height 30
type input "[US_STATE]"
click at [700, 348] on div "Document Title ID Card issued by federal, state, or local government agency Doc…" at bounding box center [700, 241] width 605 height 214
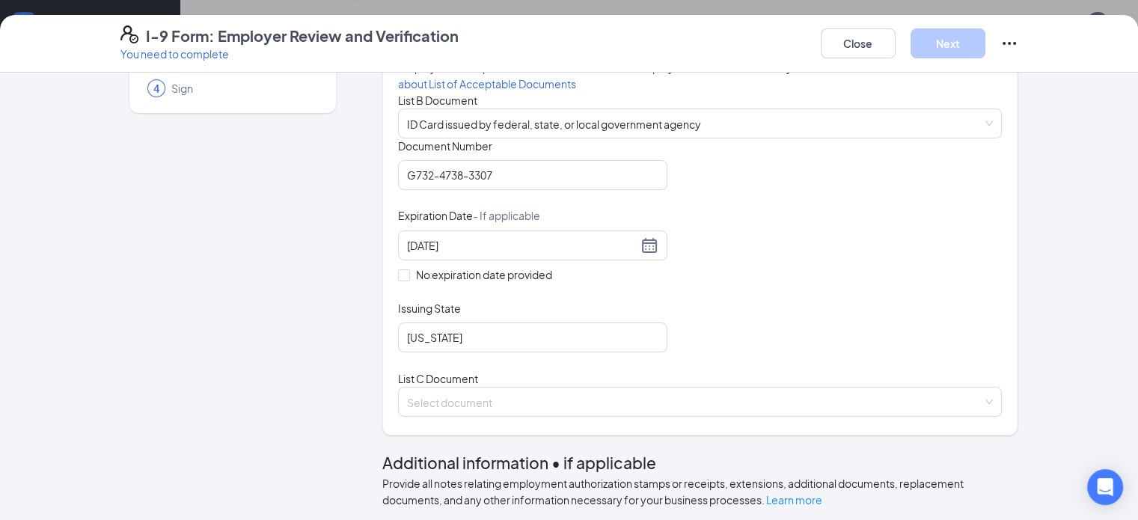
scroll to position [224, 0]
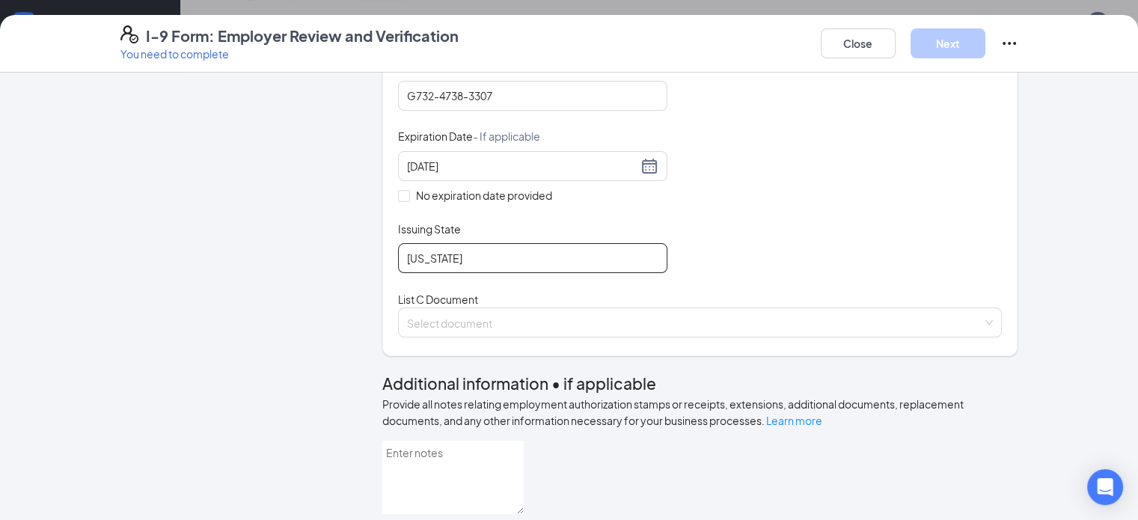
click at [433, 273] on input "[US_STATE]" at bounding box center [532, 258] width 269 height 30
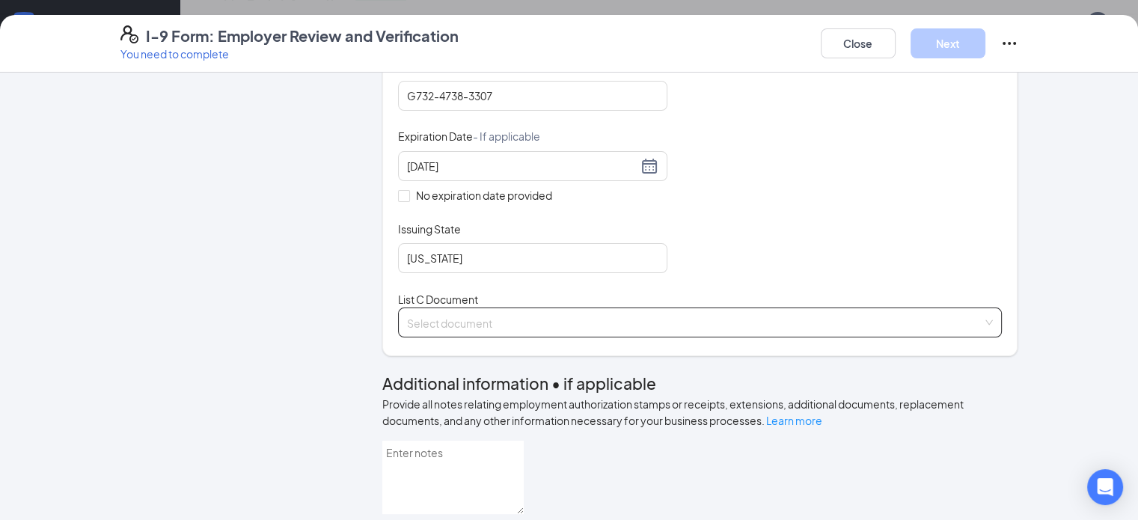
click at [447, 331] on input "search" at bounding box center [695, 319] width 576 height 22
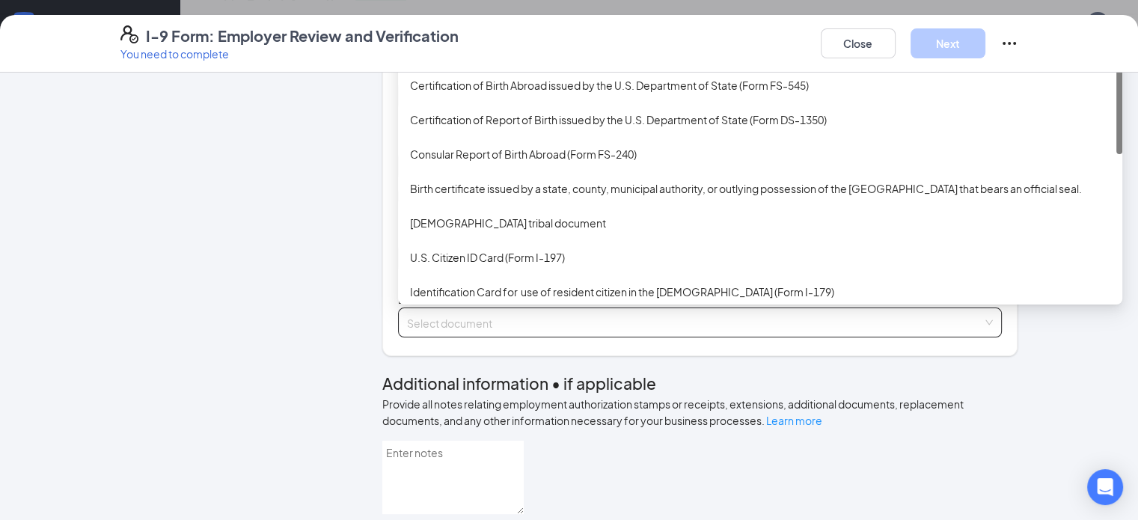
click at [449, 59] on div "Unrestricted Social Security Card" at bounding box center [760, 51] width 700 height 16
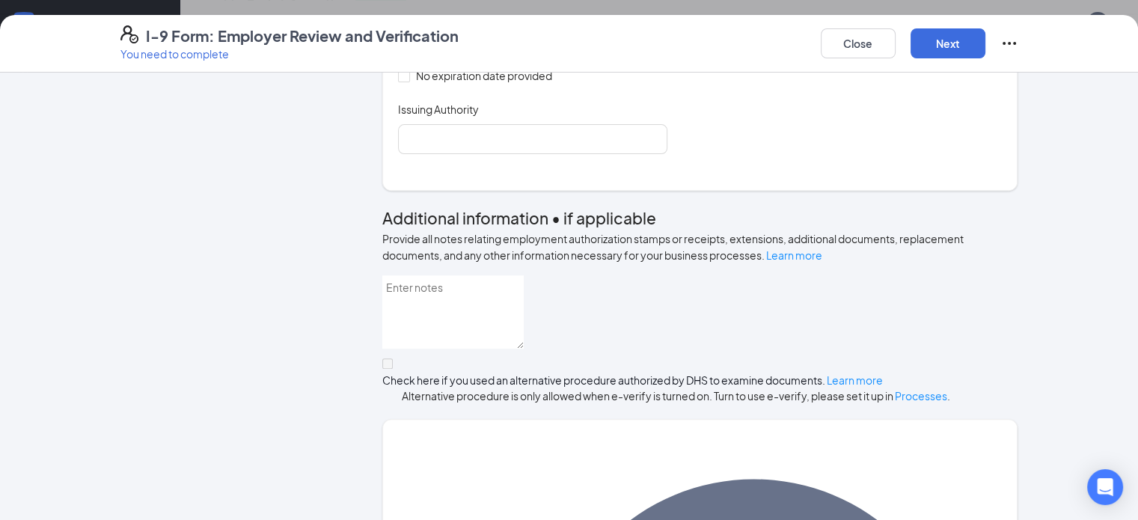
scroll to position [599, 0]
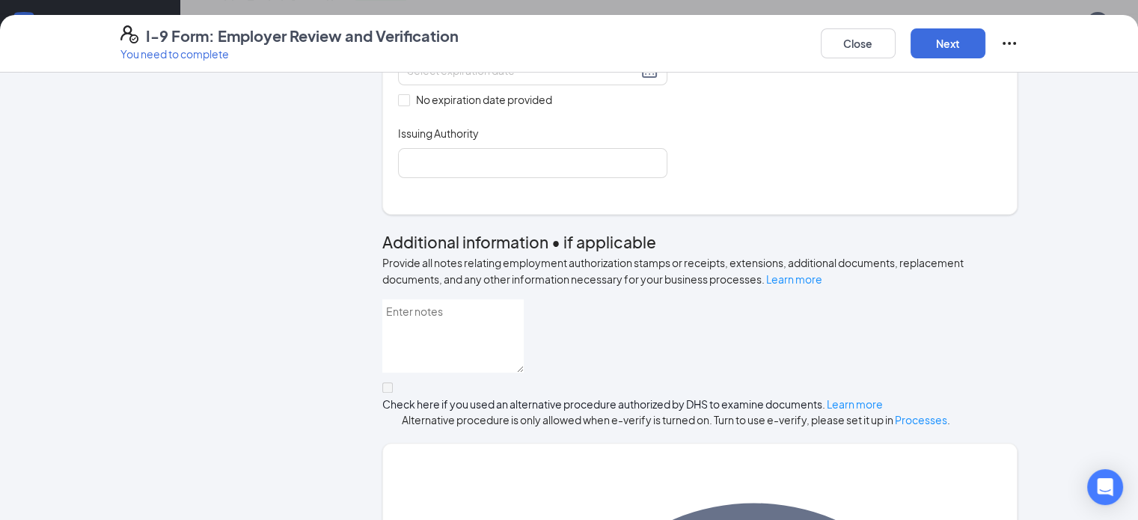
click at [415, 16] on input "Document Number" at bounding box center [532, 1] width 269 height 30
type input "548369258"
click at [758, 109] on div "Document Title Unrestricted Social Security Card Document Number 548369258 Expi…" at bounding box center [700, 70] width 605 height 214
click at [398, 106] on span at bounding box center [404, 100] width 12 height 12
click at [398, 105] on input "No expiration date provided" at bounding box center [403, 99] width 10 height 10
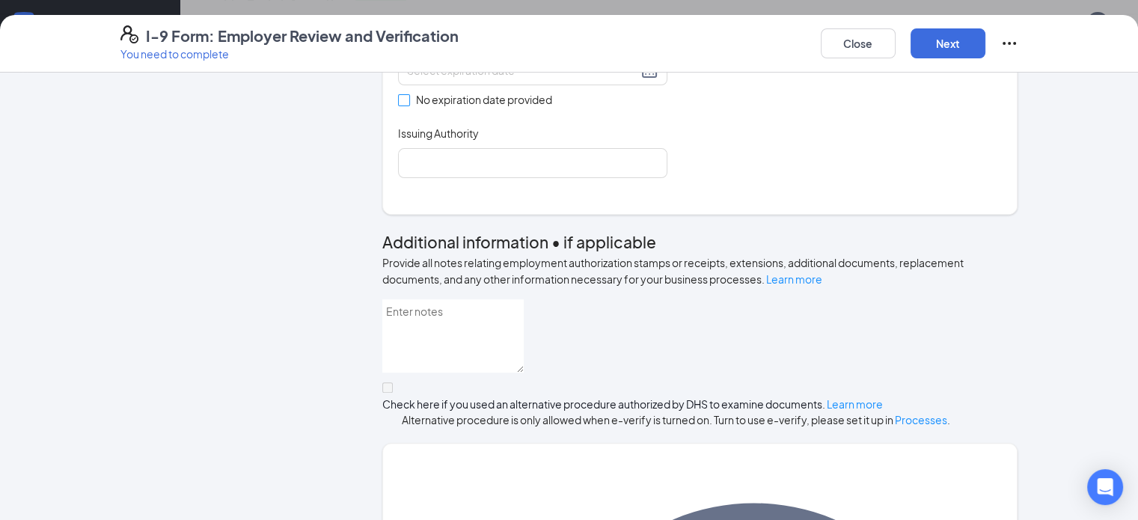
checkbox input "true"
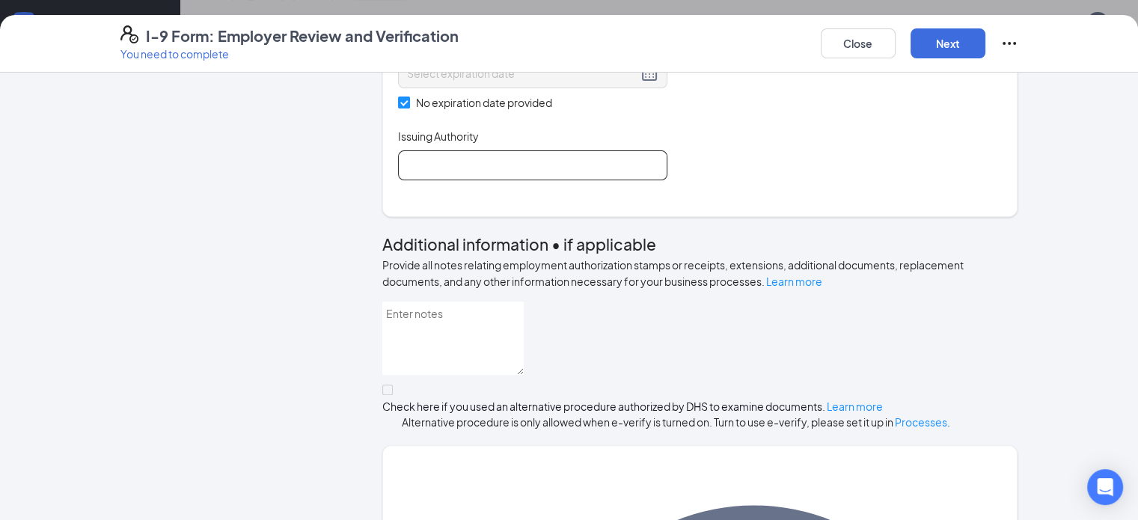
click at [480, 180] on input "Issuing Authority" at bounding box center [532, 165] width 269 height 30
type input "Social Security Administration"
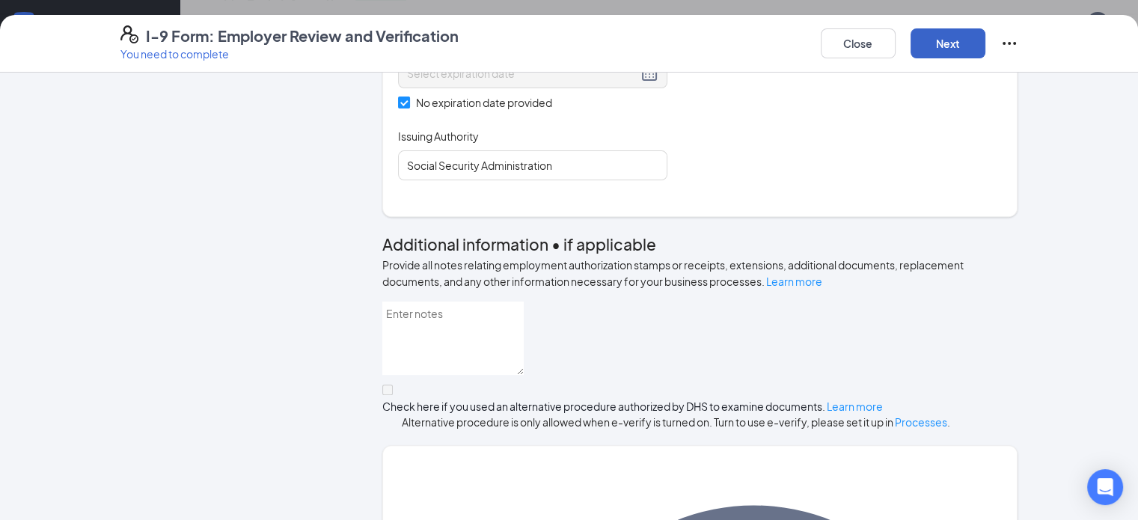
click at [986, 40] on button "Next" at bounding box center [948, 43] width 75 height 30
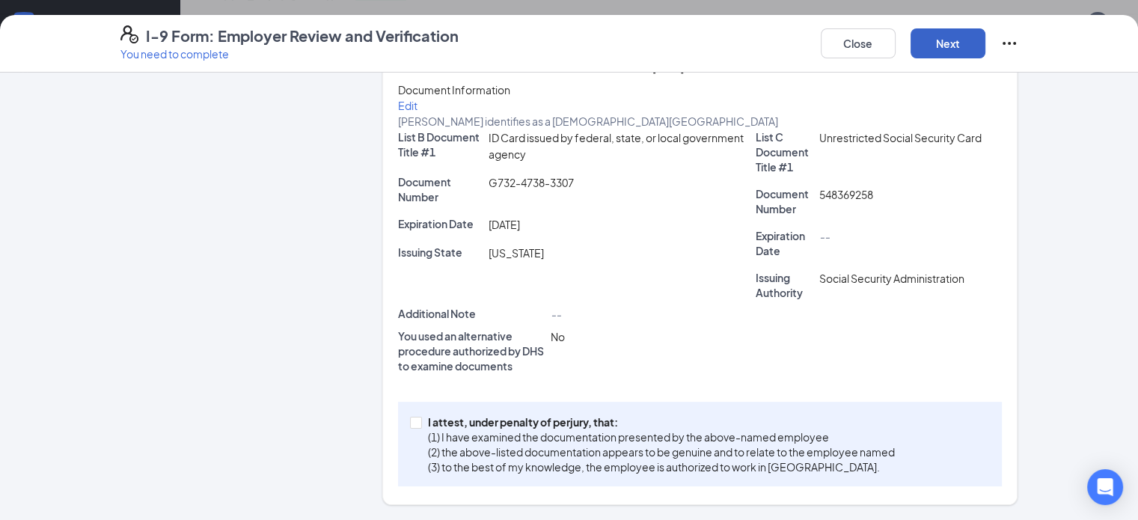
scroll to position [260, 0]
click at [410, 422] on input "I attest, under penalty of [PERSON_NAME], that: (1) I have examined the documen…" at bounding box center [415, 422] width 10 height 10
checkbox input "true"
click at [986, 41] on button "Next" at bounding box center [948, 43] width 75 height 30
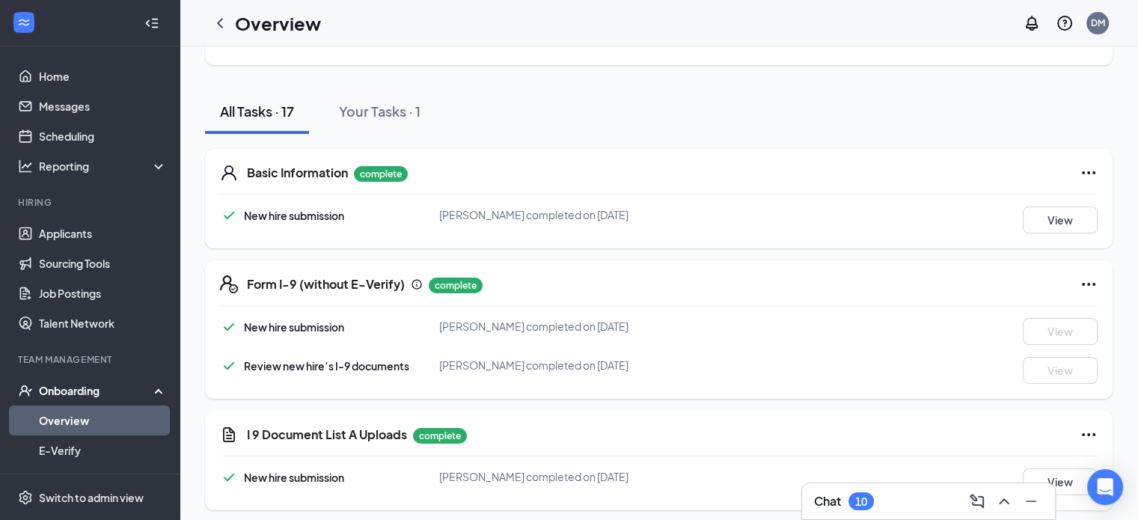
scroll to position [0, 0]
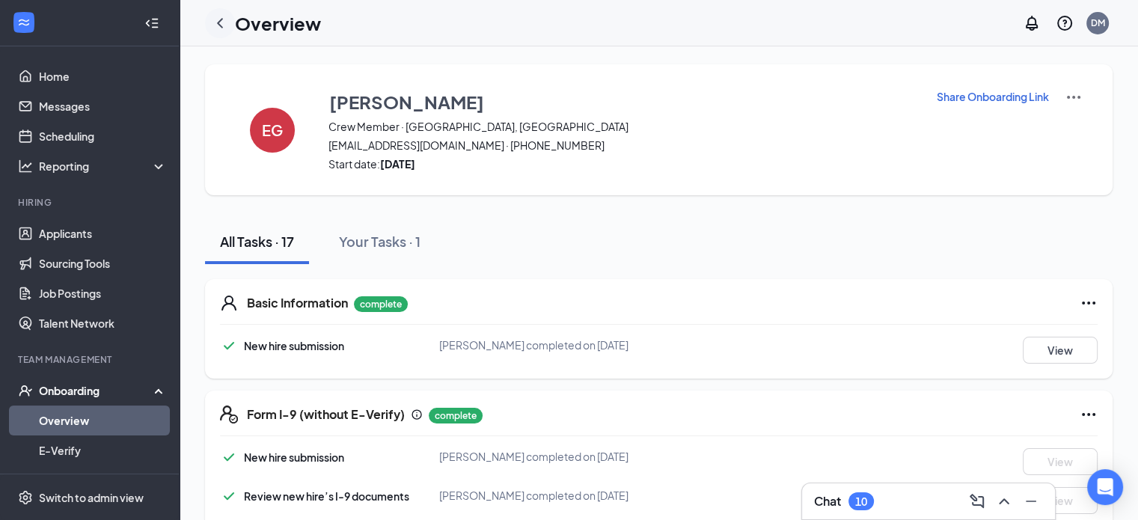
click at [222, 25] on icon "ChevronLeft" at bounding box center [220, 23] width 18 height 18
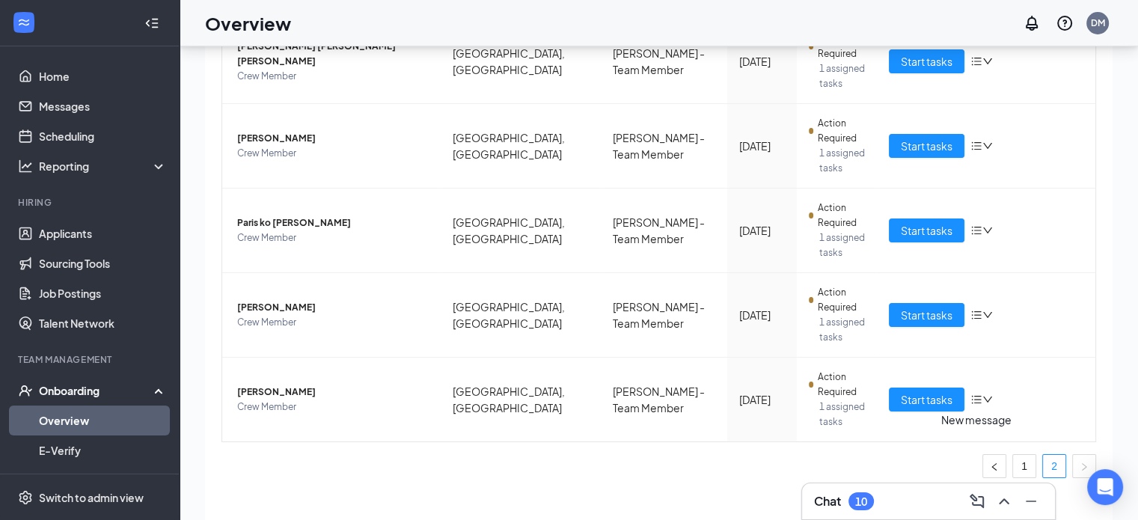
scroll to position [67, 0]
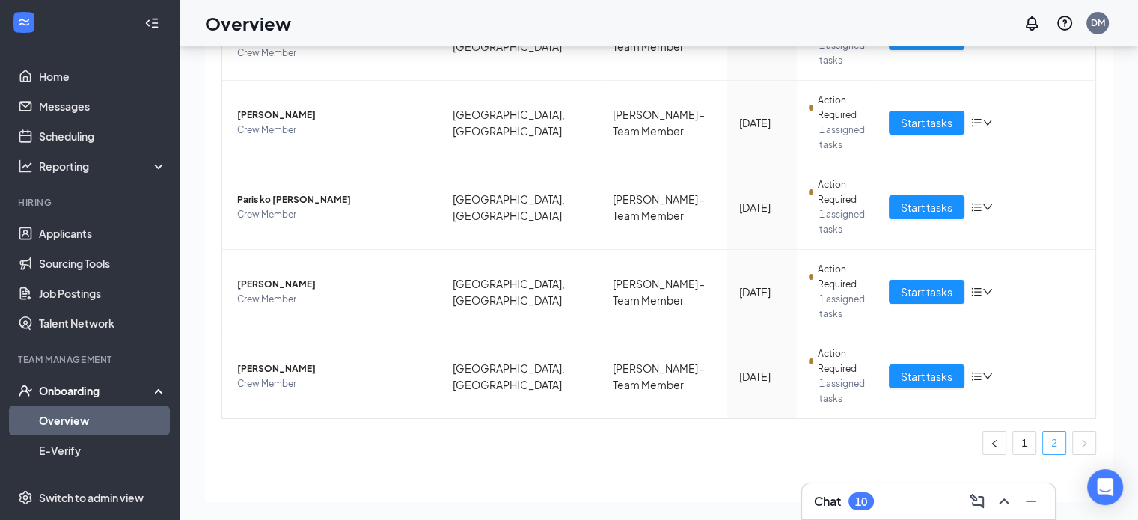
click at [1043, 432] on link "2" at bounding box center [1054, 443] width 22 height 22
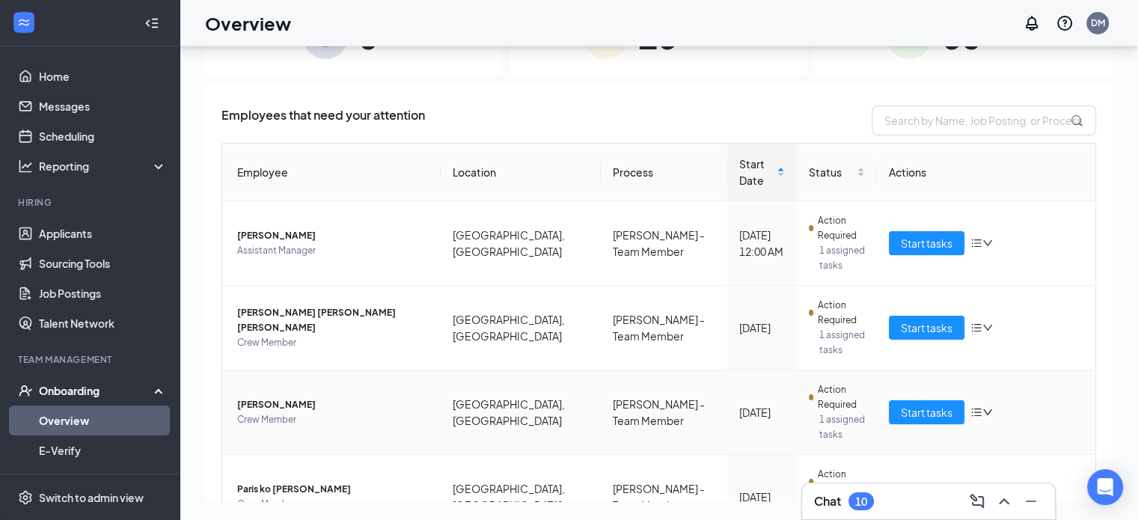
scroll to position [290, 0]
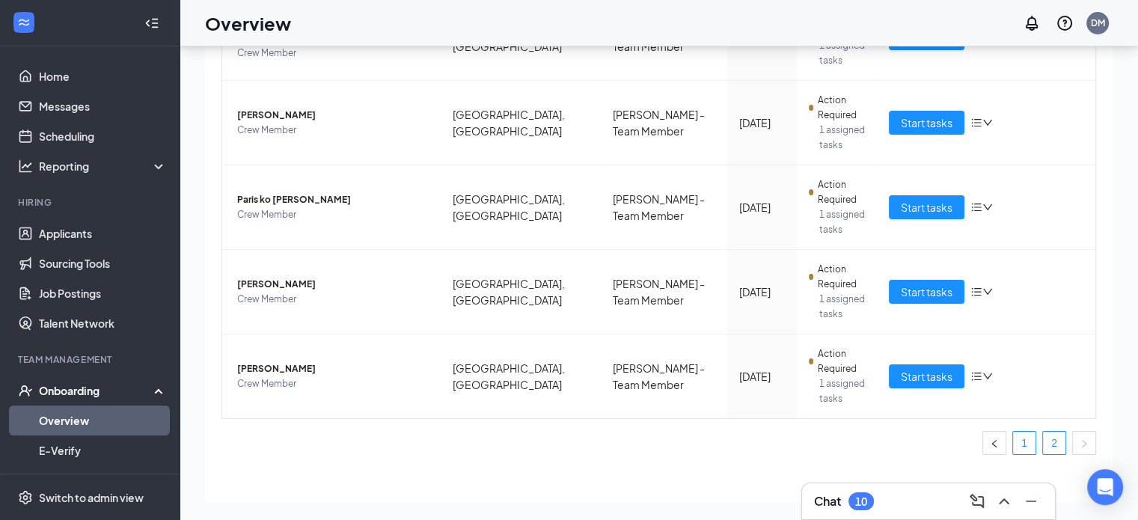
click at [1013, 432] on link "1" at bounding box center [1024, 443] width 22 height 22
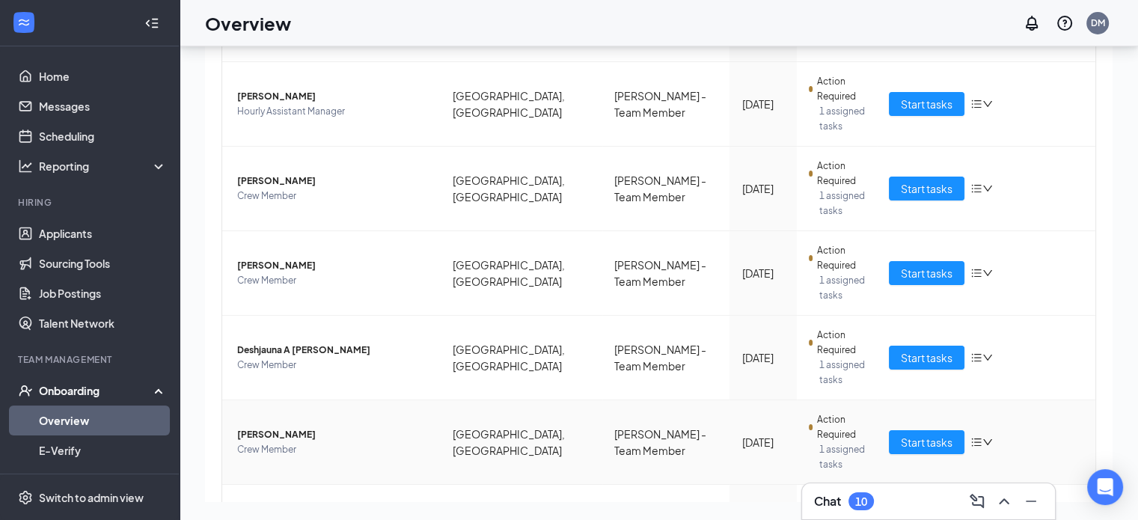
scroll to position [494, 0]
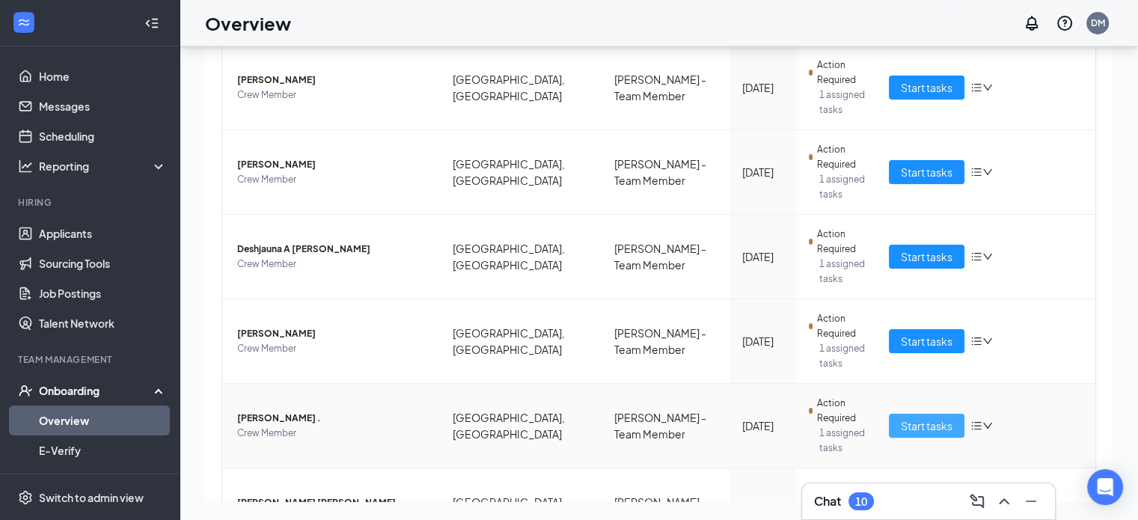
click at [911, 418] on span "Start tasks" at bounding box center [927, 426] width 52 height 16
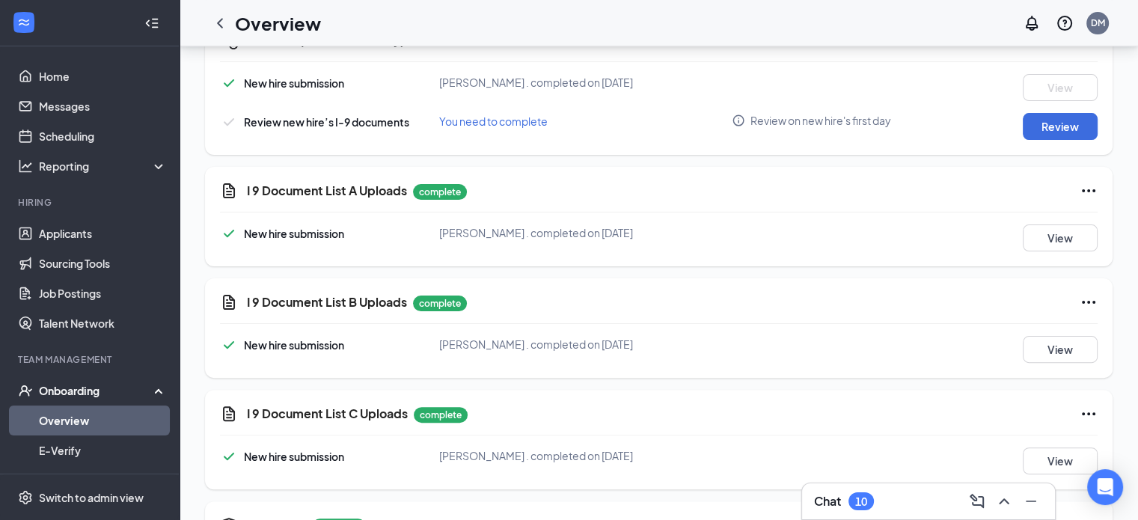
scroll to position [449, 0]
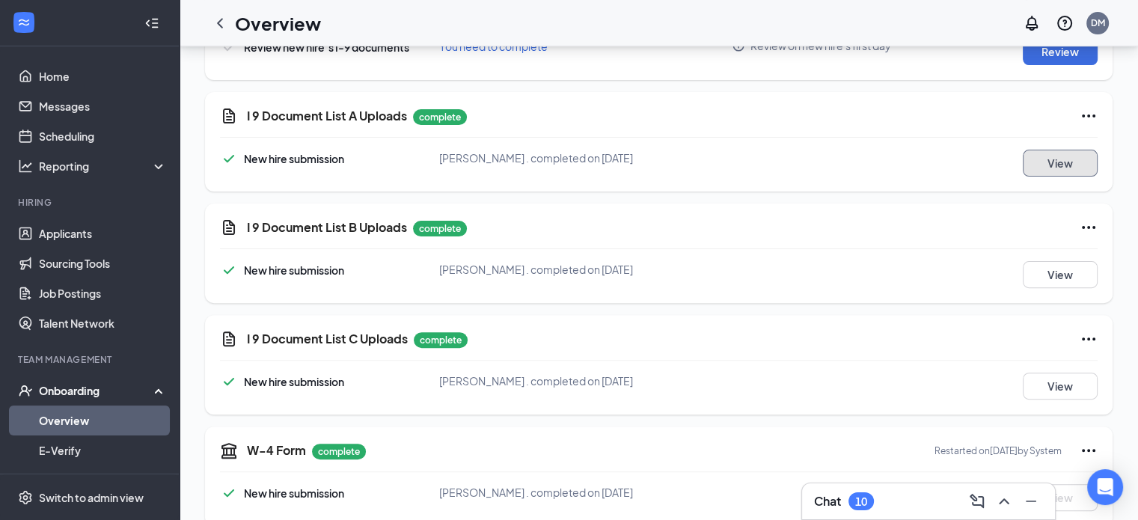
click at [1044, 159] on button "View" at bounding box center [1060, 163] width 75 height 27
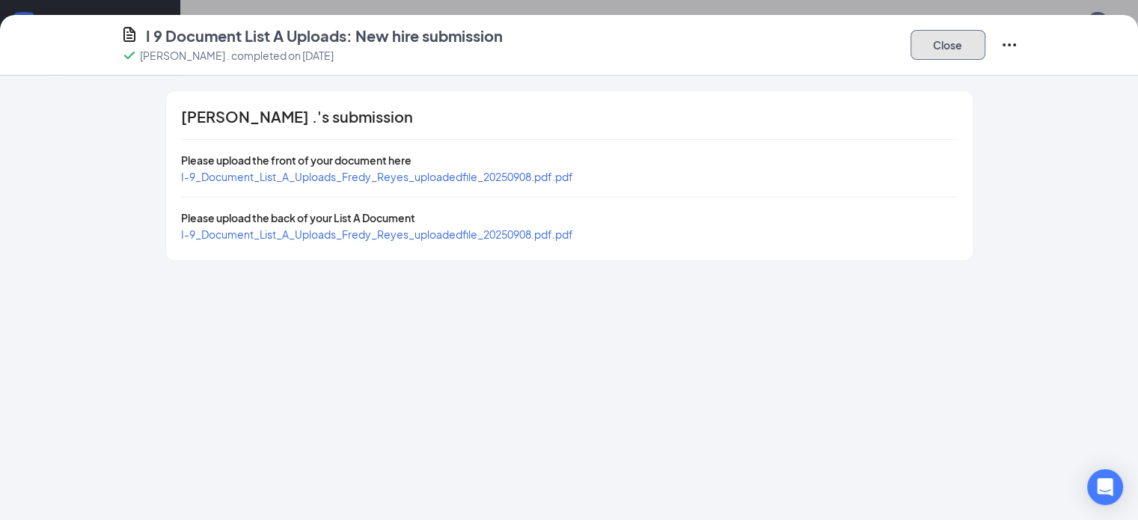
click at [986, 44] on button "Close" at bounding box center [948, 45] width 75 height 30
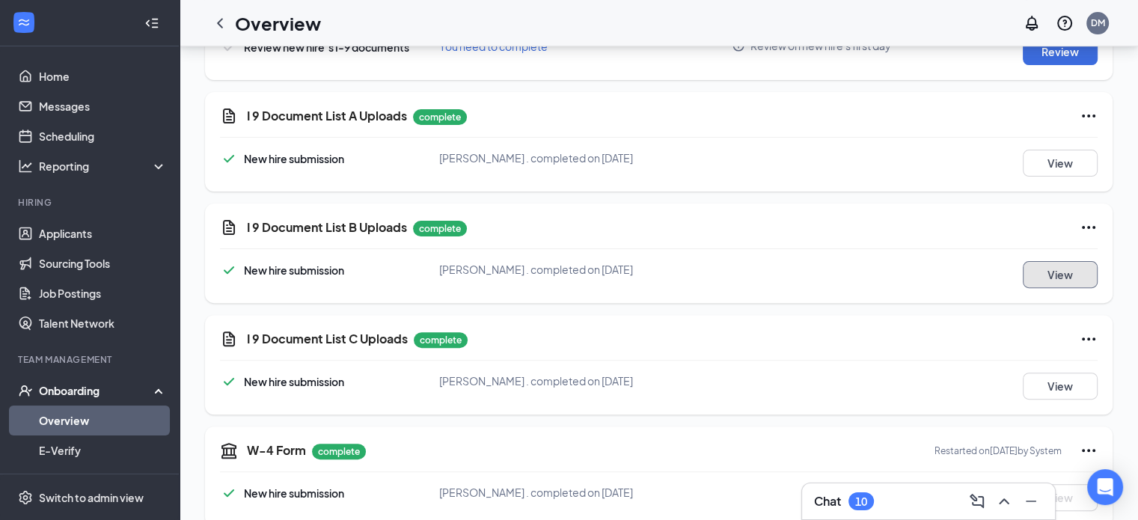
click at [1065, 275] on button "View" at bounding box center [1060, 274] width 75 height 27
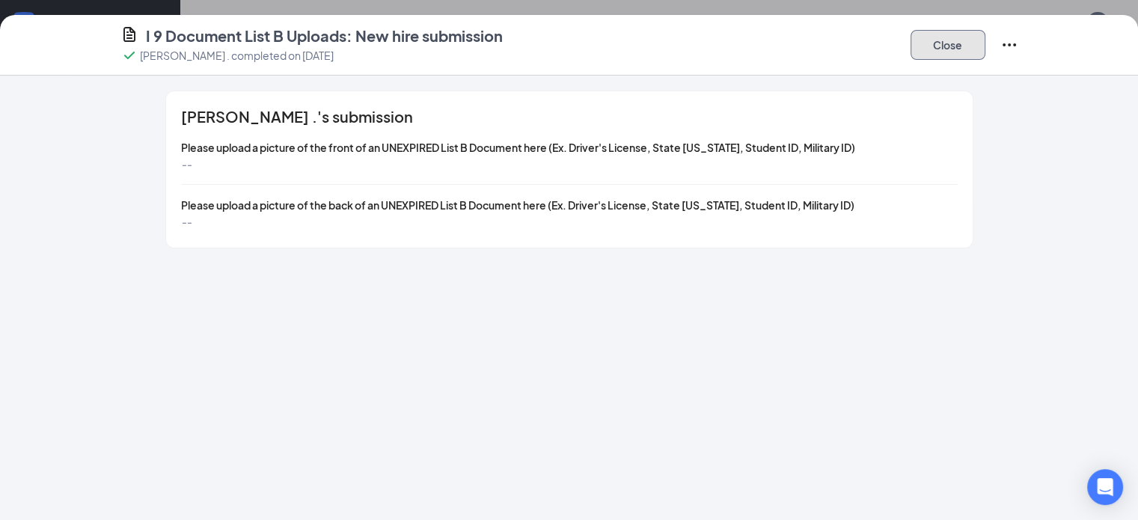
click at [986, 49] on button "Close" at bounding box center [948, 45] width 75 height 30
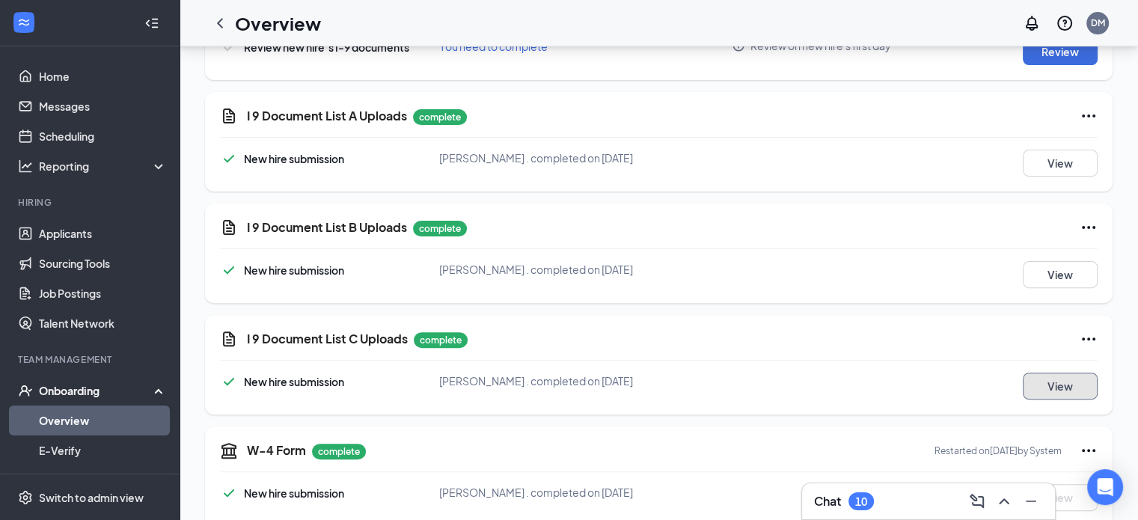
click at [1053, 391] on button "View" at bounding box center [1060, 386] width 75 height 27
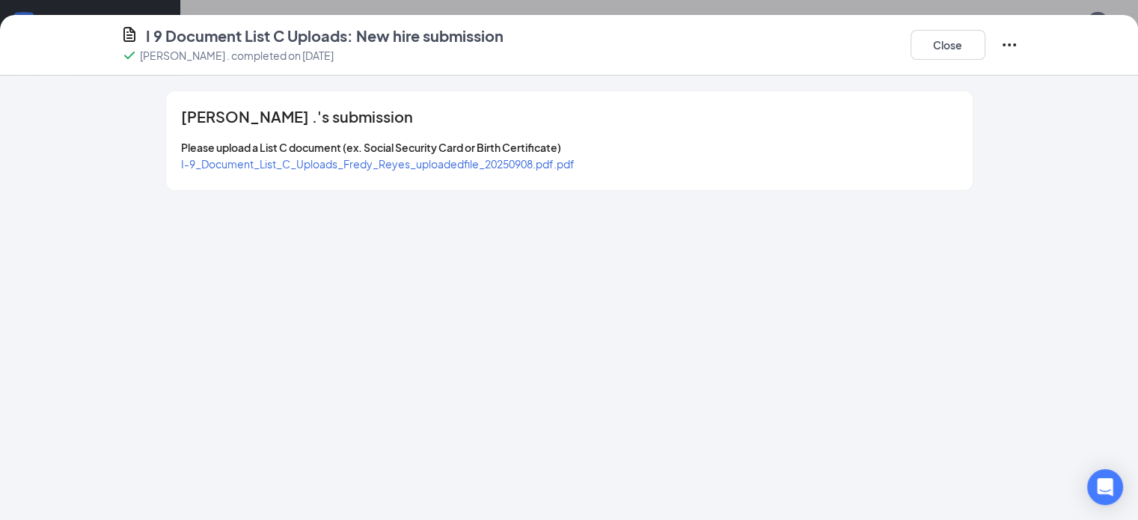
click at [452, 160] on span "I-9_Document_List_C_Uploads_Fredy_Reyes_uploadedfile_20250908.pdf.pdf" at bounding box center [378, 163] width 394 height 13
click at [986, 43] on button "Close" at bounding box center [948, 45] width 75 height 30
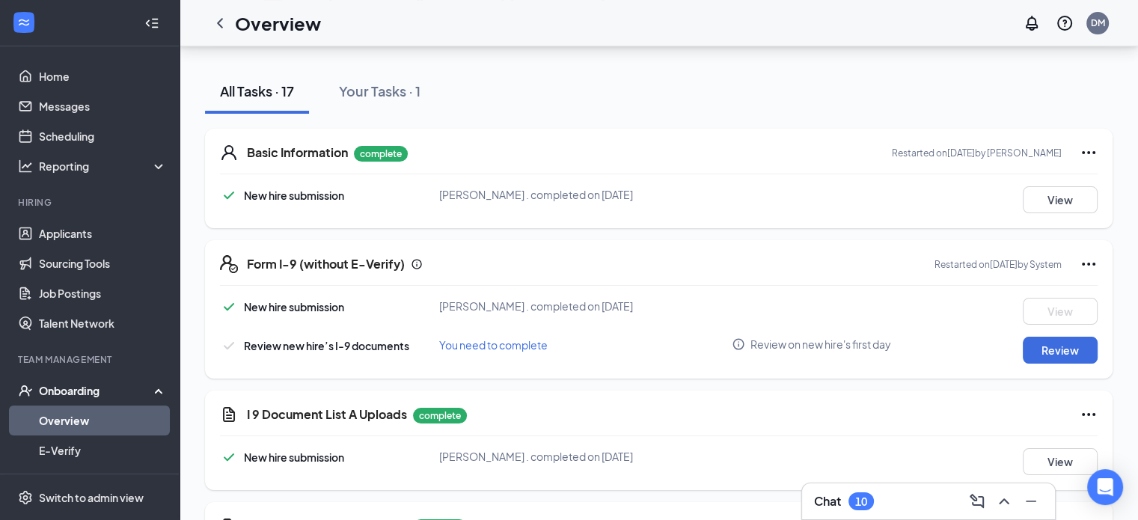
scroll to position [150, 0]
click at [1087, 152] on icon "Ellipses" at bounding box center [1088, 153] width 13 height 3
click at [957, 191] on div "New hire submission [PERSON_NAME] . completed on [DATE] View" at bounding box center [659, 200] width 878 height 27
click at [1061, 197] on button "View" at bounding box center [1060, 200] width 75 height 27
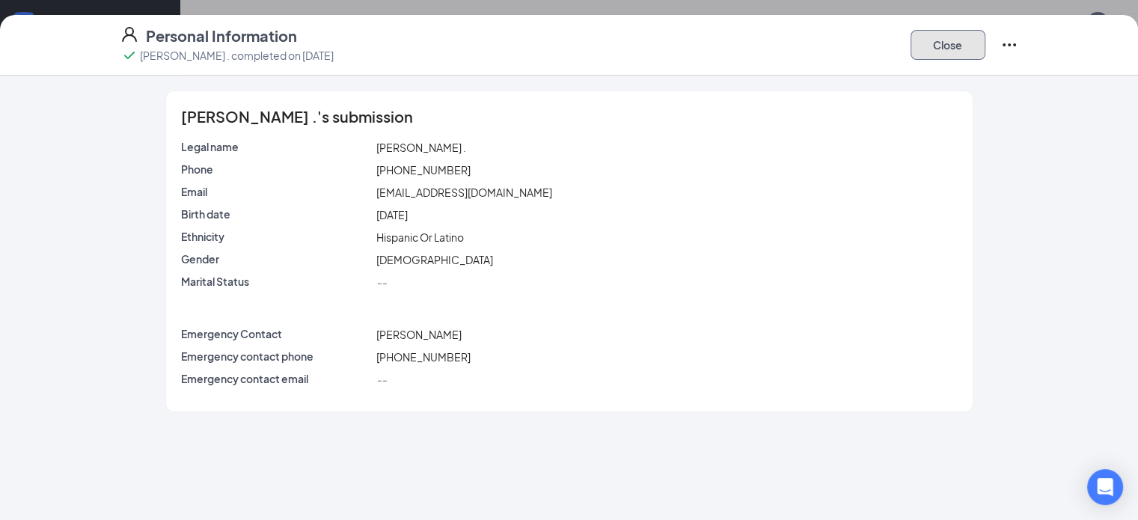
click at [986, 49] on button "Close" at bounding box center [948, 45] width 75 height 30
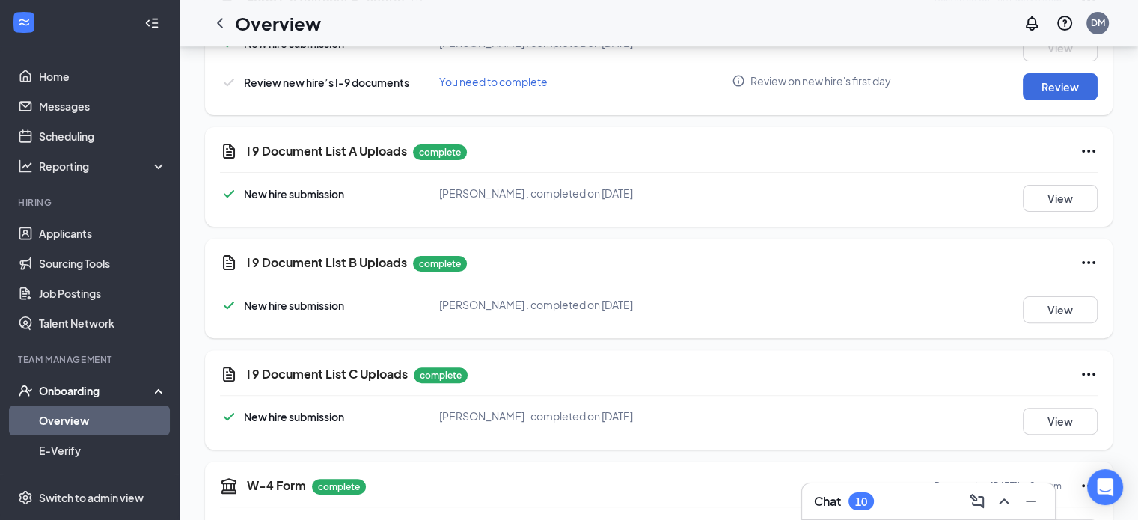
scroll to position [449, 0]
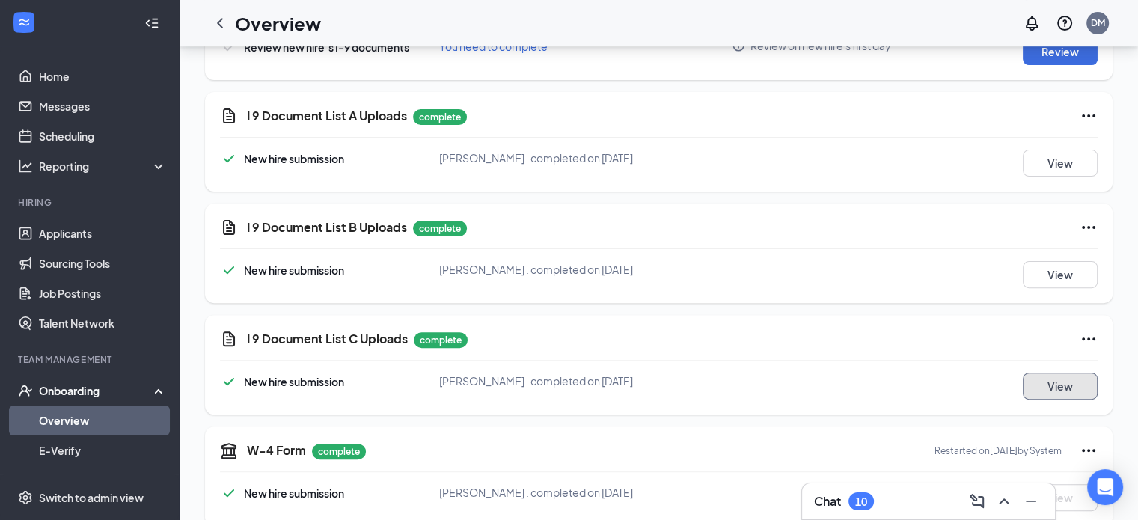
click at [1068, 391] on button "View" at bounding box center [1060, 386] width 75 height 27
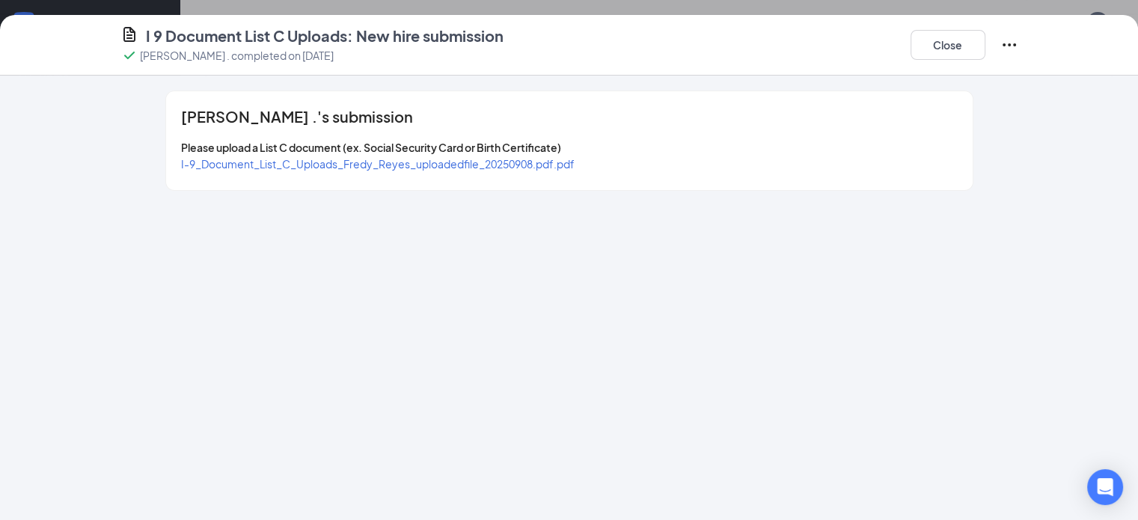
click at [432, 163] on span "I-9_Document_List_C_Uploads_Fredy_Reyes_uploadedfile_20250908.pdf.pdf" at bounding box center [378, 163] width 394 height 13
click at [986, 47] on button "Close" at bounding box center [948, 45] width 75 height 30
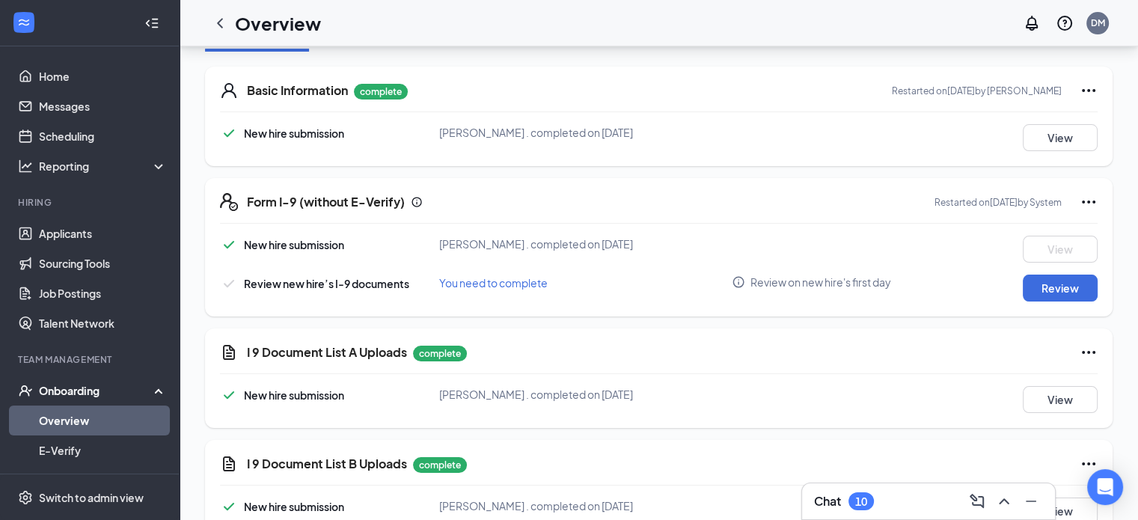
scroll to position [224, 0]
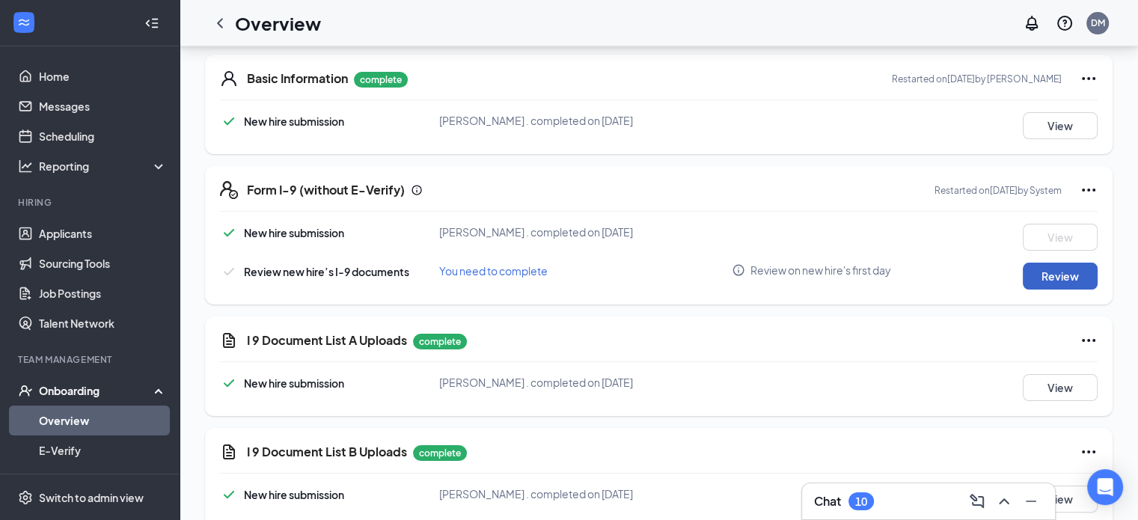
click at [1051, 282] on button "Review" at bounding box center [1060, 276] width 75 height 27
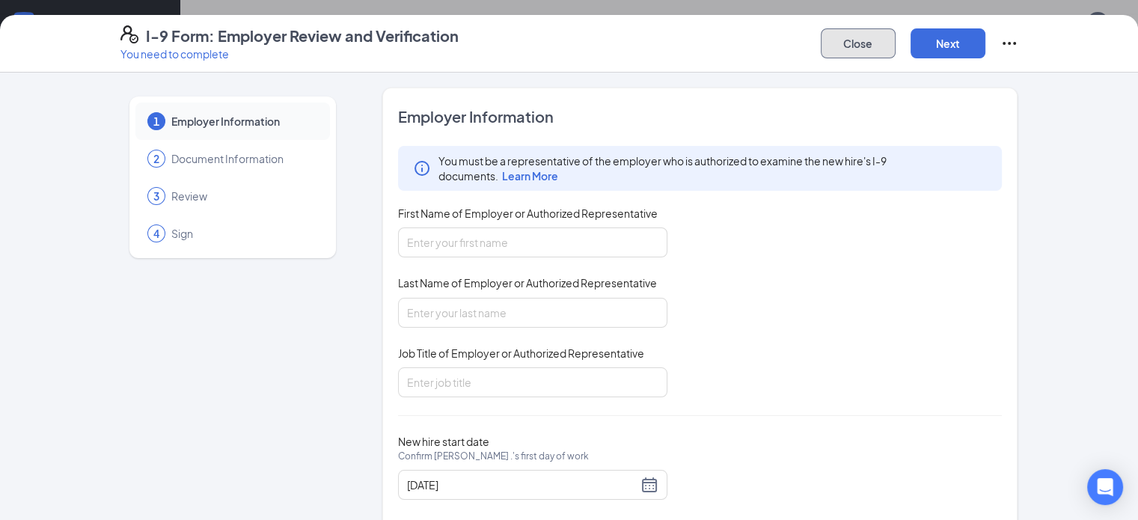
click at [896, 47] on button "Close" at bounding box center [858, 43] width 75 height 30
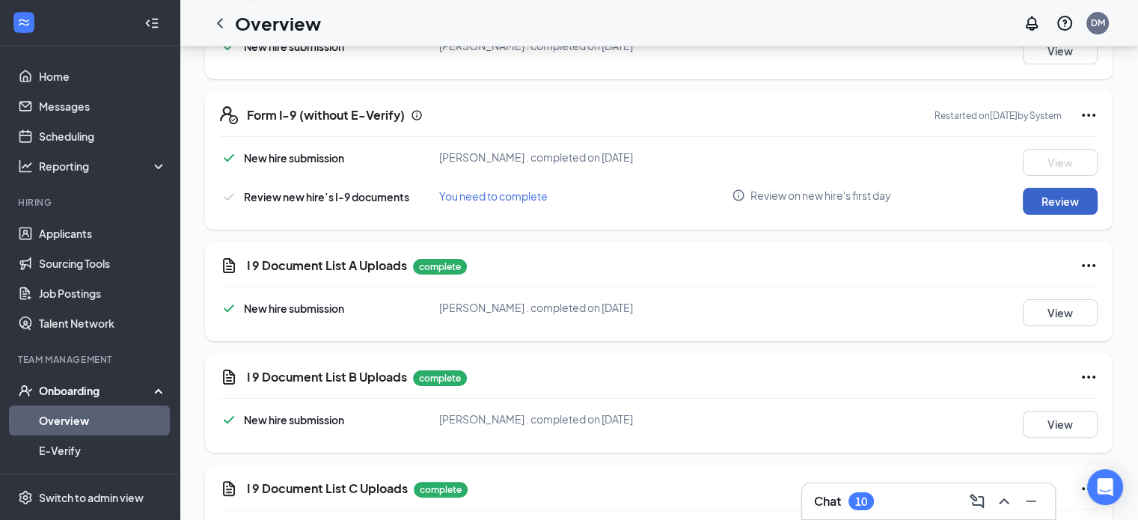
scroll to position [374, 0]
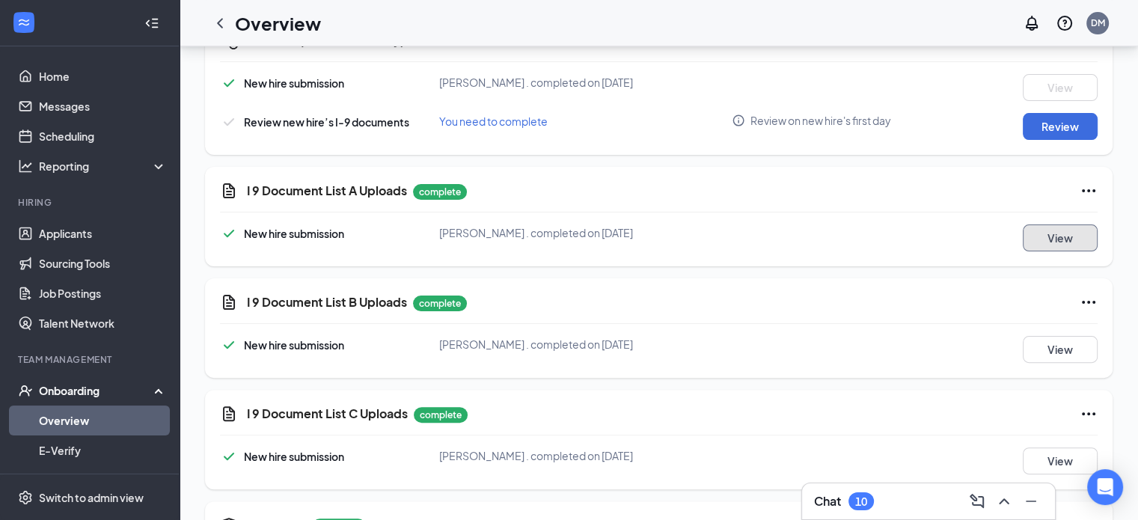
click at [1051, 233] on button "View" at bounding box center [1060, 237] width 75 height 27
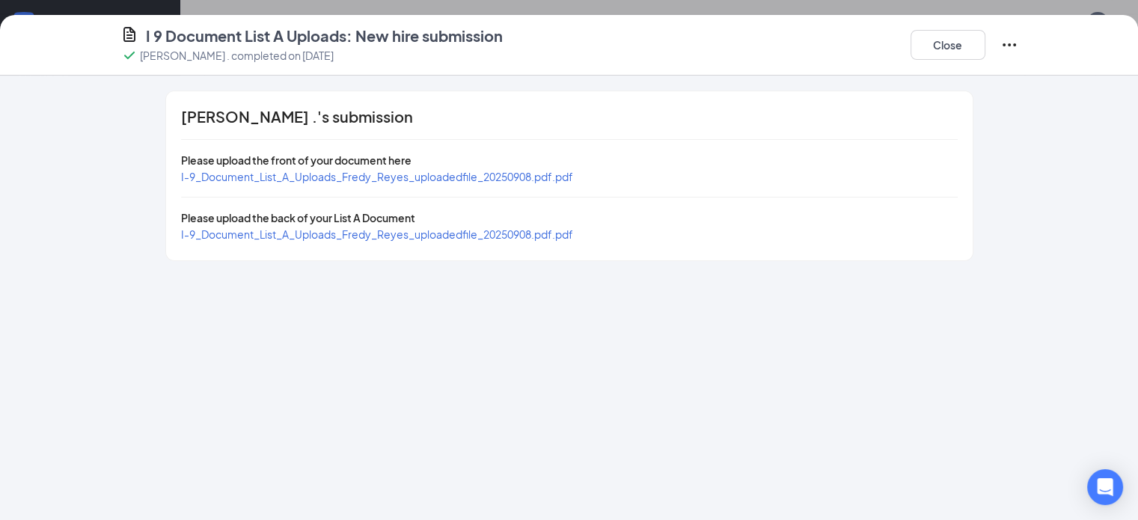
click at [435, 172] on span "I-9_Document_List_A_Uploads_Fredy_Reyes_uploadedfile_20250908.pdf.pdf" at bounding box center [377, 176] width 392 height 13
click at [476, 232] on span "I-9_Document_List_A_Uploads_Fredy_Reyes_uploadedfile_20250908.pdf.pdf" at bounding box center [377, 233] width 392 height 13
click at [482, 171] on span "I-9_Document_List_A_Uploads_Fredy_Reyes_uploadedfile_20250908.pdf.pdf" at bounding box center [377, 176] width 392 height 13
click at [986, 46] on button "Close" at bounding box center [948, 45] width 75 height 30
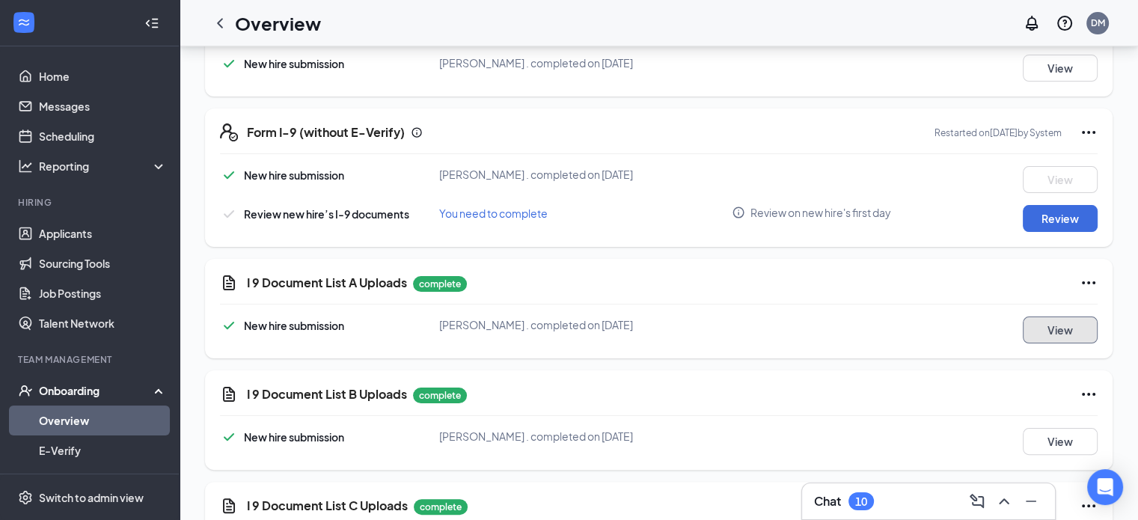
scroll to position [299, 0]
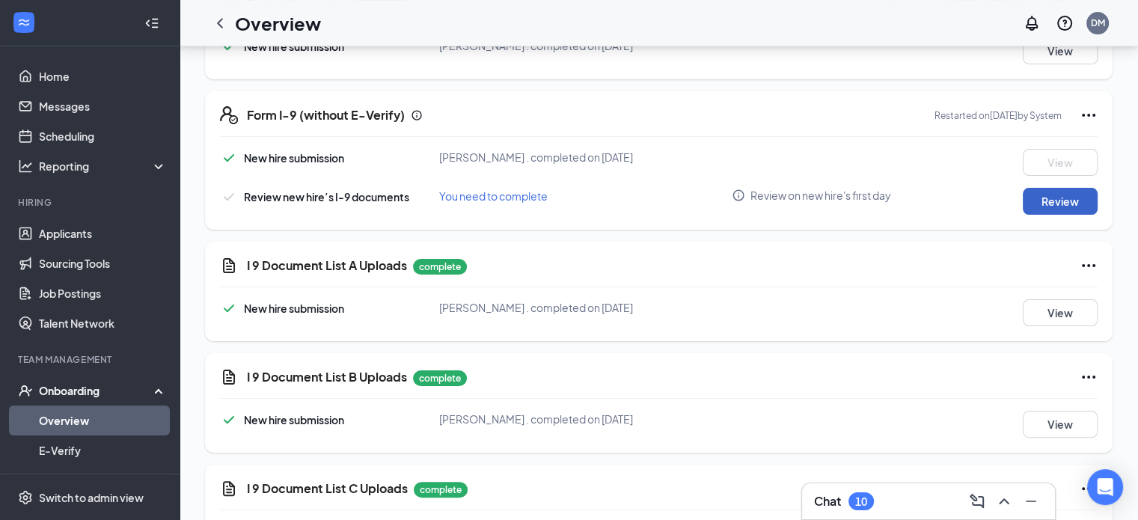
click at [1055, 203] on button "Review" at bounding box center [1060, 201] width 75 height 27
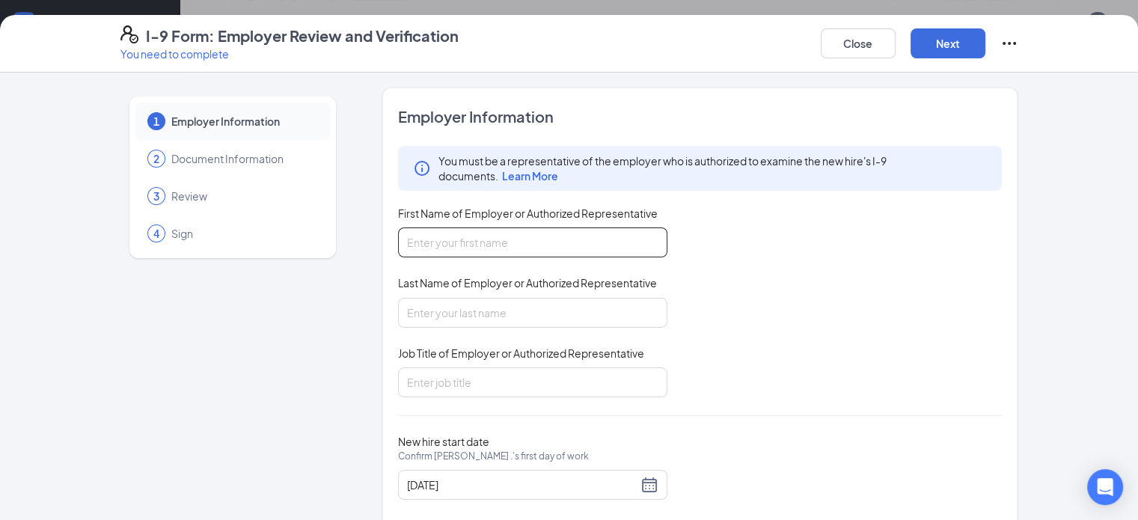
click at [574, 242] on input "First Name of Employer or Authorized Representative" at bounding box center [532, 242] width 269 height 30
type input "Abril"
click at [456, 320] on input "Last Name of Employer or Authorized Representative" at bounding box center [532, 313] width 269 height 30
type input "[PERSON_NAME]"
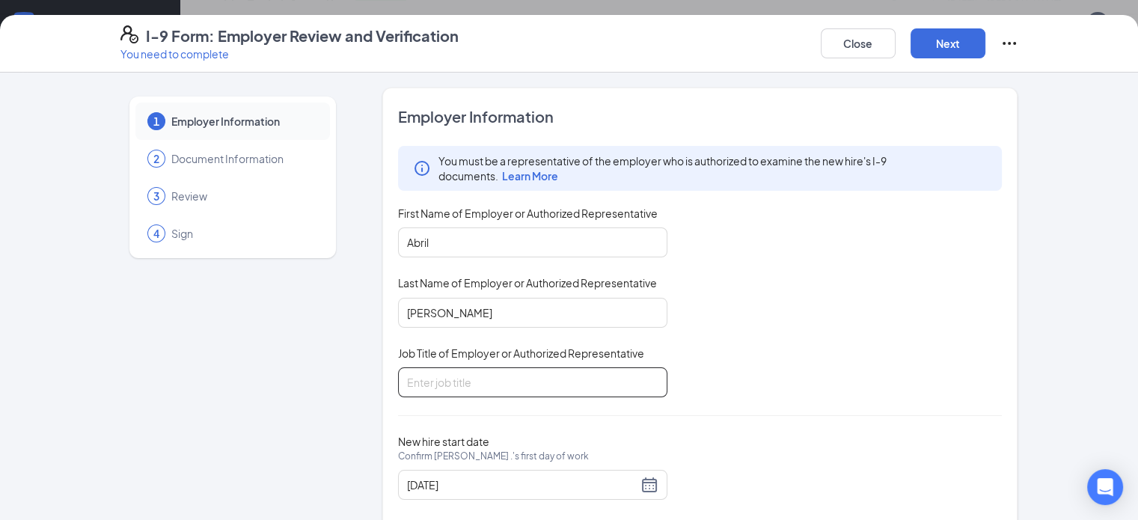
click at [456, 376] on input "Job Title of Employer or Authorized Representative" at bounding box center [532, 382] width 269 height 30
type input "Assistant Manager"
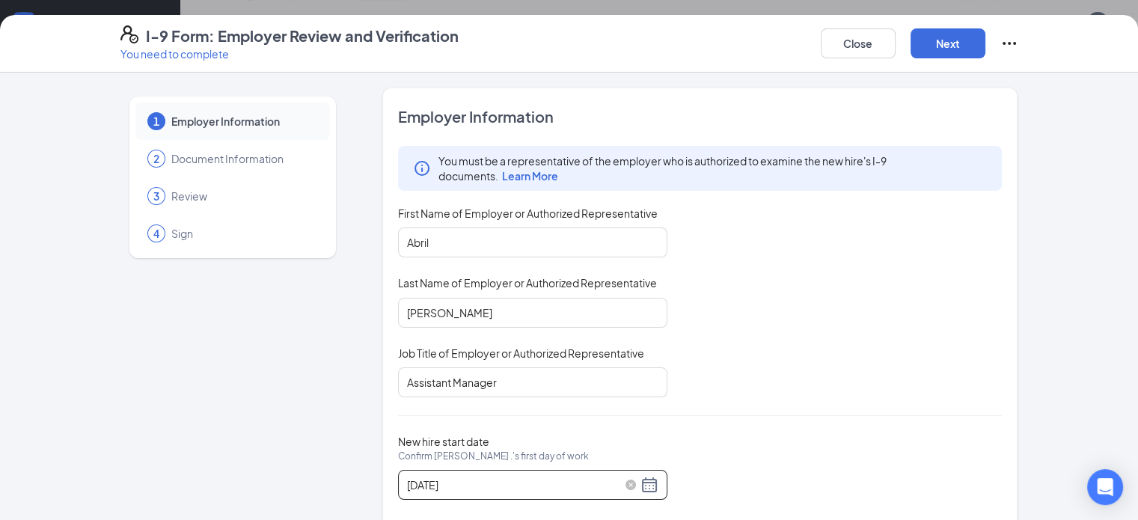
click at [606, 481] on div "[DATE]" at bounding box center [532, 485] width 251 height 18
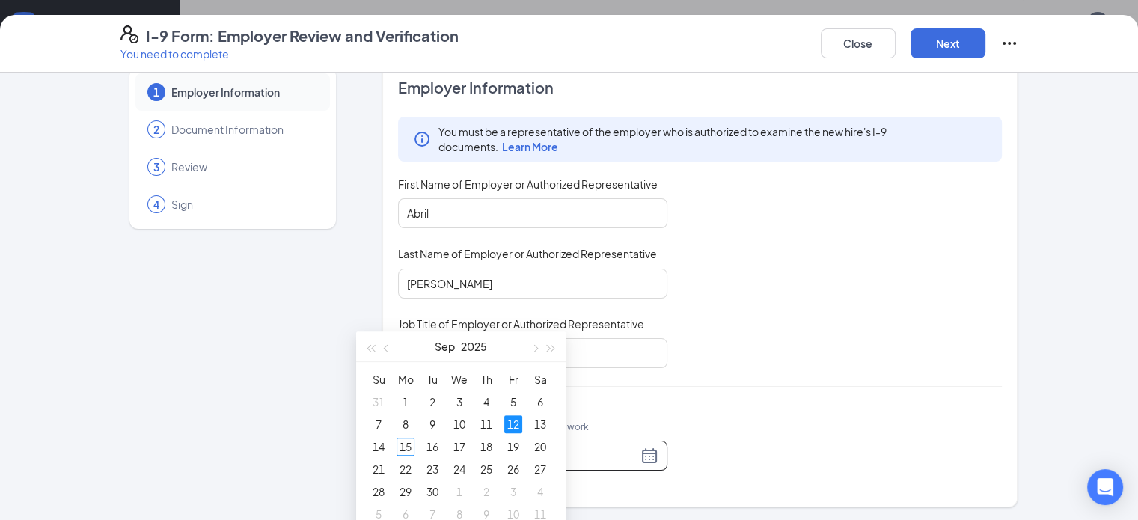
scroll to position [748, 0]
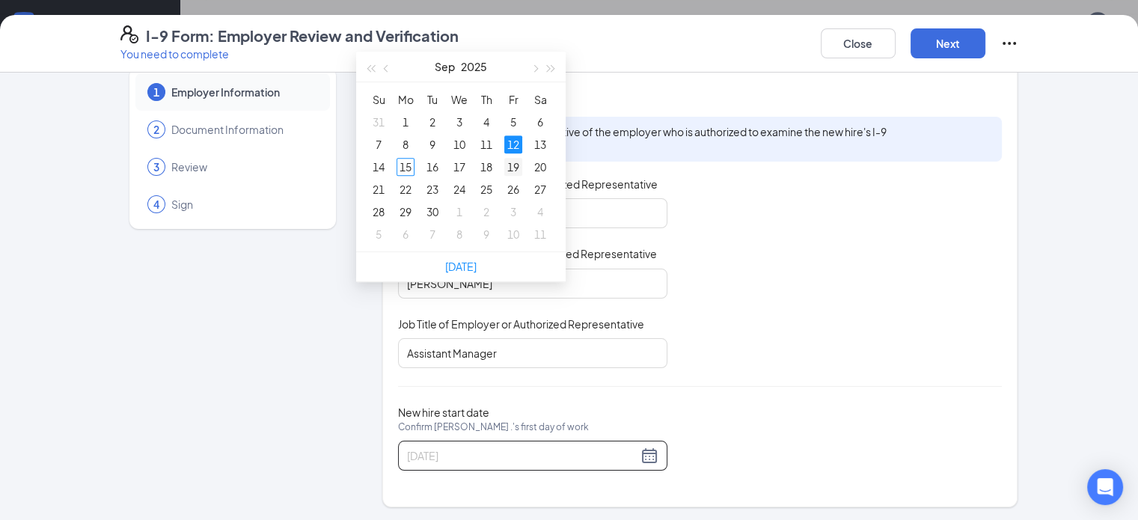
type input "[DATE]"
click at [513, 161] on div "19" at bounding box center [513, 167] width 18 height 18
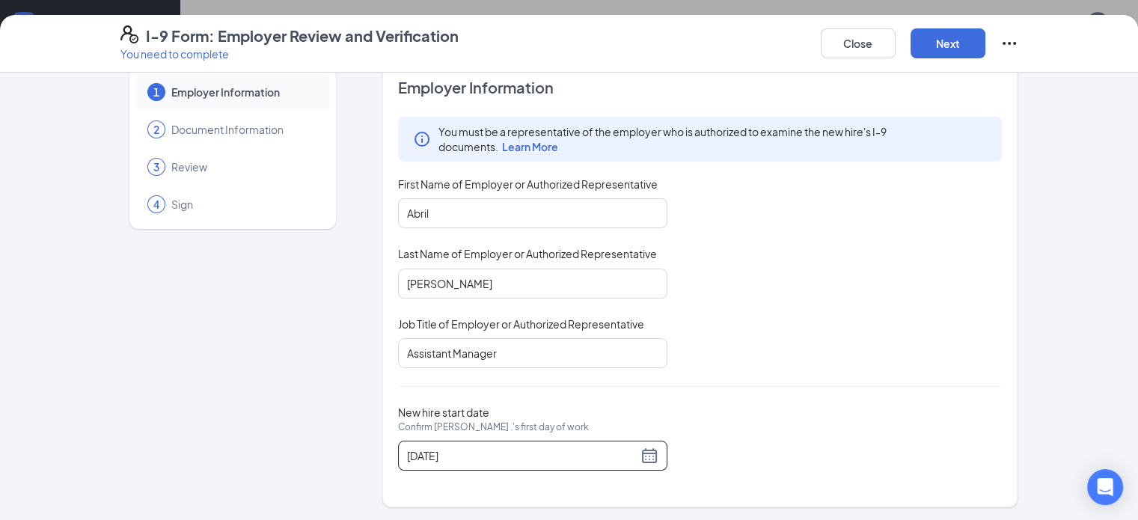
scroll to position [1319, 0]
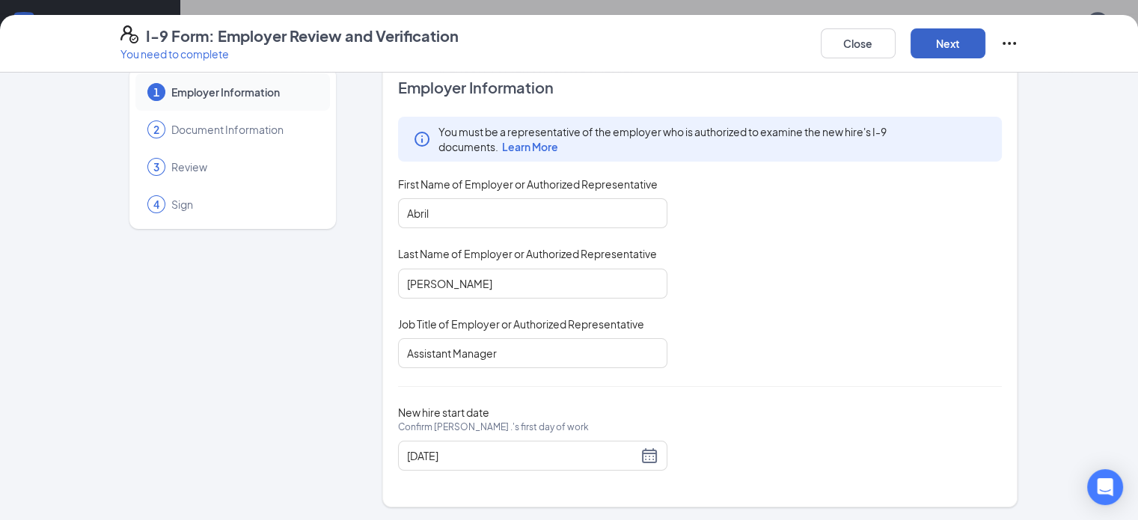
click at [986, 40] on button "Next" at bounding box center [948, 43] width 75 height 30
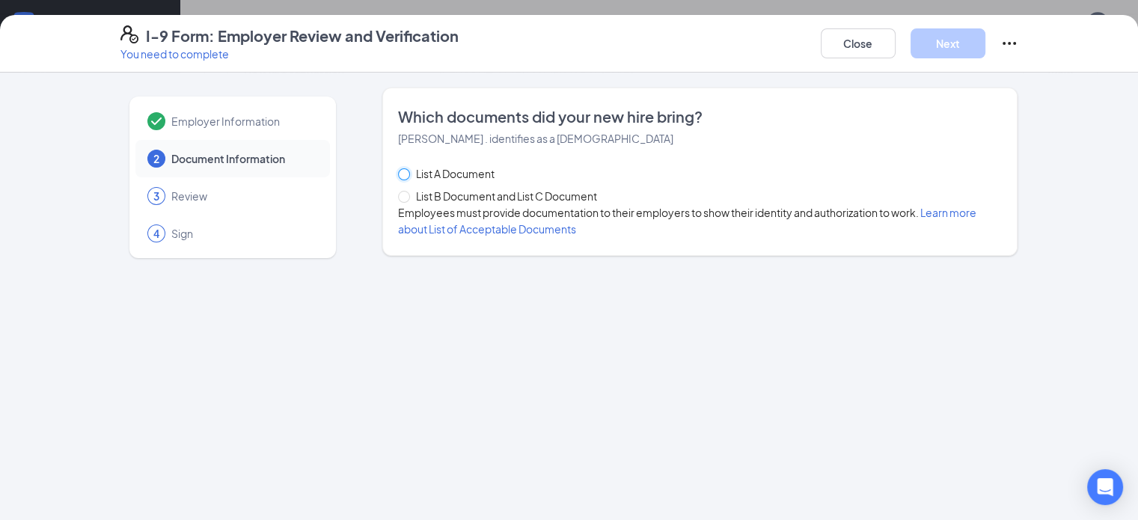
click at [398, 172] on input "List A Document" at bounding box center [403, 173] width 10 height 10
radio input "true"
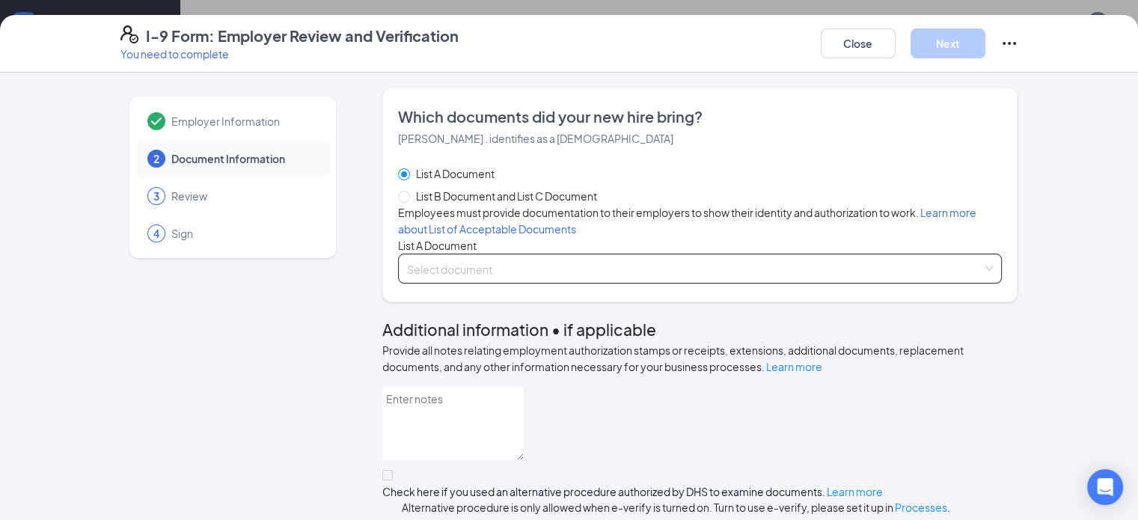
click at [425, 277] on input "search" at bounding box center [695, 265] width 576 height 22
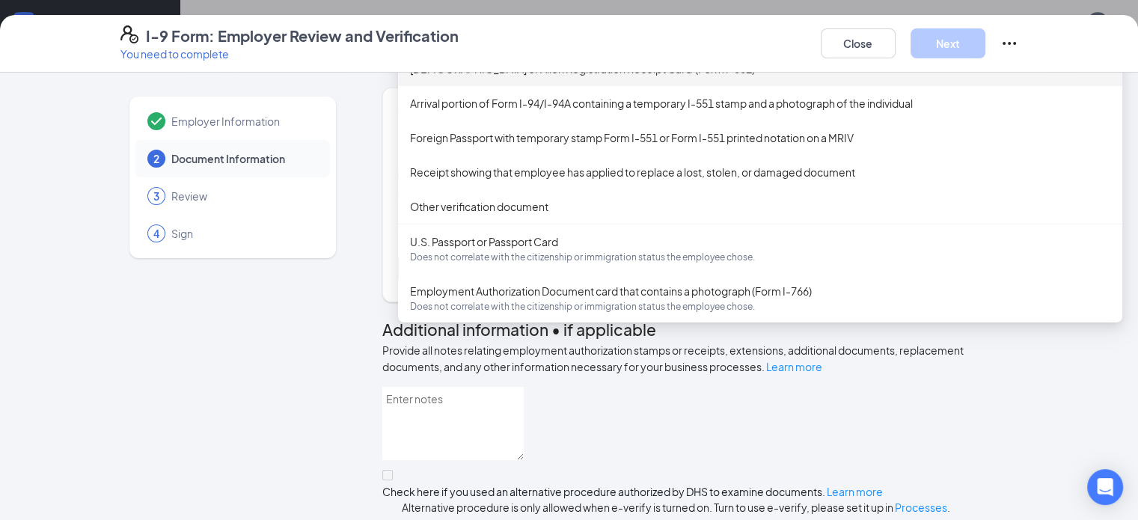
click at [479, 77] on div "[DEMOGRAPHIC_DATA] or Alien Registration Receipt Card (Form I-551)" at bounding box center [760, 69] width 700 height 16
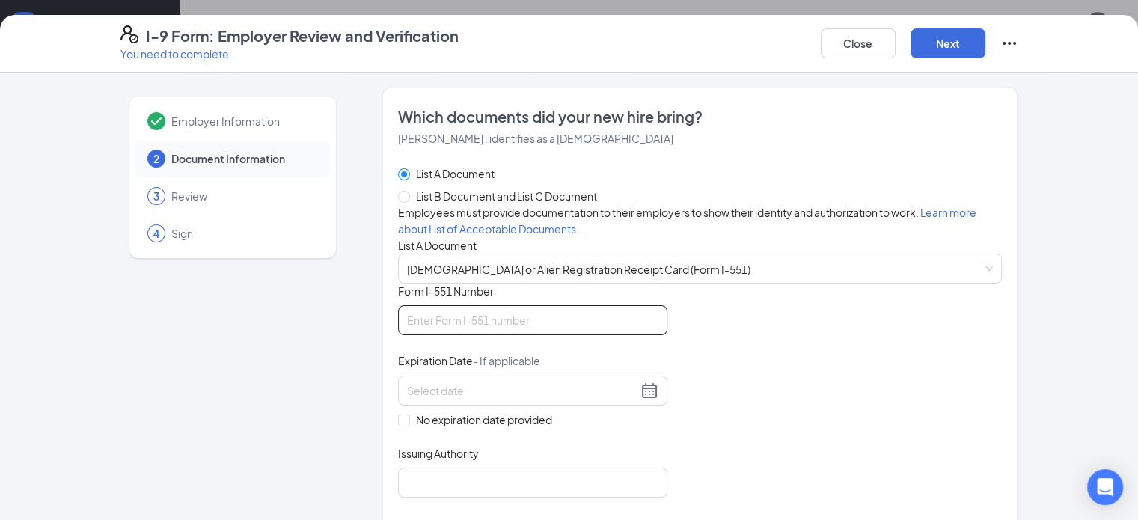
click at [431, 335] on input "Form I-551 Number" at bounding box center [532, 320] width 269 height 30
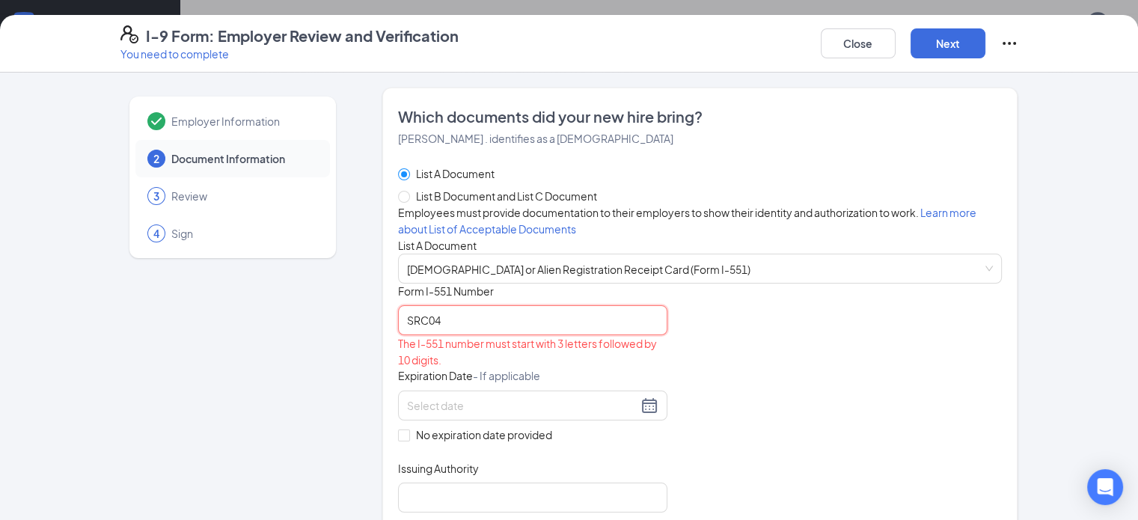
type input "SRC0401215593"
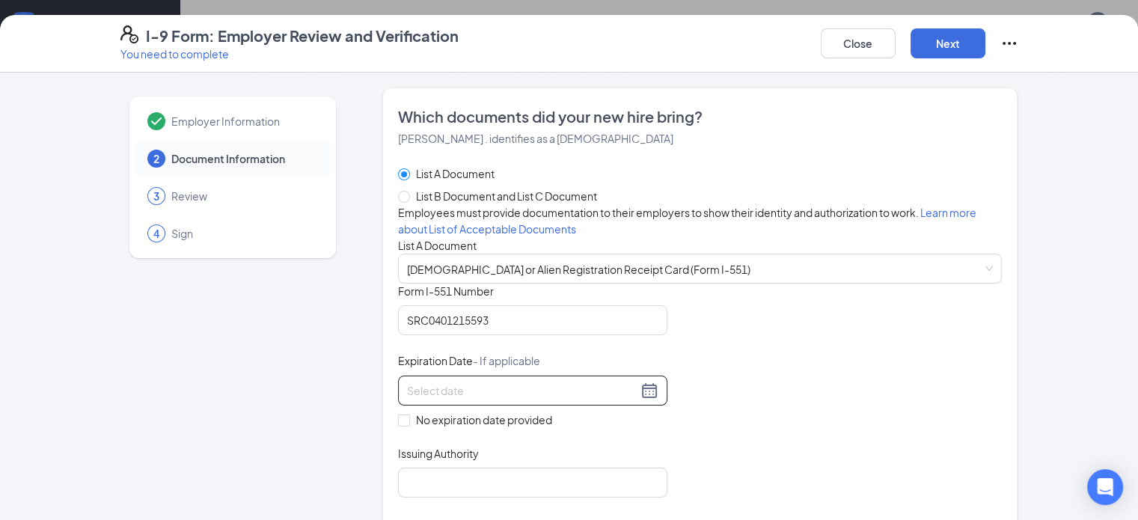
click at [506, 399] on input at bounding box center [522, 390] width 230 height 16
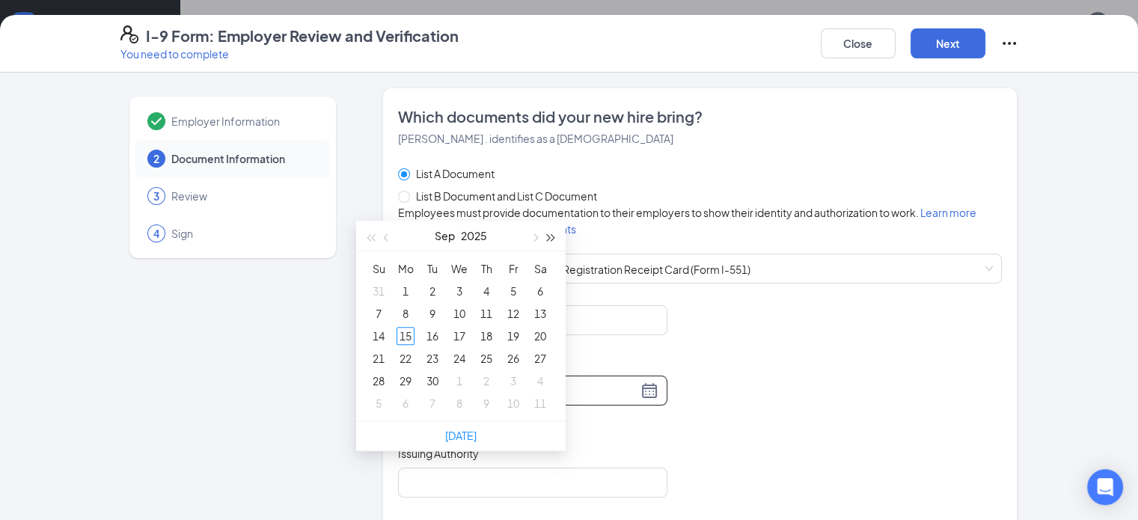
type input "[DATE]"
click at [548, 236] on span "button" at bounding box center [551, 236] width 7 height 7
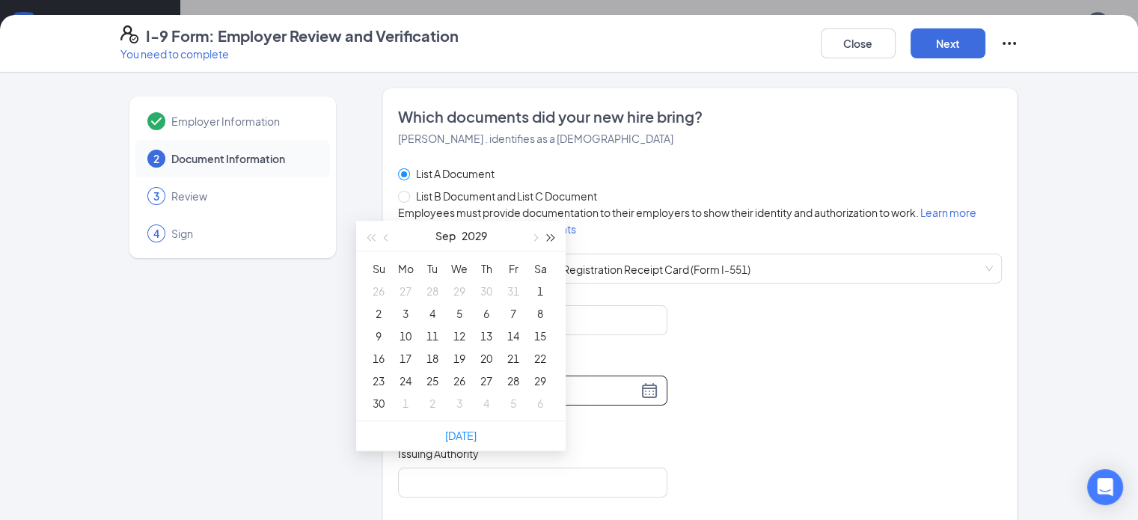
click at [548, 236] on span "button" at bounding box center [551, 236] width 7 height 7
type input "[DATE]"
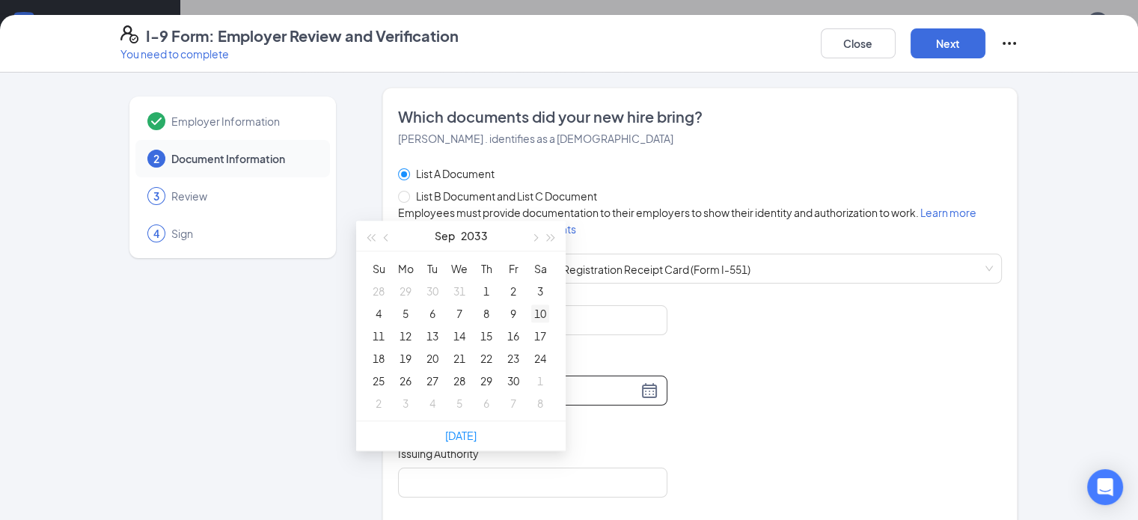
click at [539, 311] on div "10" at bounding box center [540, 314] width 18 height 18
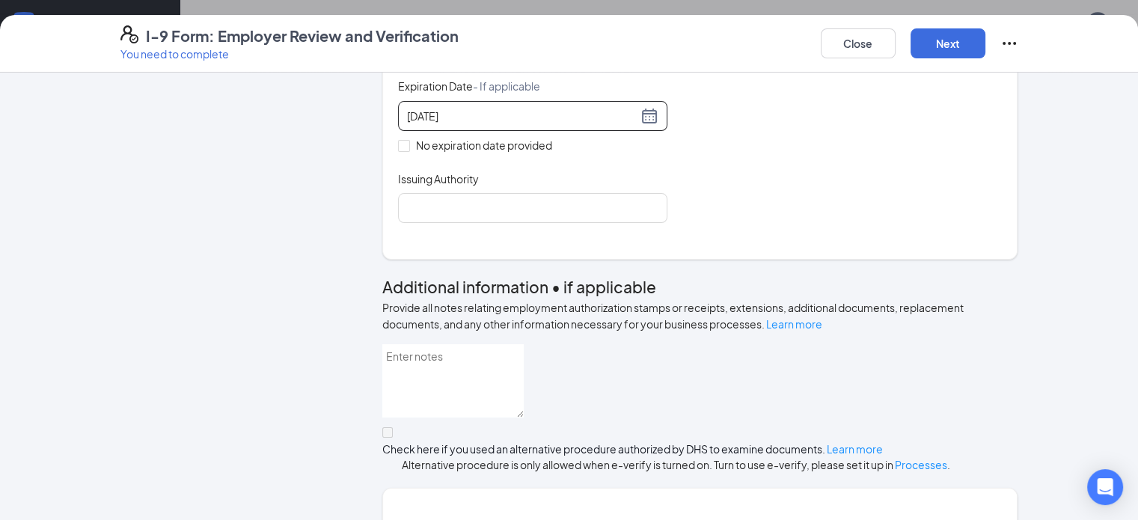
scroll to position [299, 0]
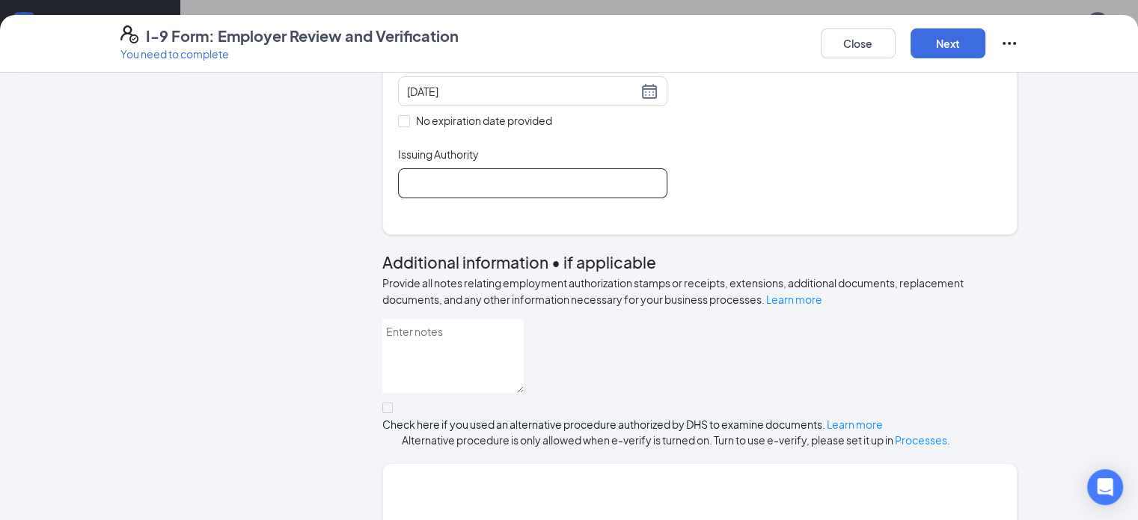
click at [398, 198] on input "Issuing Authority" at bounding box center [532, 183] width 269 height 30
type input "USCIS"
click at [897, 198] on div "Document Title [DEMOGRAPHIC_DATA] or Alien Registration Receipt Card (Form I-55…" at bounding box center [700, 91] width 605 height 214
click at [986, 47] on button "Next" at bounding box center [948, 43] width 75 height 30
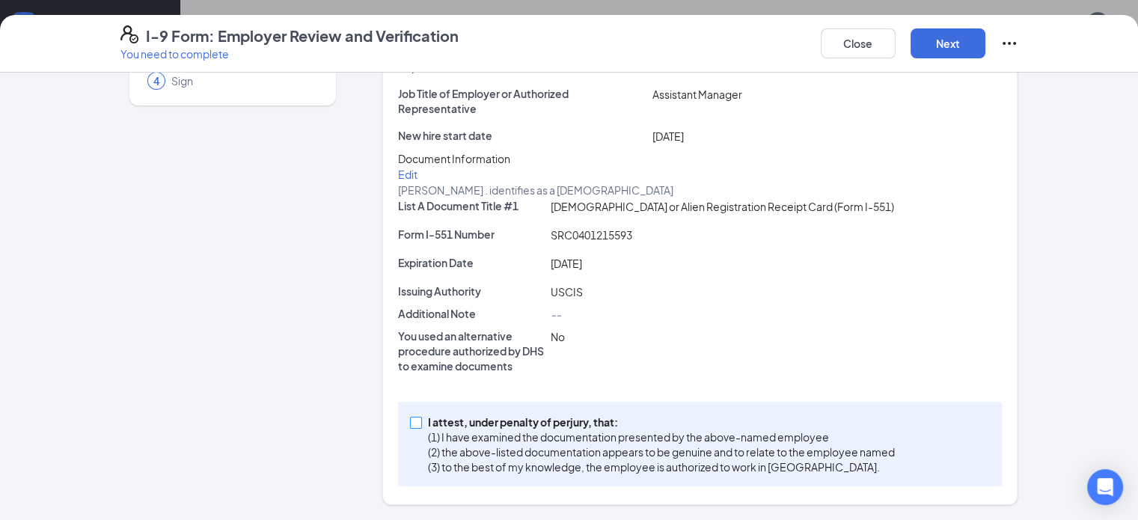
click at [410, 424] on input "I attest, under penalty of [PERSON_NAME], that: (1) I have examined the documen…" at bounding box center [415, 422] width 10 height 10
checkbox input "true"
click at [986, 37] on button "Next" at bounding box center [948, 43] width 75 height 30
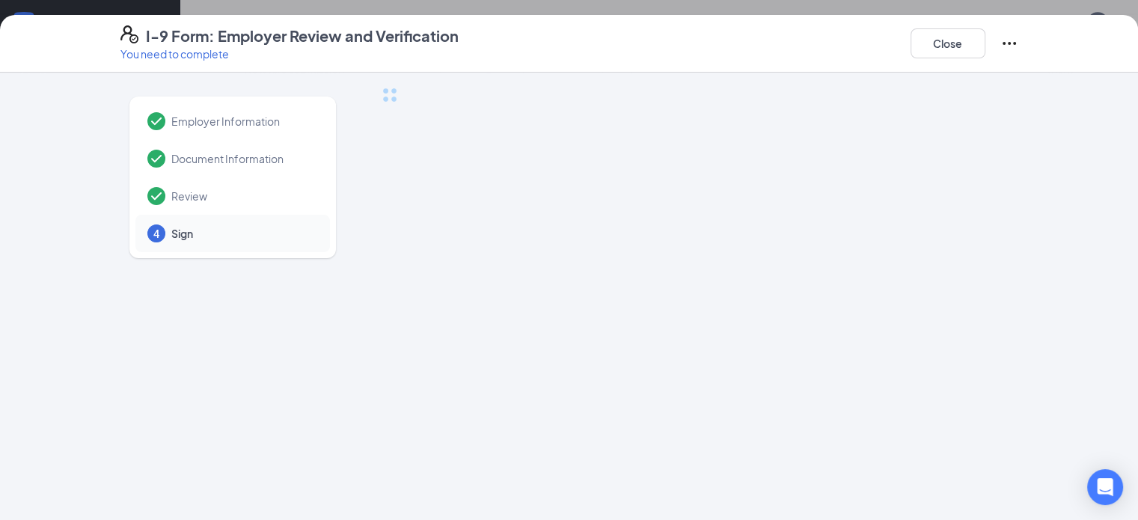
scroll to position [0, 0]
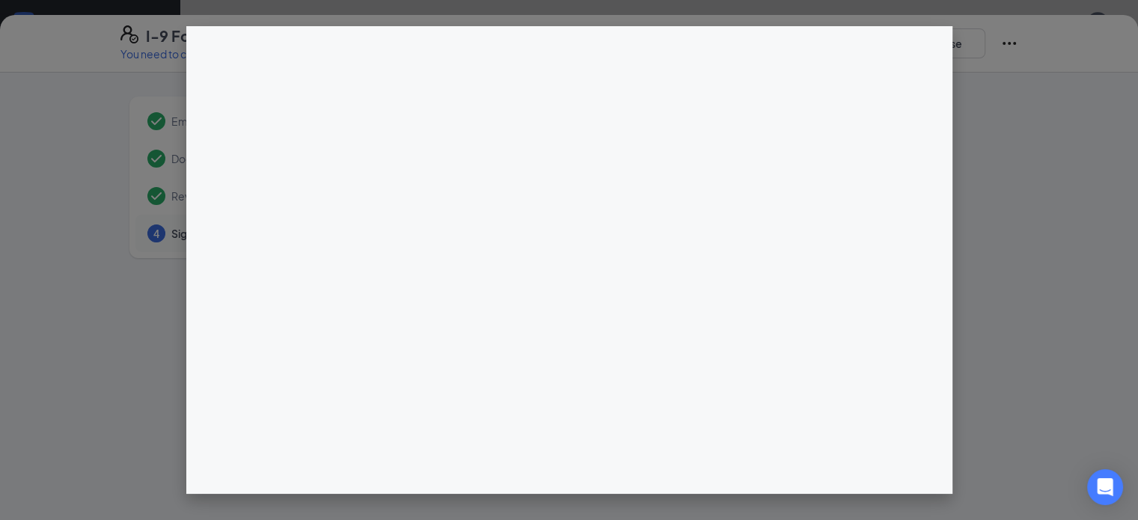
click at [1043, 203] on div at bounding box center [569, 260] width 1138 height 520
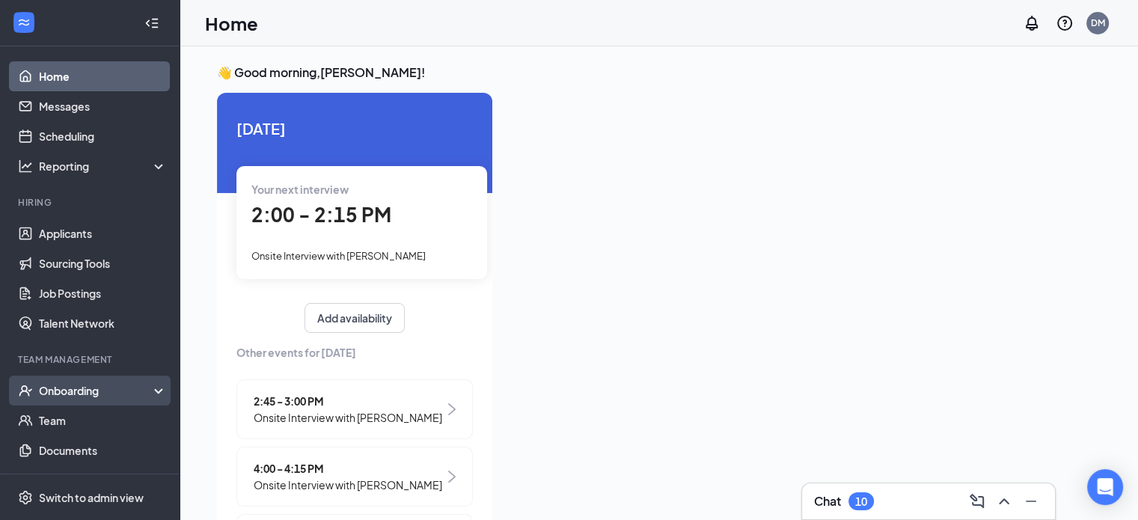
click at [80, 388] on div "Onboarding" at bounding box center [96, 390] width 115 height 15
click at [85, 424] on link "Overview" at bounding box center [103, 421] width 128 height 30
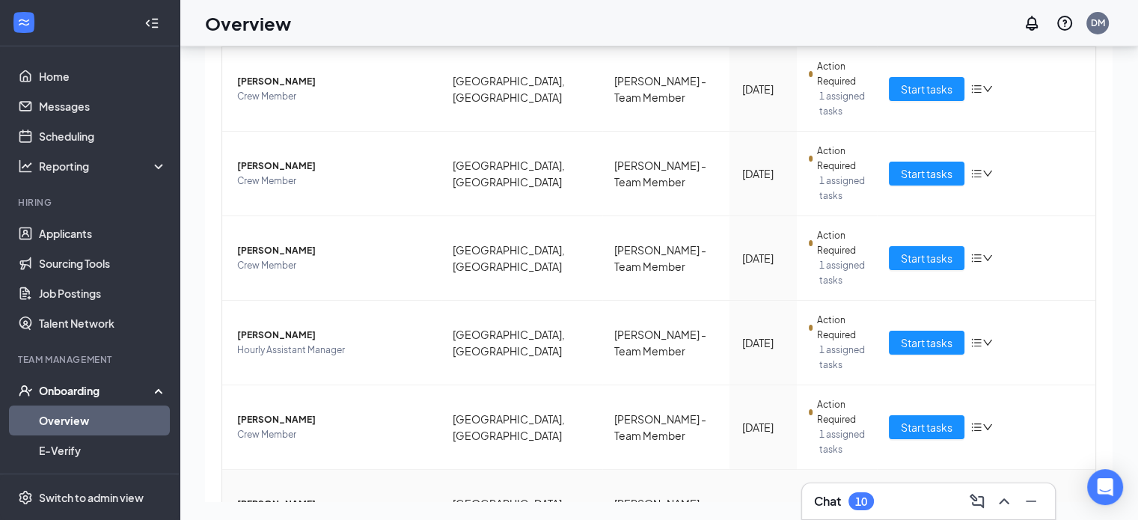
scroll to position [494, 0]
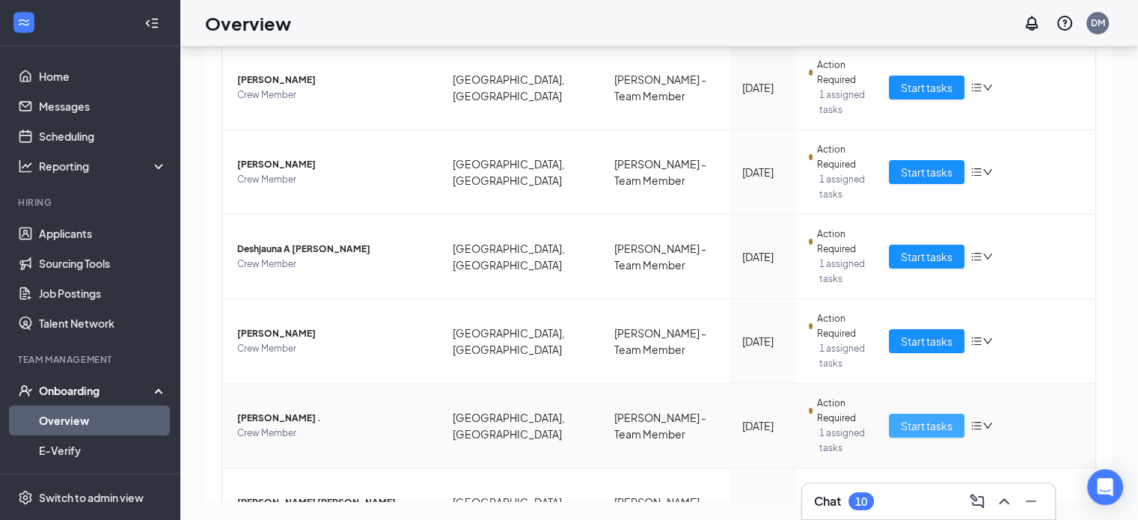
click at [920, 418] on span "Start tasks" at bounding box center [927, 426] width 52 height 16
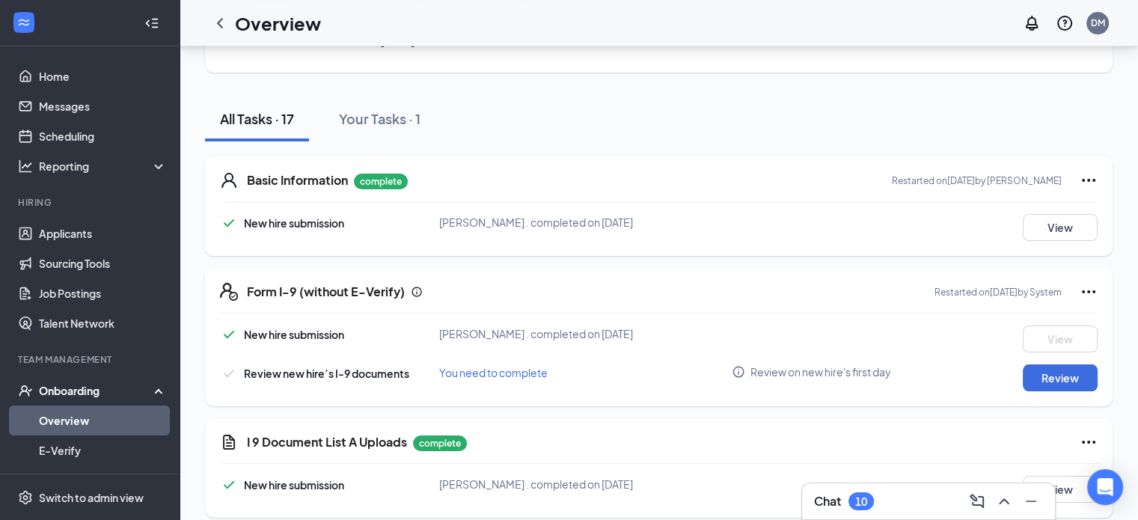
scroll to position [75, 0]
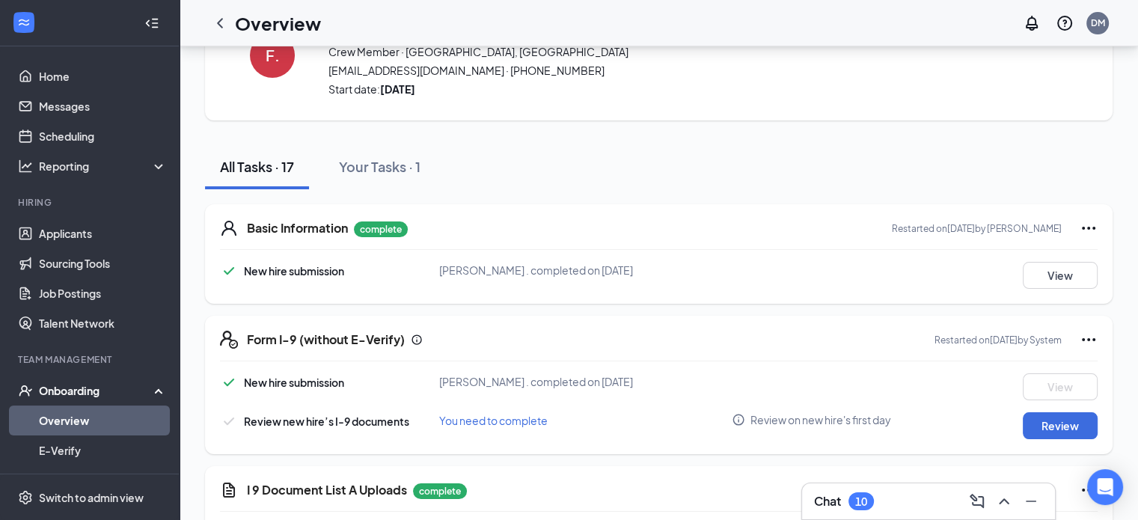
click at [1087, 224] on icon "Ellipses" at bounding box center [1089, 228] width 18 height 18
click at [1052, 260] on span "Restart" at bounding box center [1059, 258] width 36 height 15
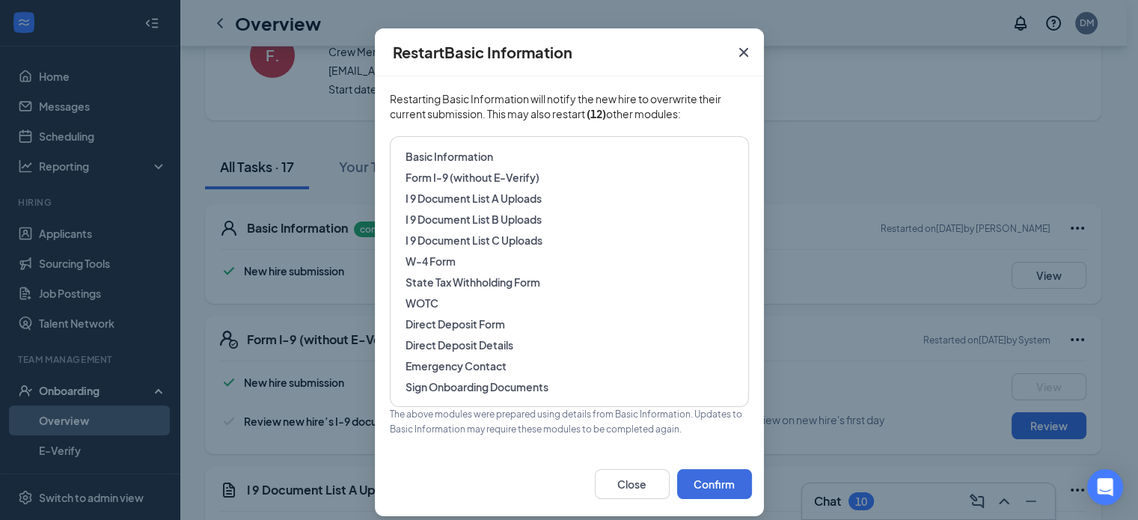
scroll to position [60, 0]
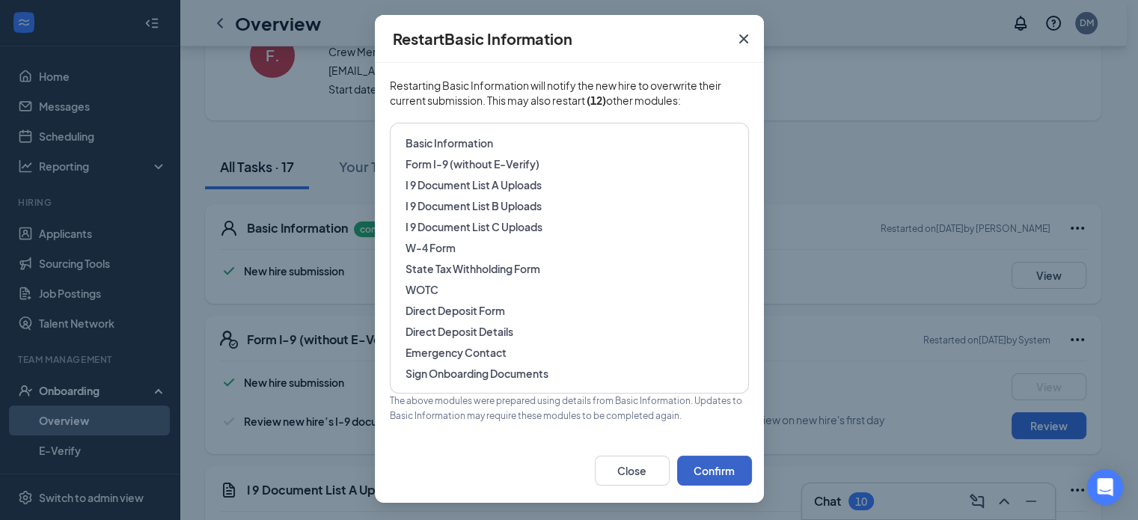
click at [702, 473] on button "Confirm" at bounding box center [714, 471] width 75 height 30
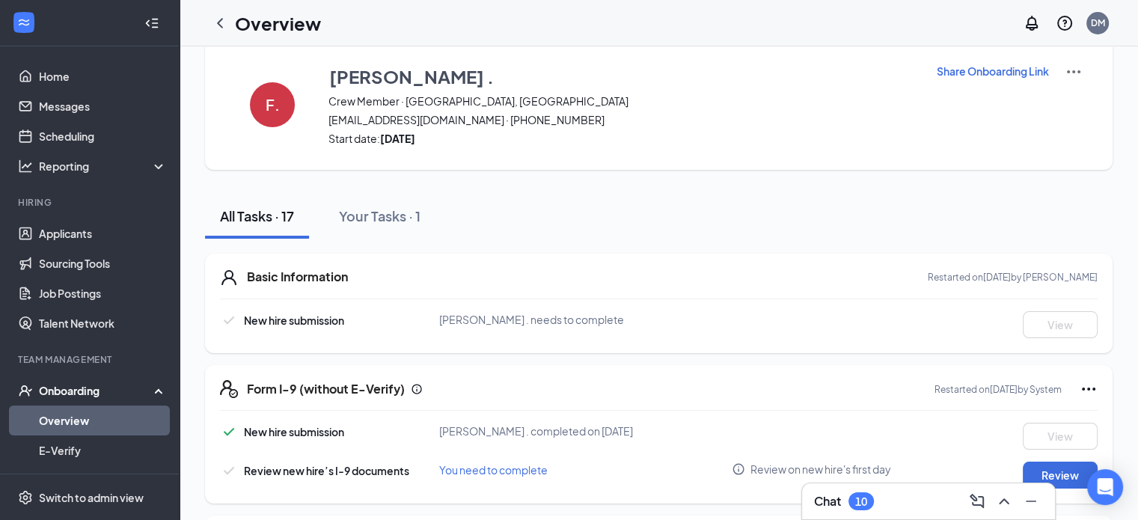
scroll to position [0, 0]
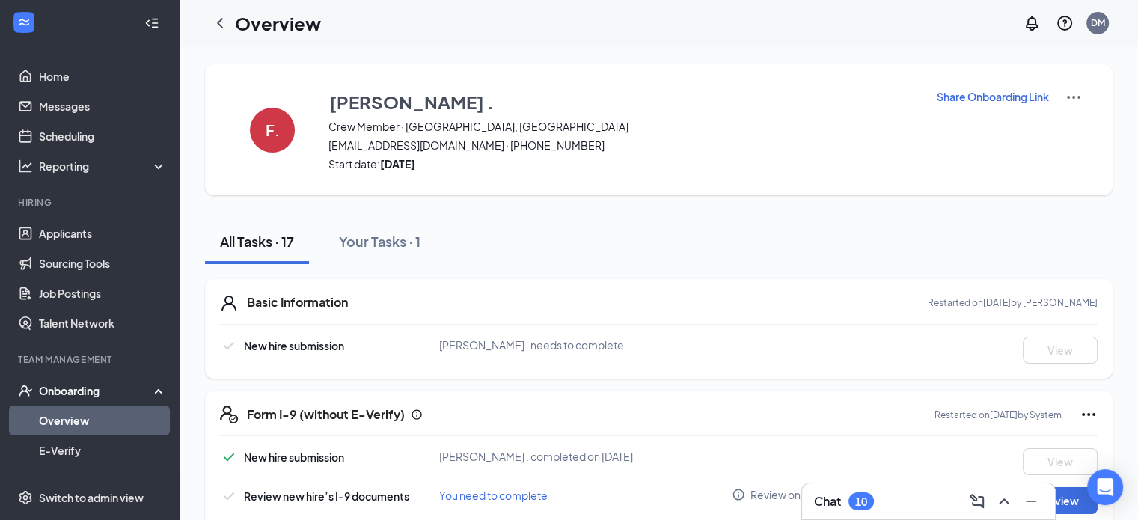
click at [979, 95] on p "Share Onboarding Link" at bounding box center [993, 96] width 112 height 15
type textarea "Hi Fredy reyes diaz, This is a gentle reminder to complete your onboarding befo…"
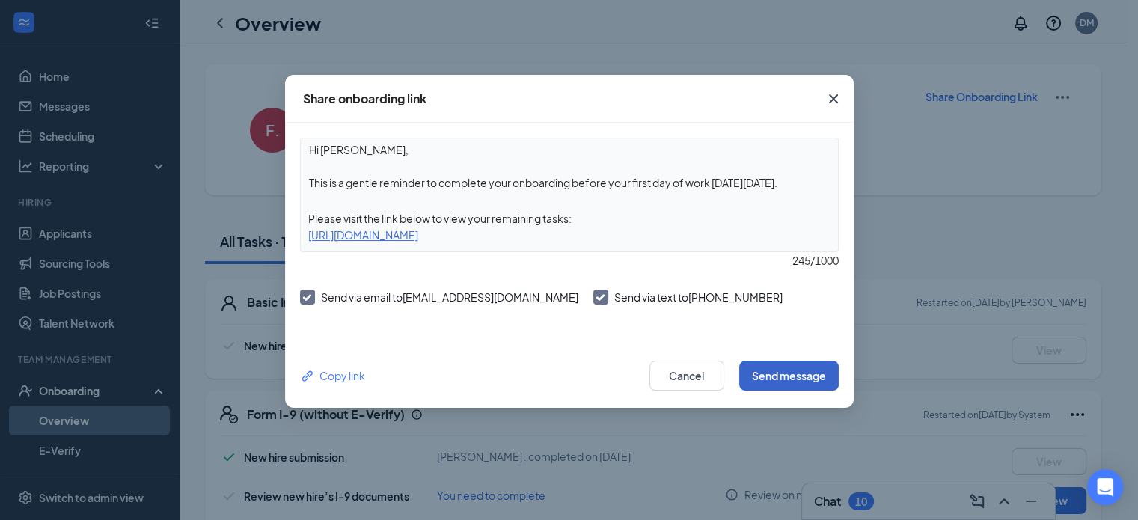
click at [781, 373] on button "Send message" at bounding box center [789, 376] width 100 height 30
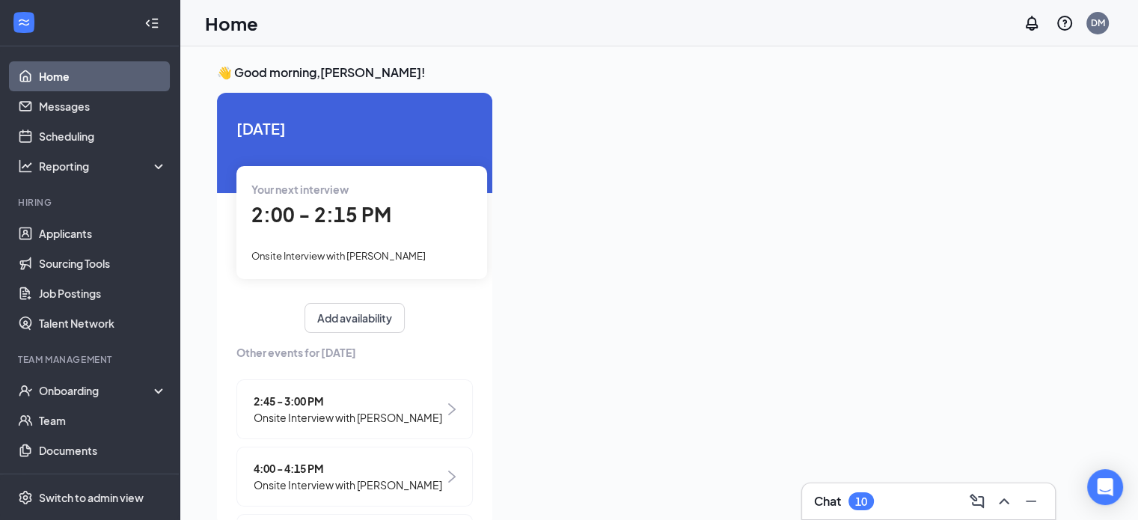
click at [929, 490] on div "Chat 10" at bounding box center [928, 501] width 229 height 24
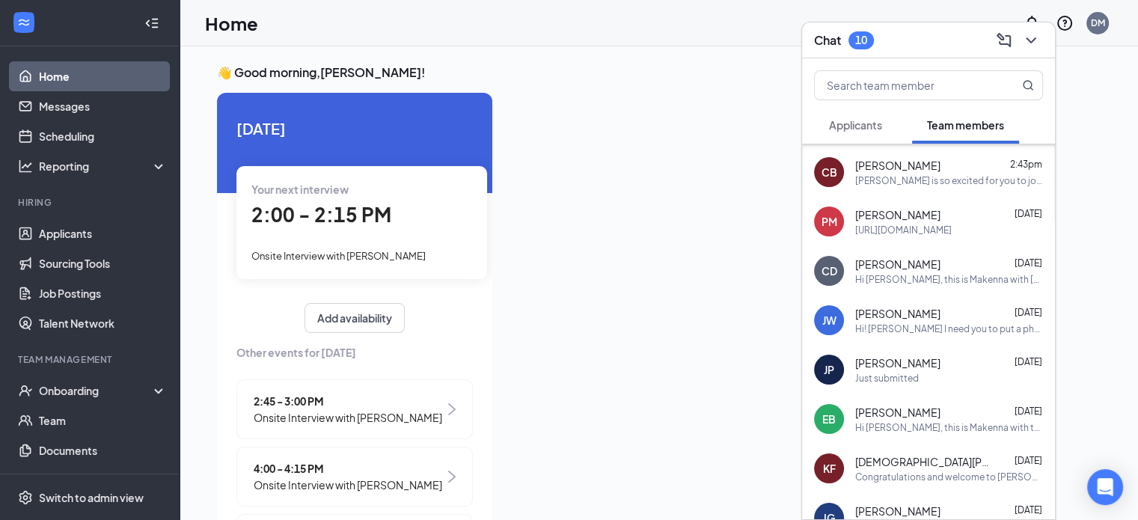
scroll to position [374, 0]
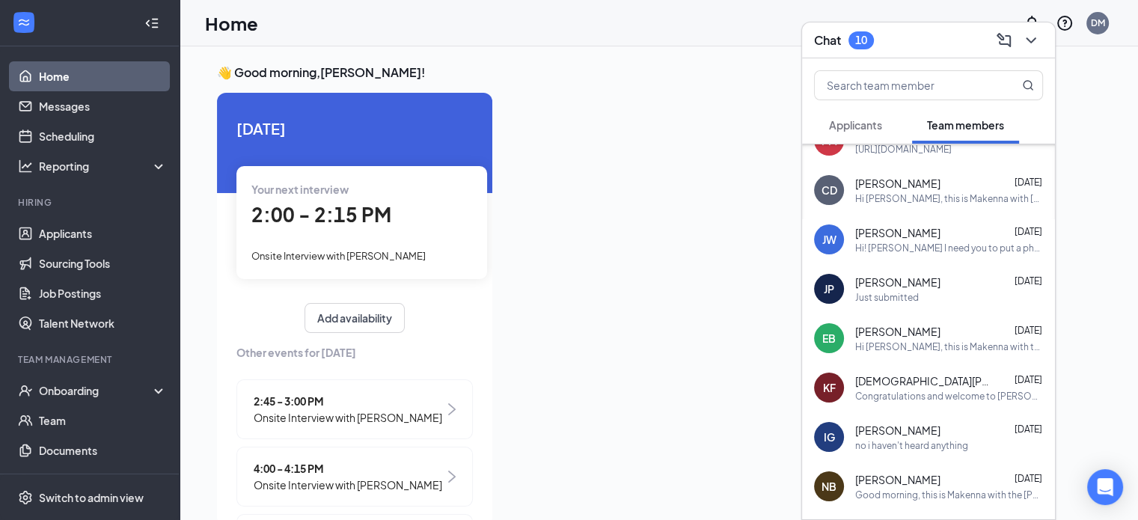
click at [923, 248] on div "Hi! [PERSON_NAME] I need you to put a photo of your social security number or b…" at bounding box center [949, 248] width 188 height 13
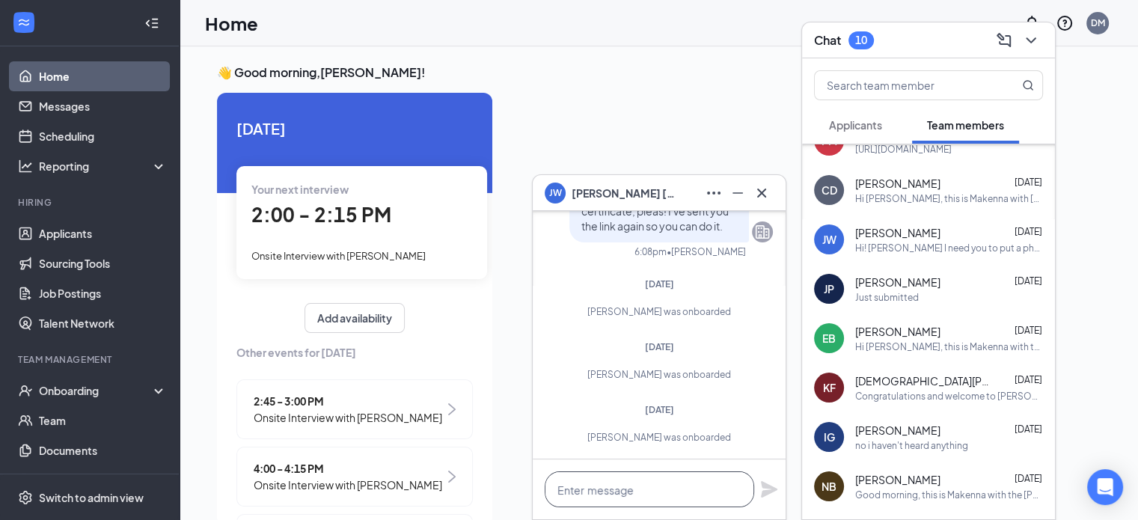
click at [653, 490] on textarea at bounding box center [650, 489] width 210 height 36
click at [596, 489] on textarea "Hi Justin Tomorrow" at bounding box center [650, 489] width 210 height 36
click at [669, 491] on textarea "Hi Justin! Tomorrow" at bounding box center [650, 489] width 210 height 36
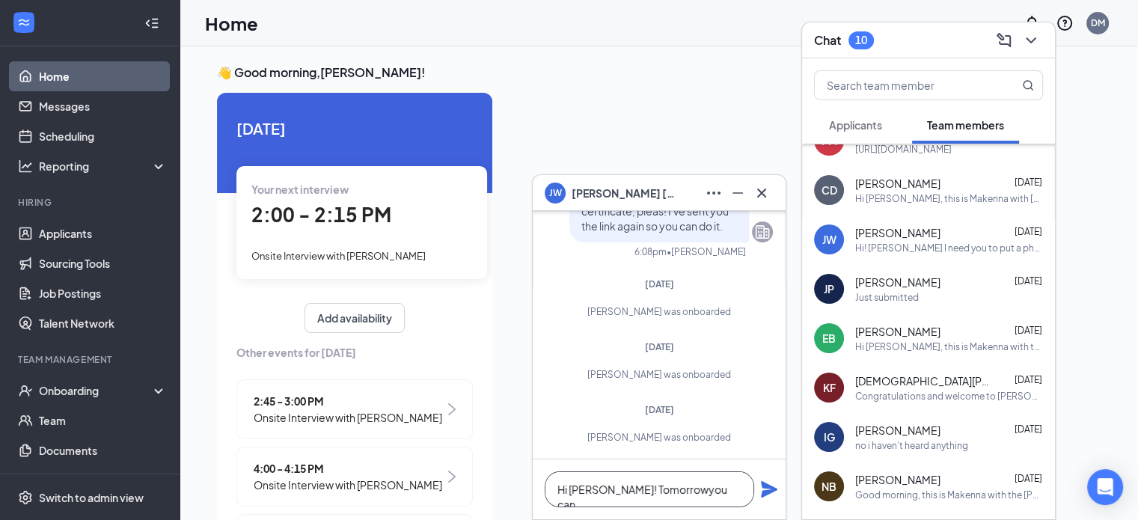
click at [653, 489] on textarea "Hi Justin! Tomorrowyou can" at bounding box center [650, 489] width 210 height 36
click at [709, 490] on textarea "Hi Justin! Tomorrow you can" at bounding box center [650, 489] width 210 height 36
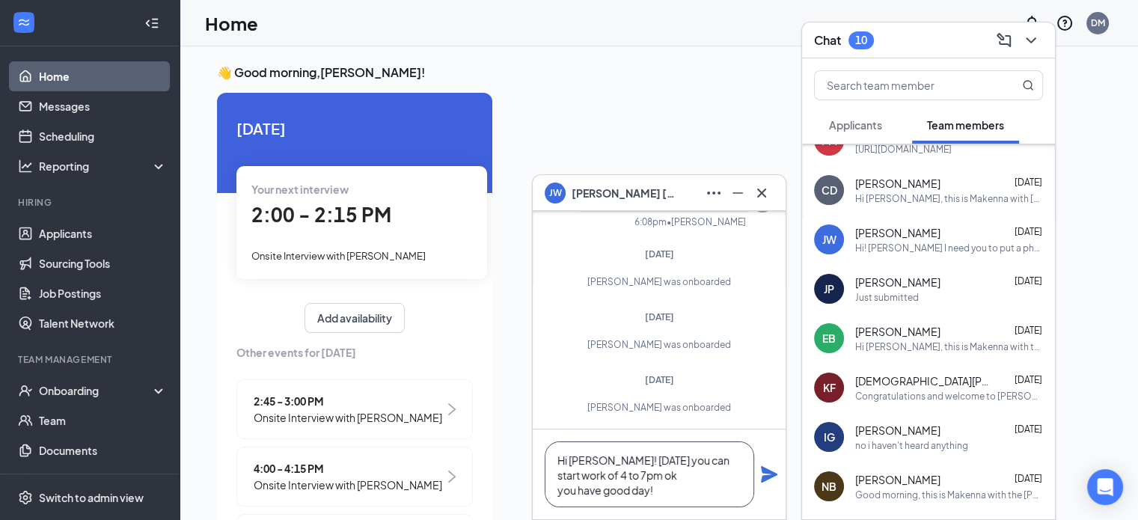
type textarea "Hi Justin! Tomorrow you can start work of 4 to 7pm ok you have good day!"
click at [763, 472] on icon "Plane" at bounding box center [769, 474] width 16 height 16
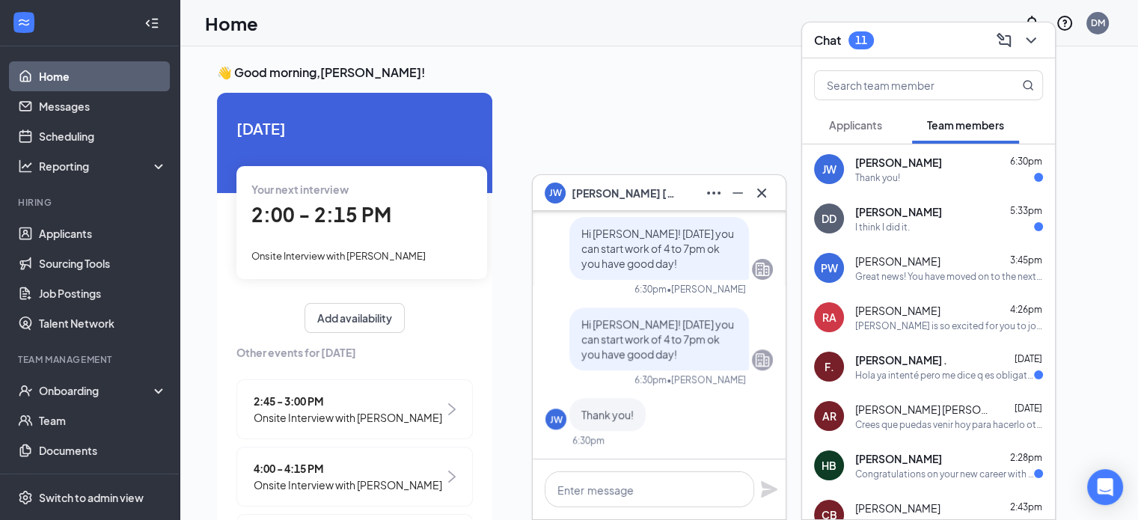
click at [976, 172] on div "Thank you!" at bounding box center [949, 177] width 188 height 13
click at [666, 492] on textarea at bounding box center [650, 489] width 210 height 36
type textarea "My pleasure"
click at [777, 490] on icon "Plane" at bounding box center [769, 489] width 16 height 16
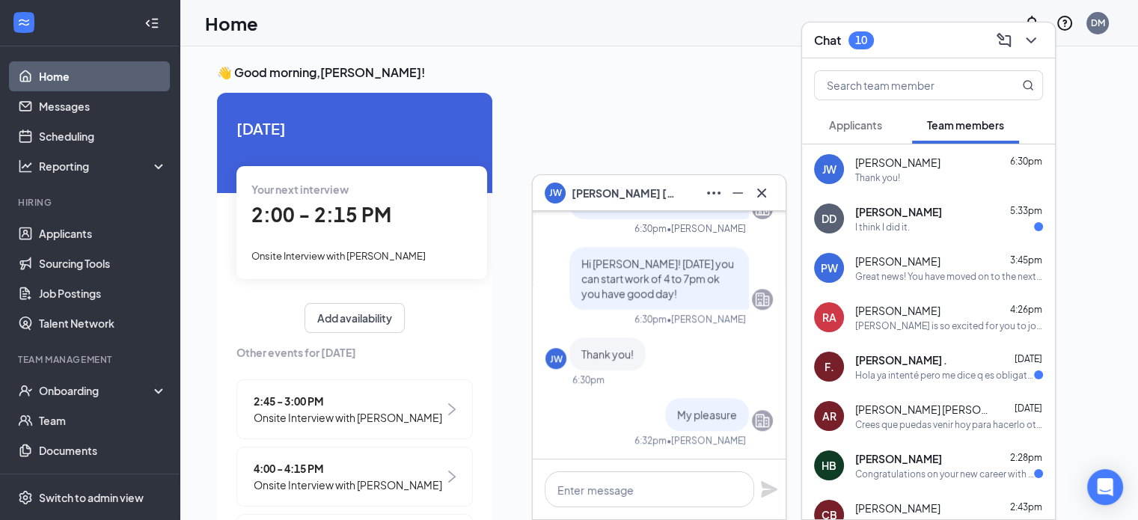
click at [968, 221] on div "I think I did it." at bounding box center [949, 227] width 188 height 13
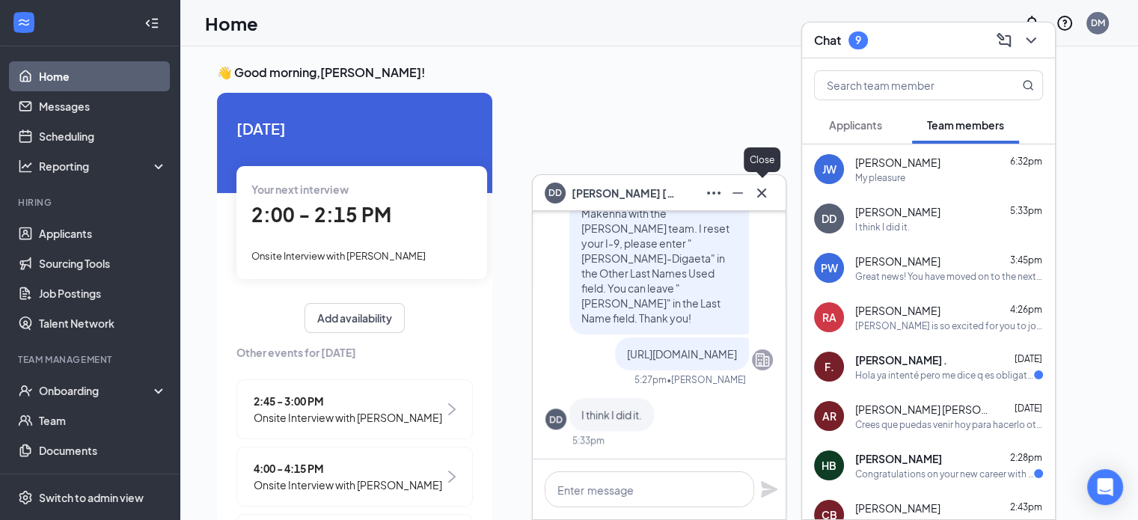
click at [763, 188] on icon "Cross" at bounding box center [762, 193] width 18 height 18
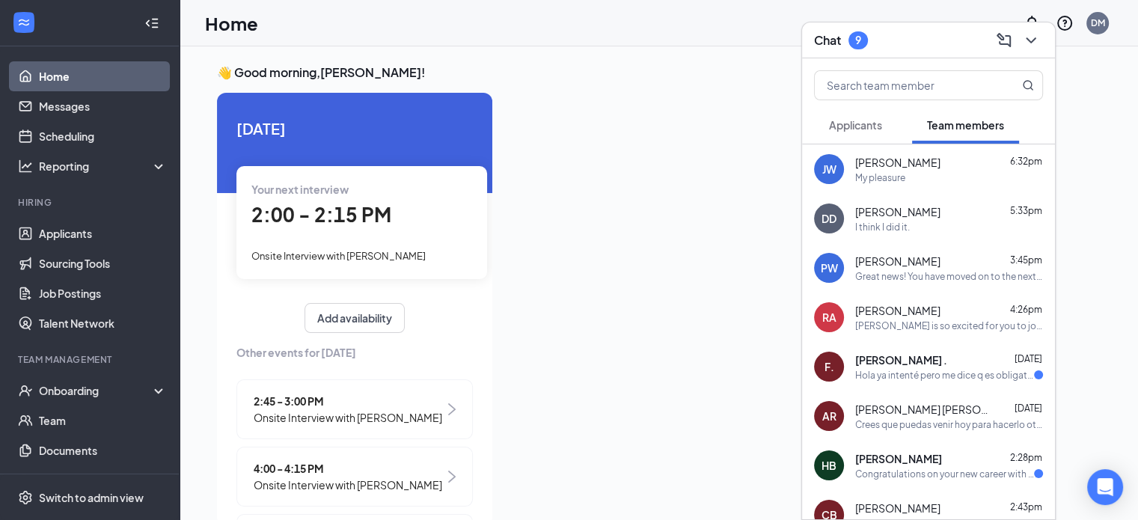
click at [940, 370] on div "Hola ya intenté pero me dice q es obligatorio llenar el espacio" at bounding box center [944, 375] width 179 height 13
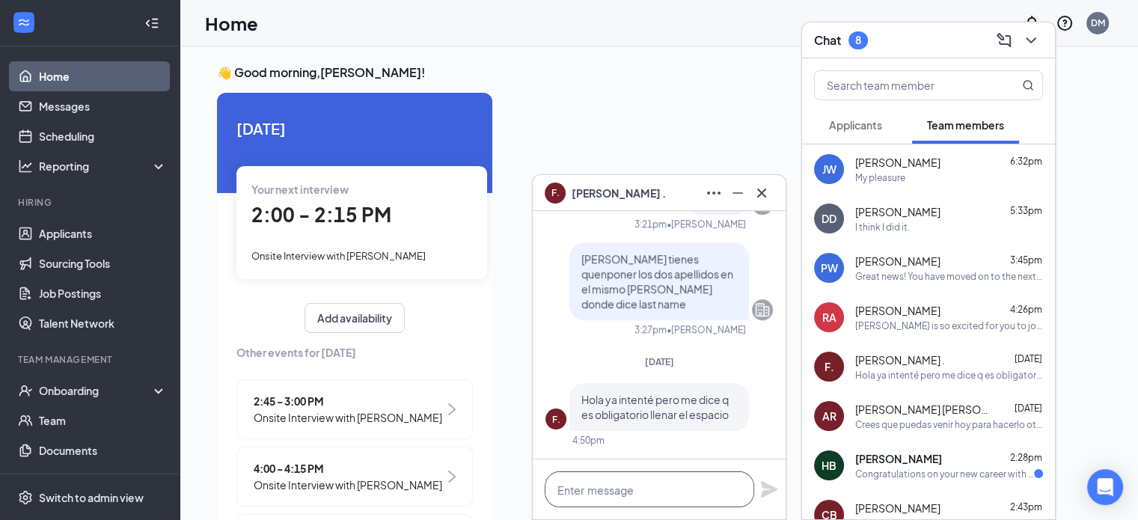
click at [644, 481] on textarea at bounding box center [650, 489] width 210 height 36
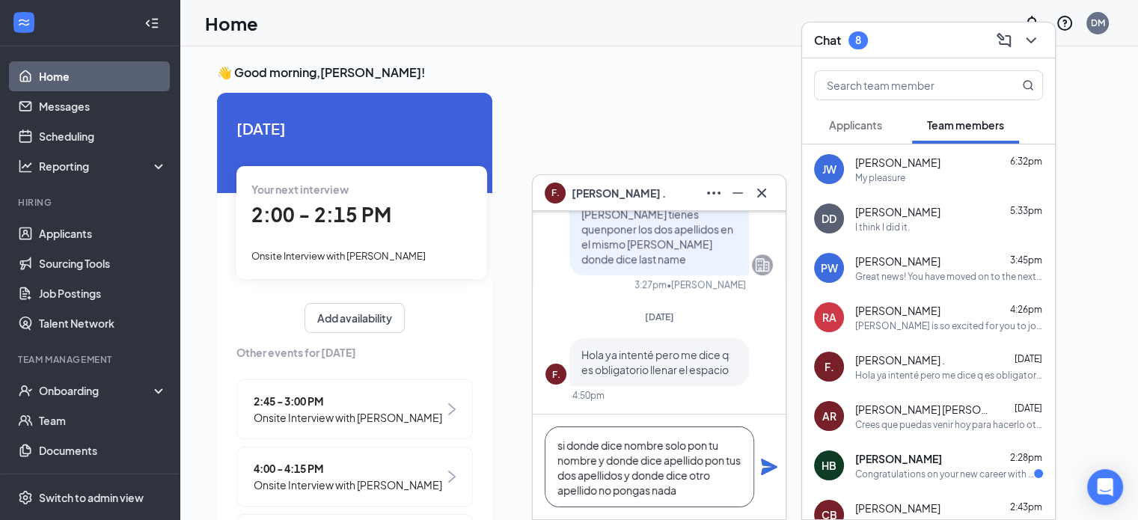
type textarea "si donde dice nombre solo pon tu nombre y donde dice apellido pon tus dos apell…"
click at [766, 459] on icon "Plane" at bounding box center [769, 467] width 18 height 18
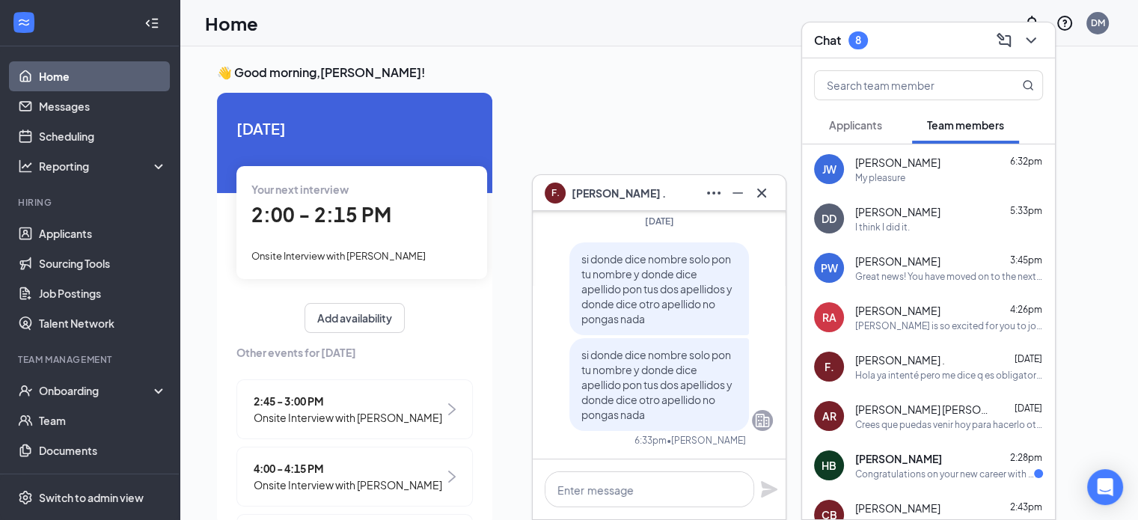
click at [1128, 106] on div "👋 Good morning, Dan Massoglia ! Today Your next interview 2:00 - 2:15 PM Onsite…" at bounding box center [659, 298] width 959 height 505
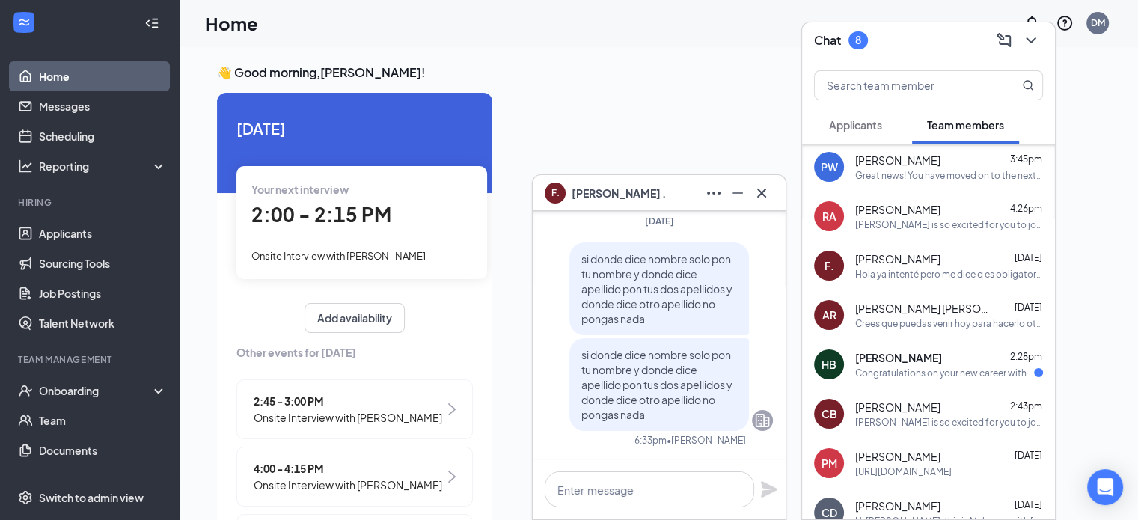
scroll to position [75, 0]
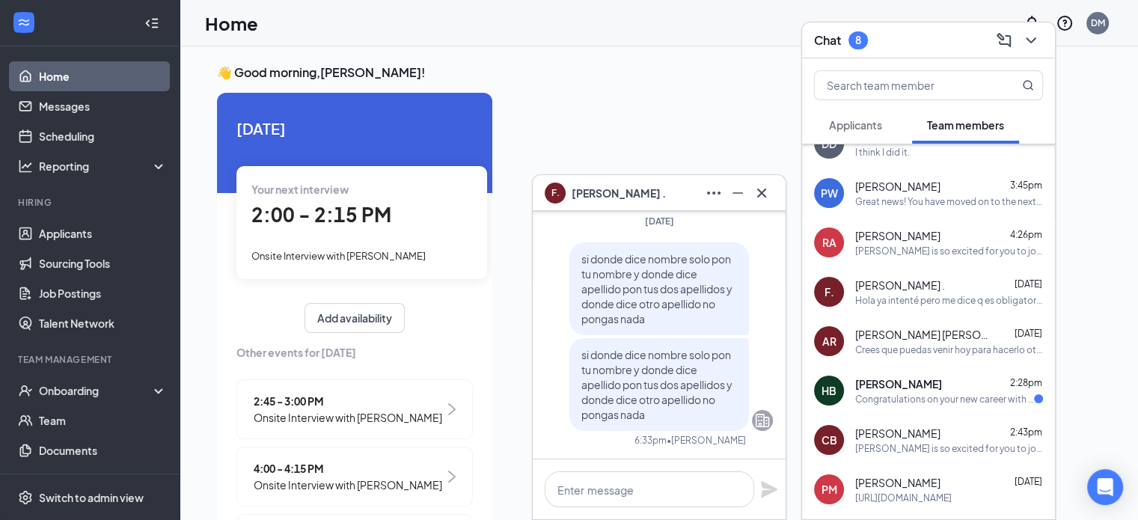
click at [959, 340] on span "[PERSON_NAME] [PERSON_NAME]" at bounding box center [922, 334] width 135 height 15
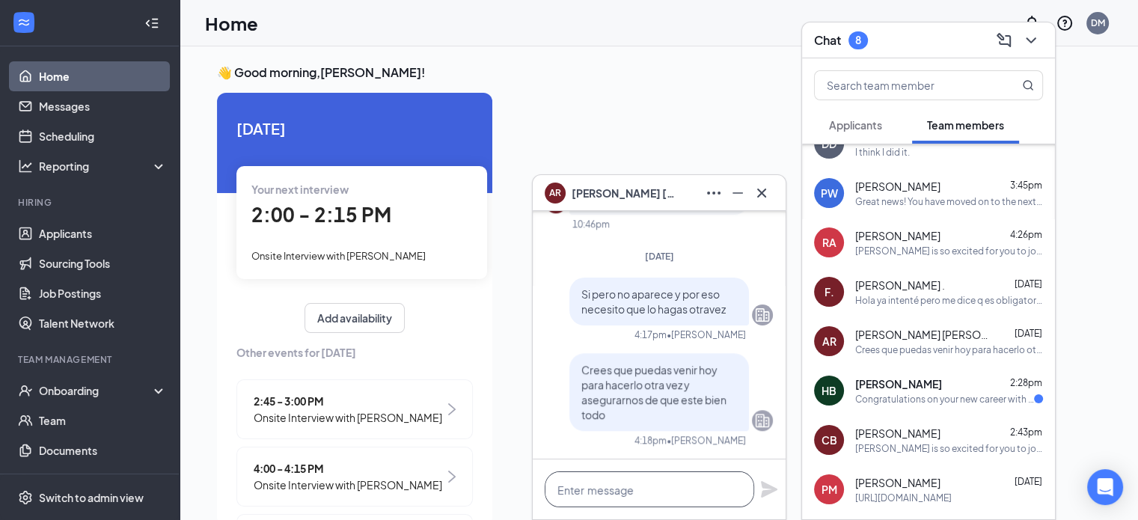
click at [656, 497] on textarea at bounding box center [650, 489] width 210 height 36
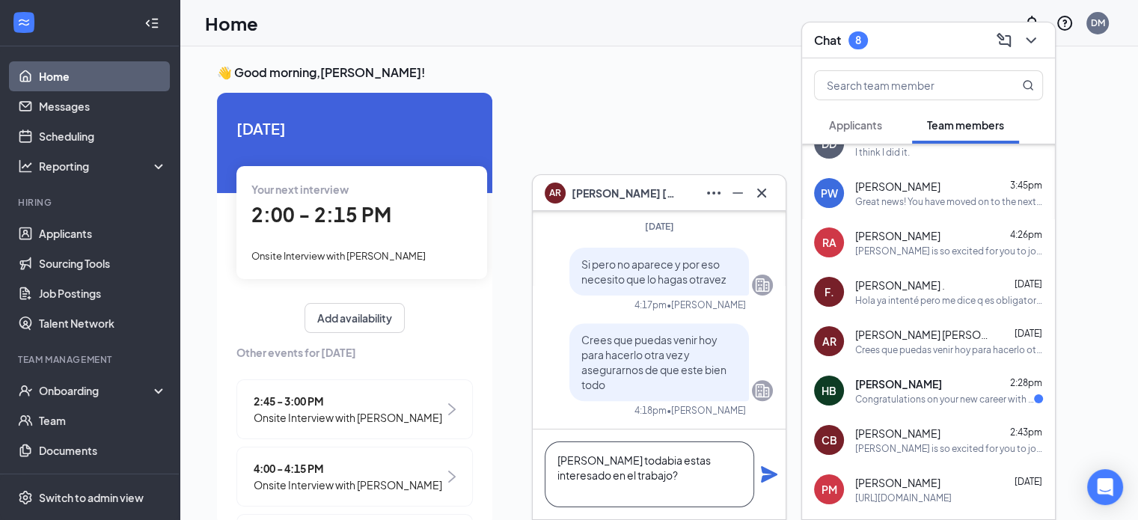
type textarea "Andres todabia estas interesado en el trabajo?"
click at [766, 475] on icon "Plane" at bounding box center [769, 474] width 16 height 16
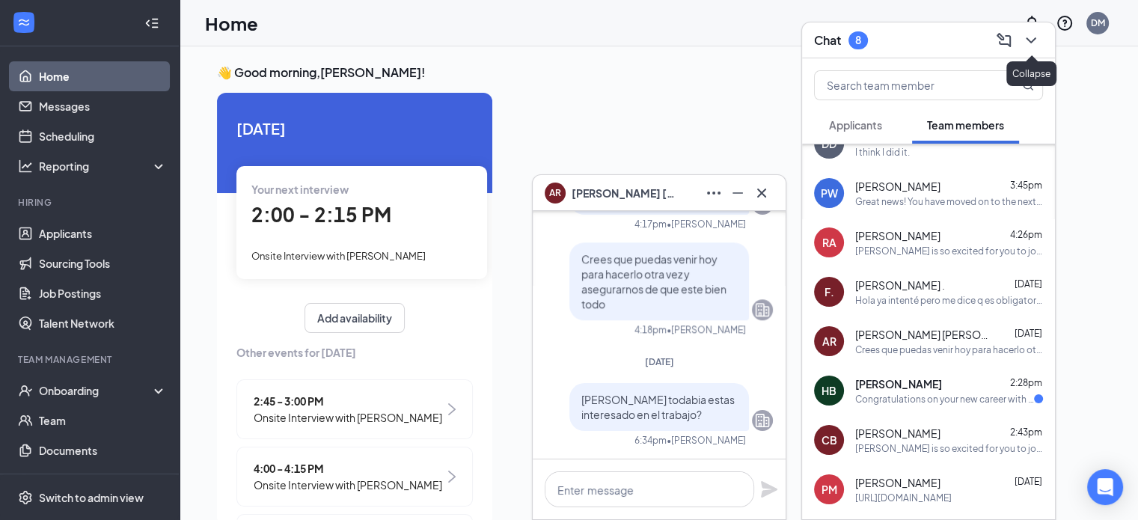
click at [1030, 45] on icon "ChevronDown" at bounding box center [1031, 40] width 18 height 18
